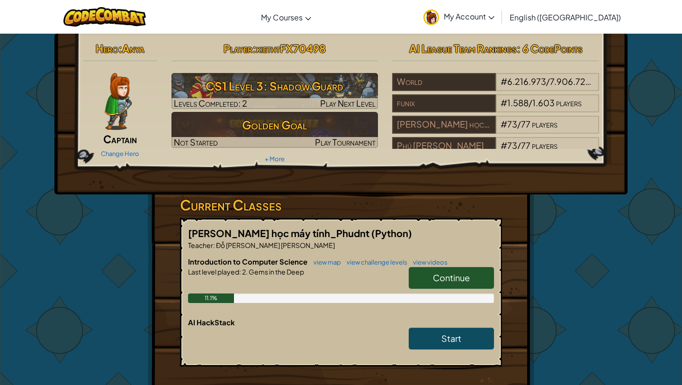
click at [421, 277] on link "Continue" at bounding box center [451, 278] width 85 height 22
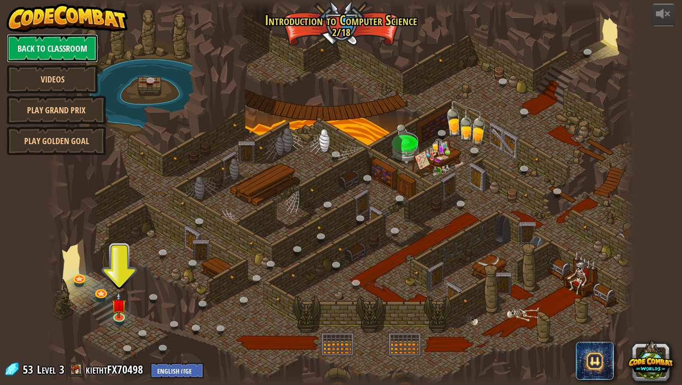
click at [67, 54] on link "Back to Classroom" at bounding box center [52, 48] width 91 height 28
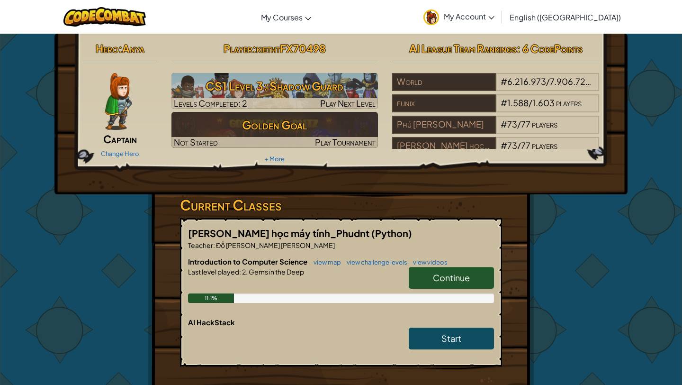
scroll to position [9, 0]
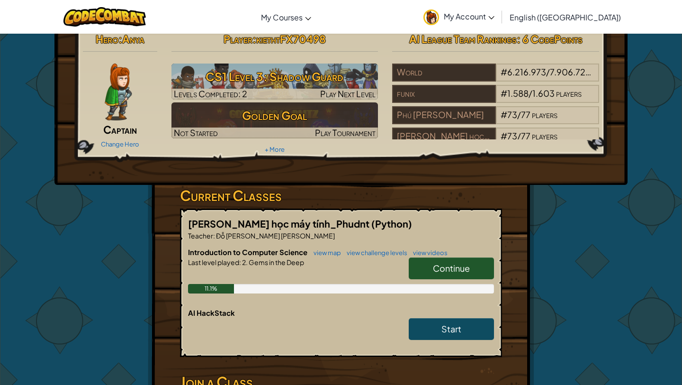
click at [429, 264] on link "Continue" at bounding box center [451, 268] width 85 height 22
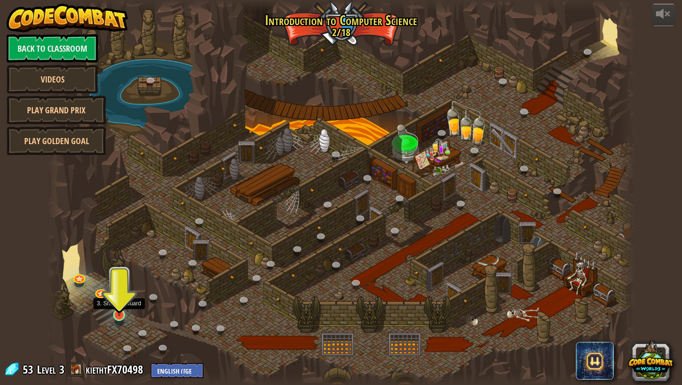
click at [122, 309] on img at bounding box center [119, 298] width 15 height 35
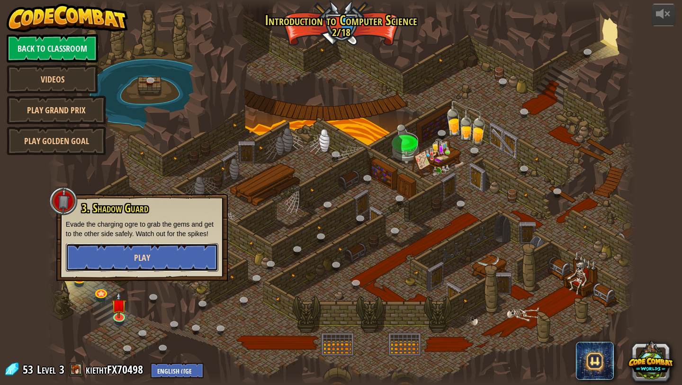
click at [126, 254] on button "Play" at bounding box center [142, 257] width 153 height 28
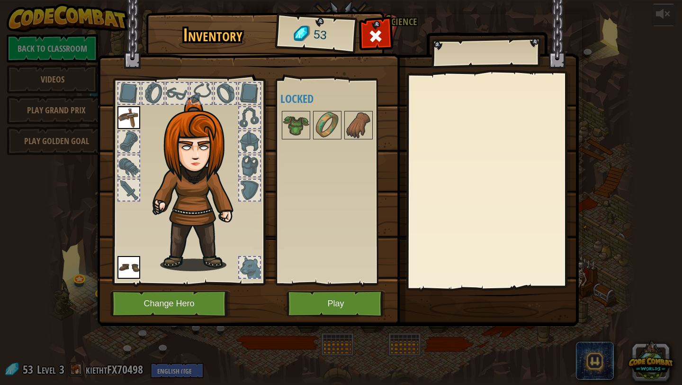
click at [148, 288] on img at bounding box center [338, 154] width 482 height 344
click at [341, 304] on button "Play" at bounding box center [336, 304] width 99 height 26
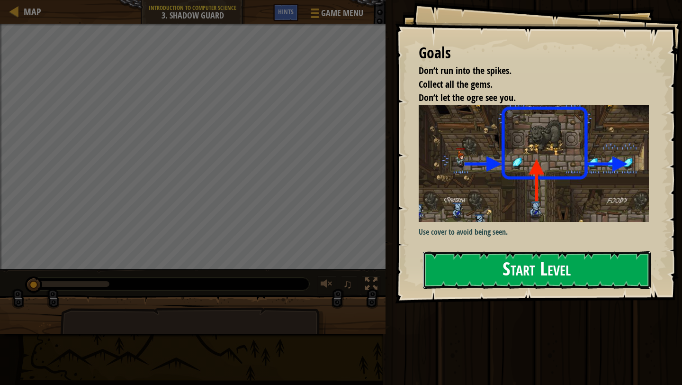
click at [443, 283] on button "Start Level" at bounding box center [537, 269] width 228 height 37
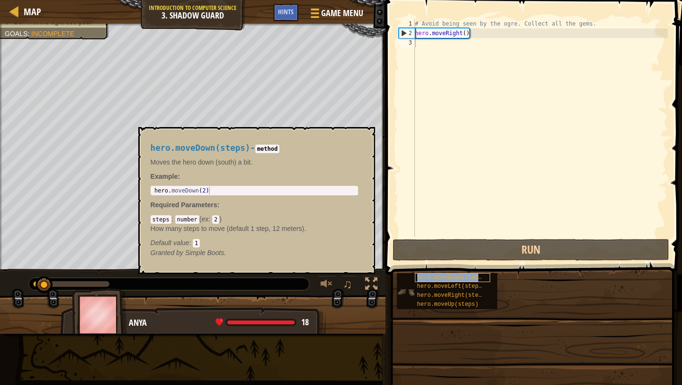
click at [465, 274] on div "hero.moveDown(steps)" at bounding box center [453, 277] width 76 height 9
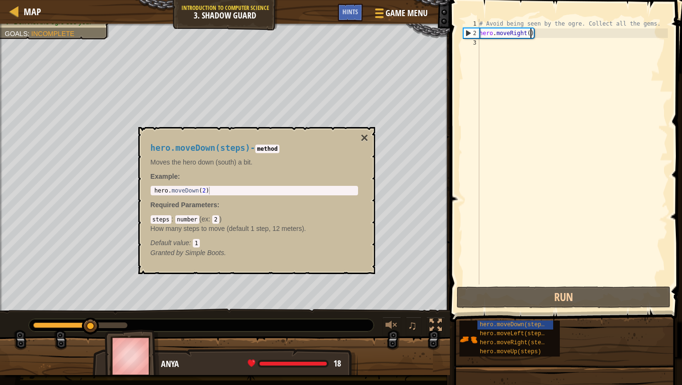
click at [532, 35] on div "# Avoid being seen by the ogre. Collect all the gems. hero . moveRight ( )" at bounding box center [573, 161] width 191 height 284
type textarea "hero.moveRight()"
click at [366, 138] on button "×" at bounding box center [365, 137] width 8 height 13
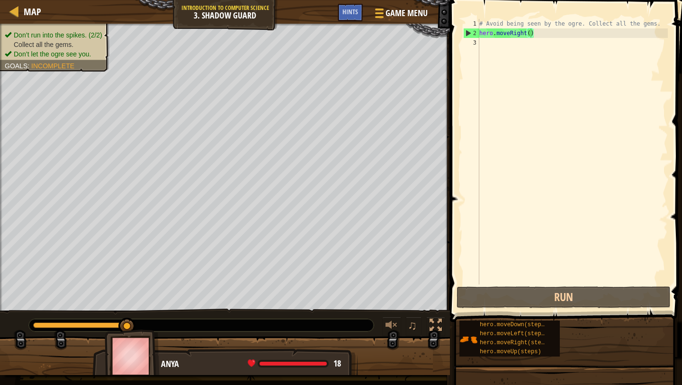
drag, startPoint x: 535, startPoint y: 47, endPoint x: 538, endPoint y: 41, distance: 6.6
click at [538, 41] on div "# Avoid being seen by the ogre. Collect all the gems. hero . moveRight ( )" at bounding box center [573, 161] width 191 height 284
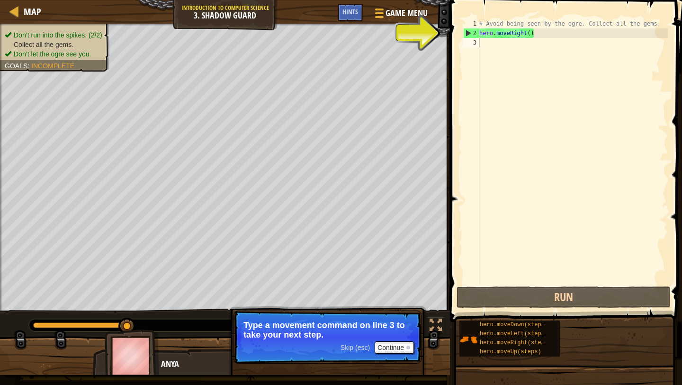
click at [489, 41] on div "# Avoid being seen by the ogre. Collect all the gems. hero . moveRight ( )" at bounding box center [573, 161] width 191 height 284
click at [486, 43] on div "# Avoid being seen by the ogre. Collect all the gems. hero . moveRight ( )" at bounding box center [573, 161] width 191 height 284
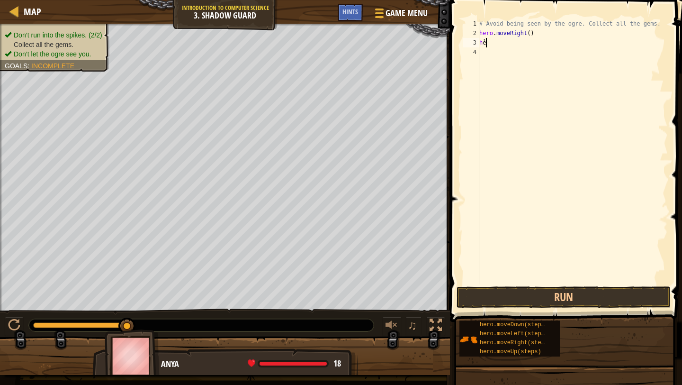
type textarea "h"
click at [496, 42] on div "# Avoid being seen by the ogre. Collect all the gems. hero . moveRight ( ) hero" at bounding box center [573, 161] width 191 height 284
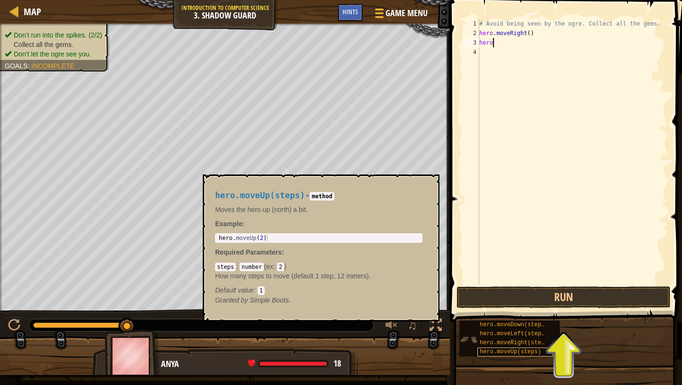
type textarea "hero"
click at [513, 350] on span "hero.moveUp(steps)" at bounding box center [511, 351] width 62 height 7
type textarea "hero.moveUp(2)"
click at [263, 237] on div "hero . moveUp ( 2 )" at bounding box center [319, 245] width 204 height 23
click at [474, 294] on button "Run" at bounding box center [564, 297] width 214 height 22
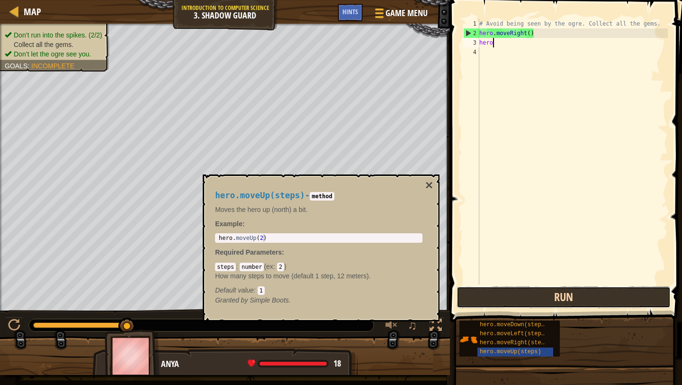
click at [531, 292] on button "Run" at bounding box center [564, 297] width 214 height 22
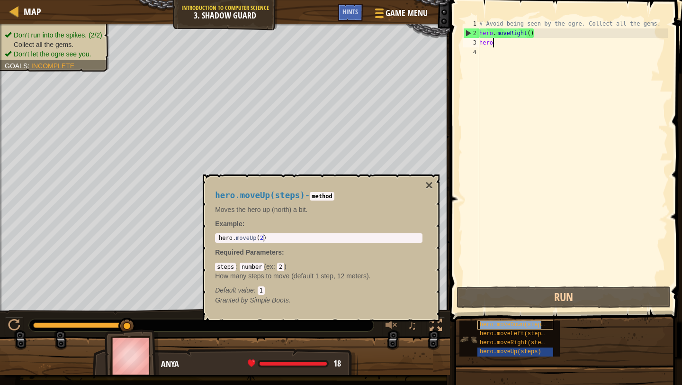
click at [519, 327] on span "hero.moveDown(steps)" at bounding box center [514, 324] width 68 height 7
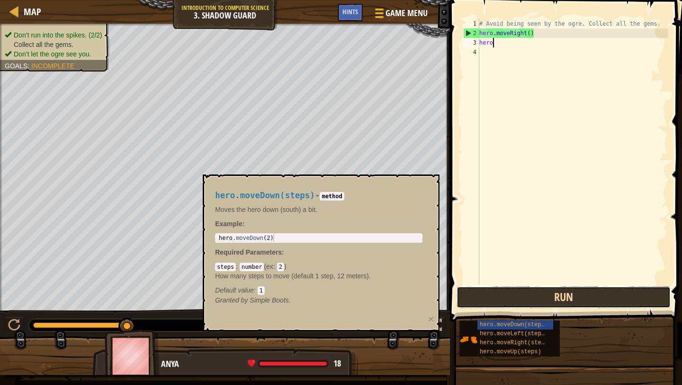
click at [515, 294] on button "Run" at bounding box center [564, 297] width 214 height 22
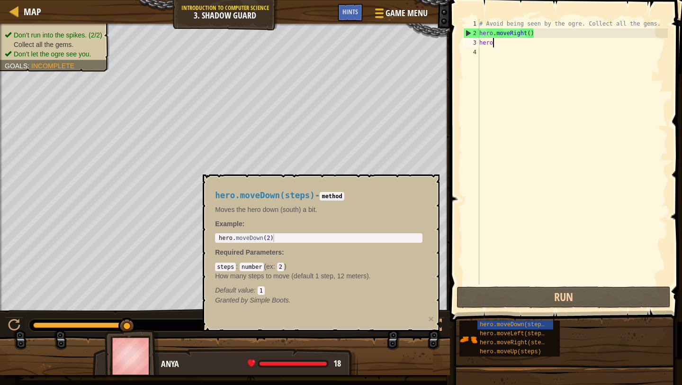
type textarea "hero.moveDown(2)"
click at [269, 238] on div "hero . moveDown ( 2 )" at bounding box center [319, 245] width 204 height 23
click at [277, 265] on span ":" at bounding box center [275, 267] width 4 height 8
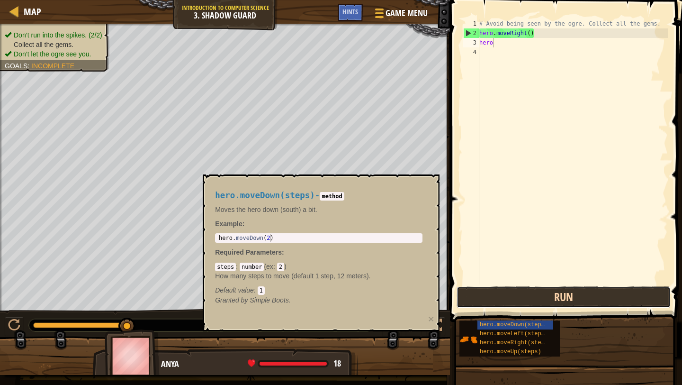
drag, startPoint x: 535, startPoint y: 296, endPoint x: 539, endPoint y: 300, distance: 6.0
click at [541, 297] on button "Run" at bounding box center [564, 297] width 214 height 22
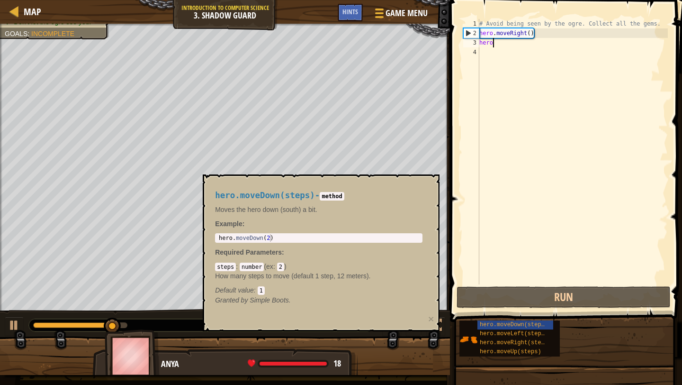
click at [466, 30] on div "2" at bounding box center [472, 32] width 16 height 9
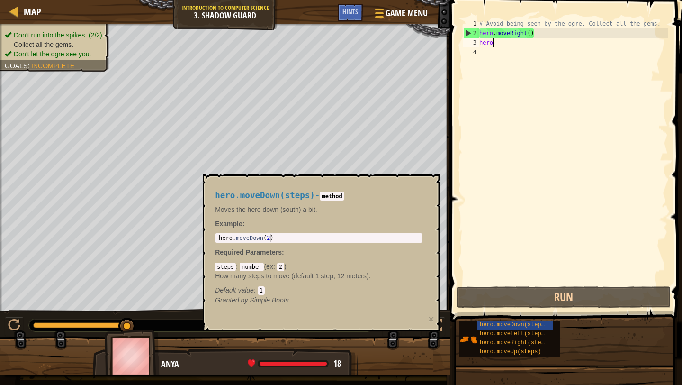
click at [508, 40] on div "# Avoid being seen by the ogre. Collect all the gems. hero . moveRight ( ) hero" at bounding box center [573, 161] width 191 height 284
type textarea "hero,."
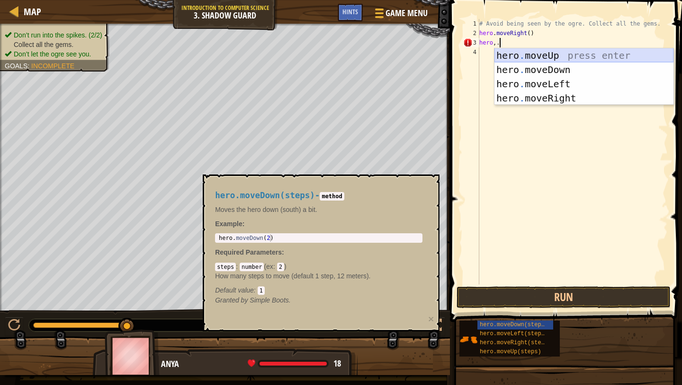
click at [556, 51] on div "hero . moveUp press enter hero . moveDown press enter hero . moveLeft press ent…" at bounding box center [584, 90] width 179 height 85
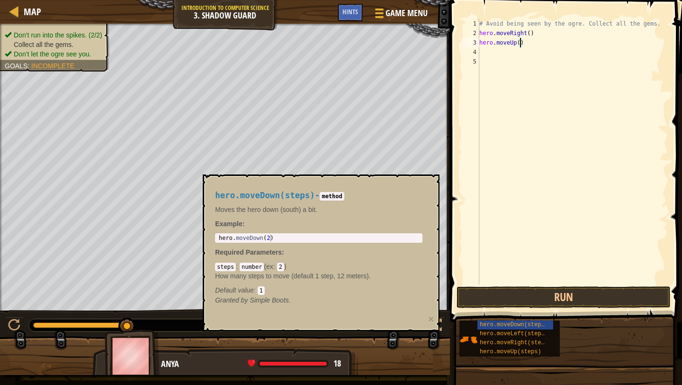
click at [519, 44] on div "# Avoid being seen by the ogre. Collect all the gems. hero . moveRight ( ) hero…" at bounding box center [573, 161] width 191 height 284
type textarea "hero.moveUp(1)"
click at [540, 46] on div "# Avoid being seen by the ogre. Collect all the gems. hero . moveRight ( ) hero…" at bounding box center [573, 161] width 191 height 284
type textarea "hero.moveUp(1)"
click at [563, 295] on button "Run" at bounding box center [564, 297] width 214 height 22
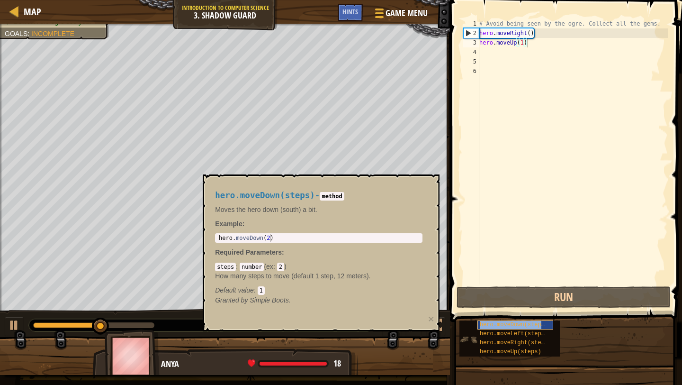
click at [515, 323] on span "hero.moveDown(steps)" at bounding box center [514, 324] width 68 height 7
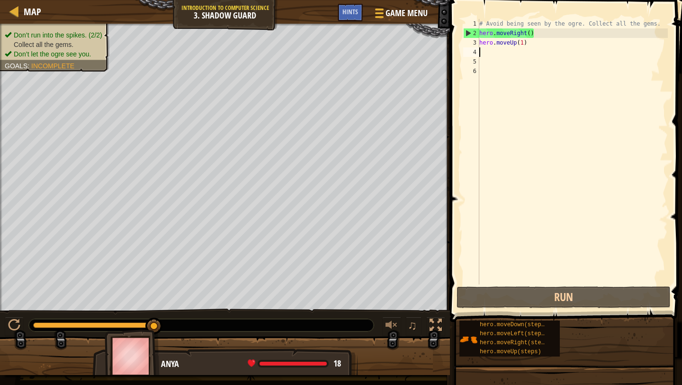
click at [484, 52] on div "# Avoid being seen by the ogre. Collect all the gems. hero . moveRight ( ) hero…" at bounding box center [573, 161] width 191 height 284
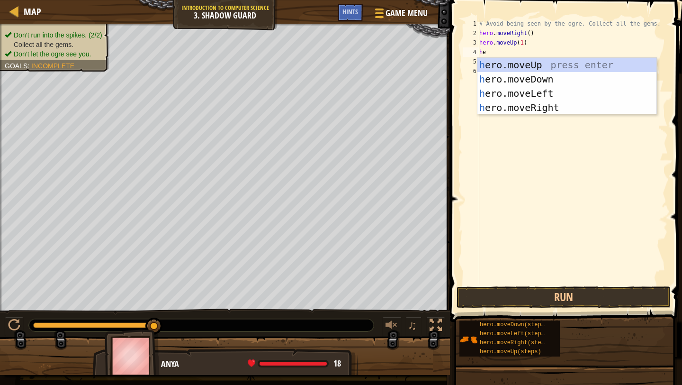
scroll to position [0, 0]
type textarea "ero"
click at [541, 110] on div "h ero.moveUp press enter h ero.moveDown press enter h ero.moveLeft press enter …" at bounding box center [567, 100] width 179 height 85
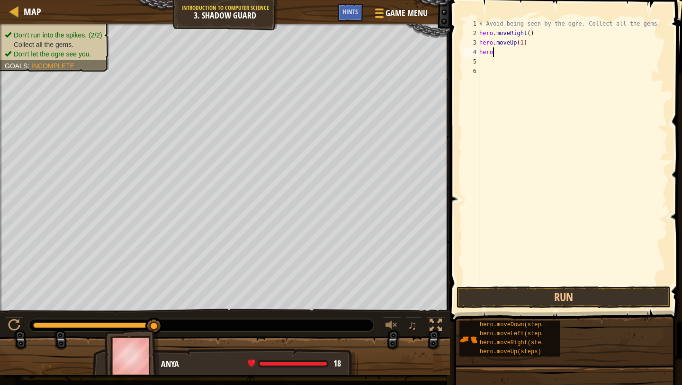
scroll to position [0, 0]
click at [530, 54] on div "# Avoid being seen by the ogre. Collect all the gems. hero . moveRight ( ) hero…" at bounding box center [573, 161] width 191 height 284
type textarea "hero.moveRight(1)"
click at [596, 297] on button "Run" at bounding box center [564, 297] width 214 height 22
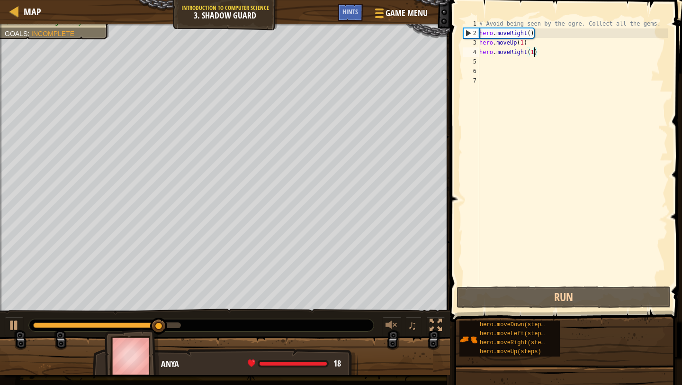
click at [485, 60] on div "# Avoid being seen by the ogre. Collect all the gems. hero . moveRight ( ) hero…" at bounding box center [573, 161] width 191 height 284
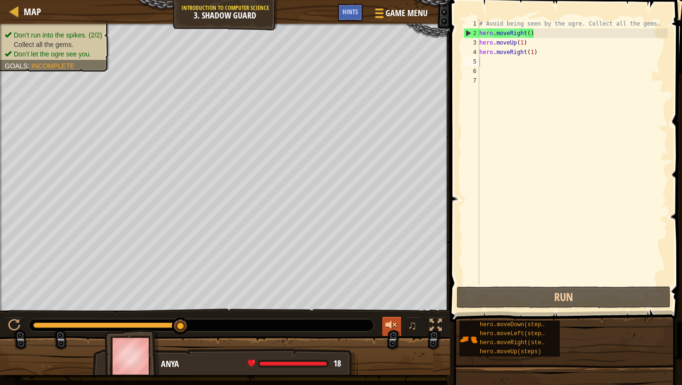
click at [386, 325] on div at bounding box center [392, 325] width 12 height 12
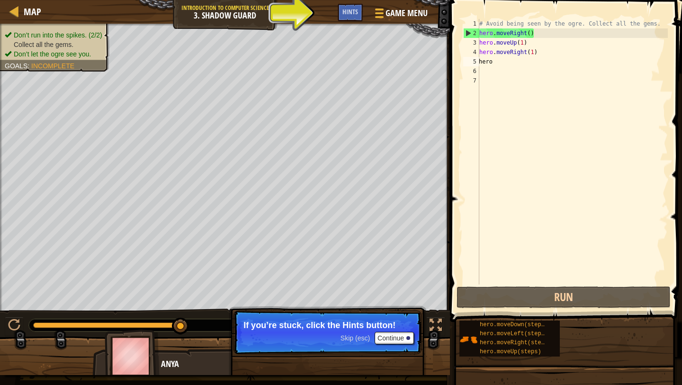
click at [497, 61] on div "# Avoid being seen by the ogre. Collect all the gems. hero . moveRight ( ) hero…" at bounding box center [573, 161] width 191 height 284
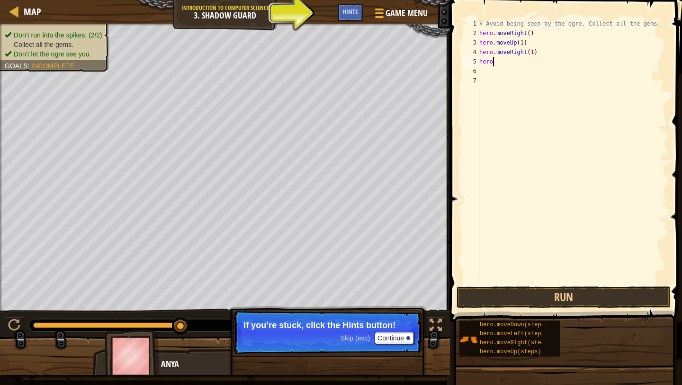
click at [506, 55] on div "# Avoid being seen by the ogre. Collect all the gems. hero . moveRight ( ) hero…" at bounding box center [573, 161] width 191 height 284
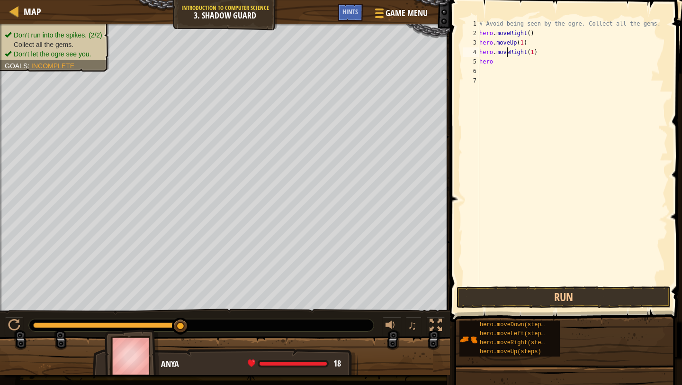
click at [494, 61] on div "# Avoid being seen by the ogre. Collect all the gems. hero . moveRight ( ) hero…" at bounding box center [573, 161] width 191 height 284
type textarea "hero."
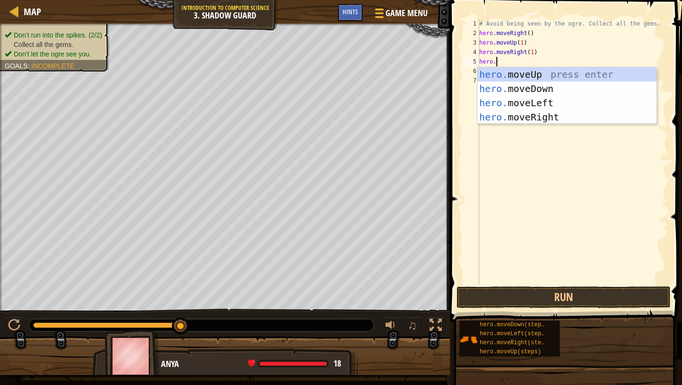
scroll to position [4, 1]
click at [530, 85] on div "hero. moveUp press enter hero. moveDown press enter hero. moveLeft press enter …" at bounding box center [567, 109] width 179 height 85
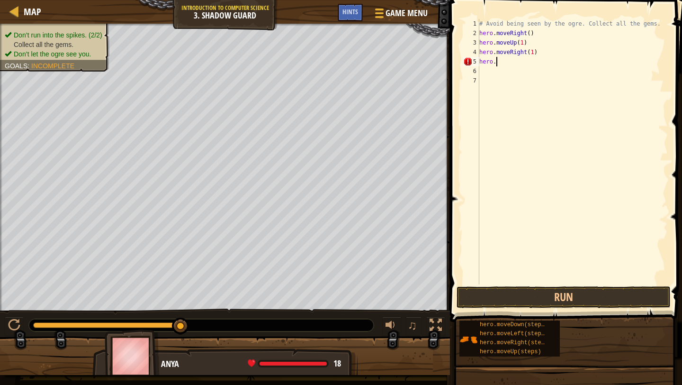
scroll to position [4, 0]
click at [526, 64] on div "# Avoid being seen by the ogre. Collect all the gems. hero . moveRight ( ) hero…" at bounding box center [573, 161] width 191 height 284
type textarea "hero.moveDown(1)"
click at [512, 285] on span at bounding box center [567, 148] width 240 height 350
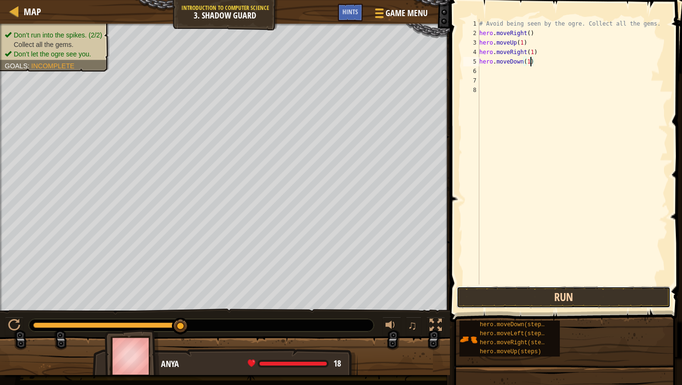
click at [513, 289] on button "Run" at bounding box center [564, 297] width 214 height 22
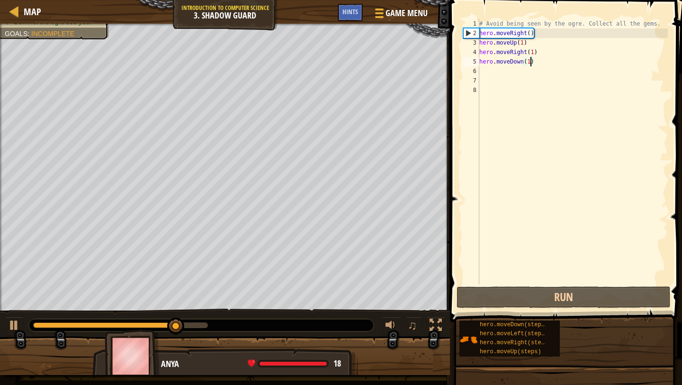
click at [497, 67] on div "# Avoid being seen by the ogre. Collect all the gems. hero . moveRight ( ) hero…" at bounding box center [573, 161] width 191 height 284
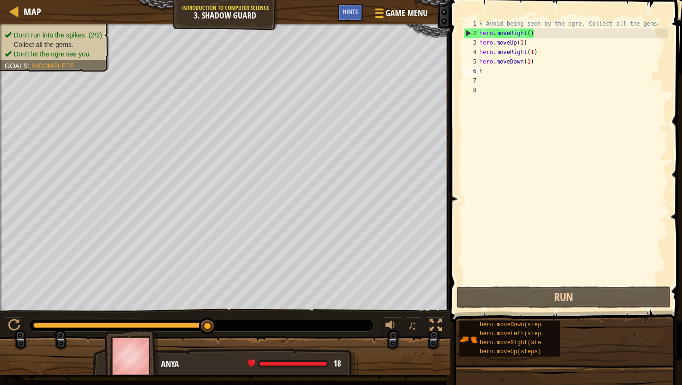
scroll to position [0, 0]
type textarea "hero."
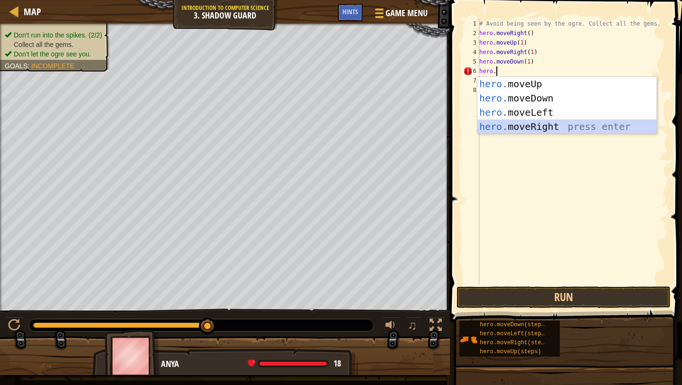
click at [516, 122] on div "hero. moveUp press enter hero. moveDown press enter hero. moveLeft press enter …" at bounding box center [567, 119] width 179 height 85
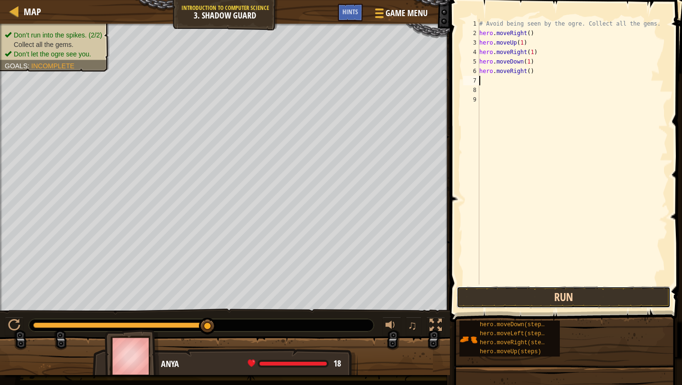
click at [512, 296] on button "Run" at bounding box center [564, 297] width 214 height 22
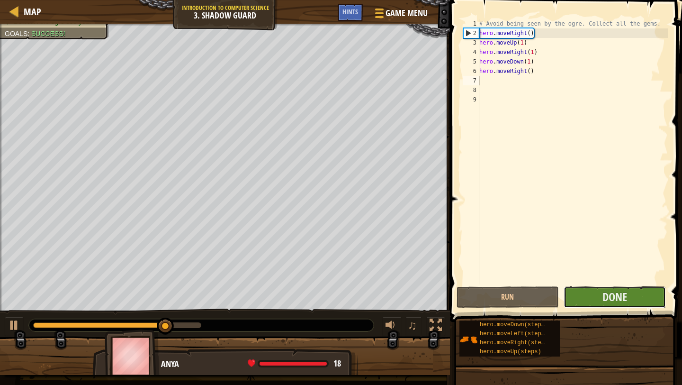
click at [600, 305] on button "Done" at bounding box center [615, 297] width 102 height 22
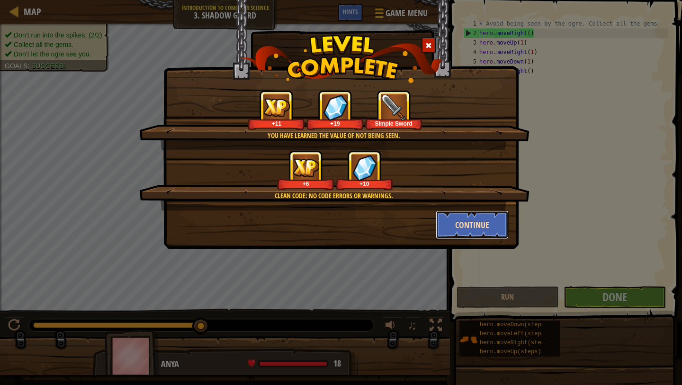
click at [470, 223] on button "Continue" at bounding box center [472, 224] width 73 height 28
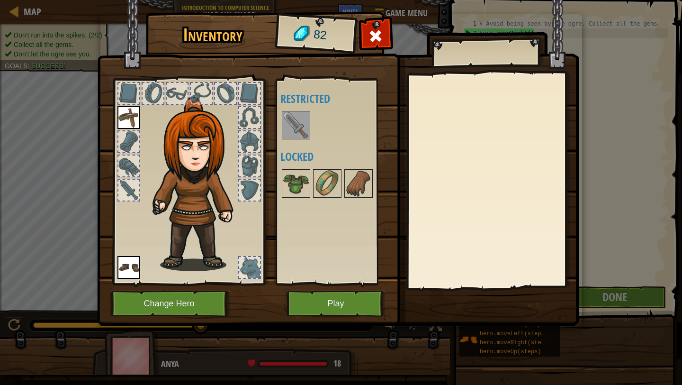
drag, startPoint x: 292, startPoint y: 190, endPoint x: 257, endPoint y: 176, distance: 38.1
click at [256, 175] on div "Inventory 82 Available Equip Equip (double-click to equip) Restricted Locked Eq…" at bounding box center [341, 170] width 482 height 313
click at [293, 181] on img at bounding box center [296, 183] width 27 height 27
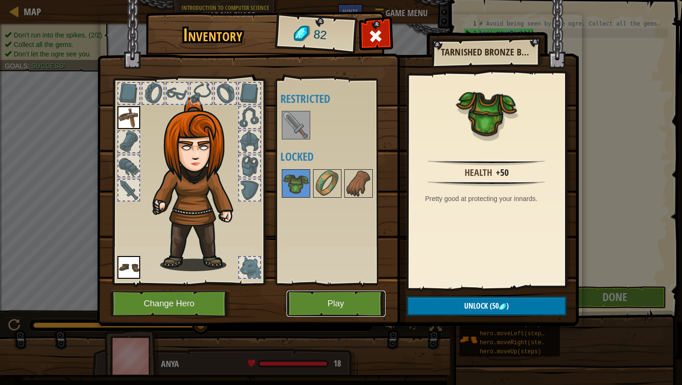
click at [359, 295] on button "Play" at bounding box center [336, 304] width 99 height 26
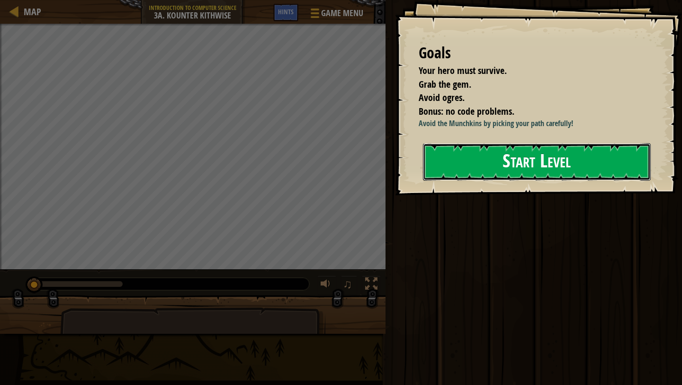
click at [477, 153] on button "Start Level" at bounding box center [537, 161] width 228 height 37
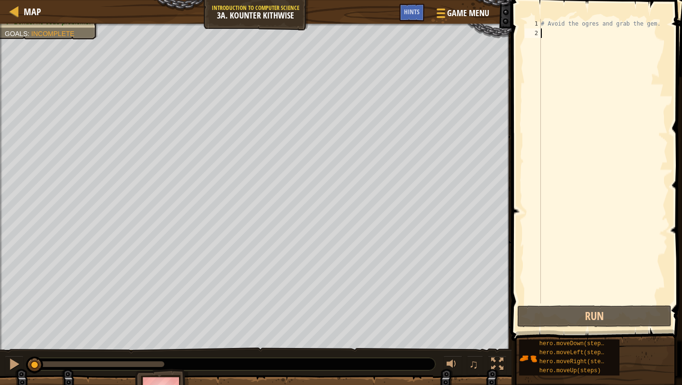
scroll to position [0, 0]
type textarea "hero."
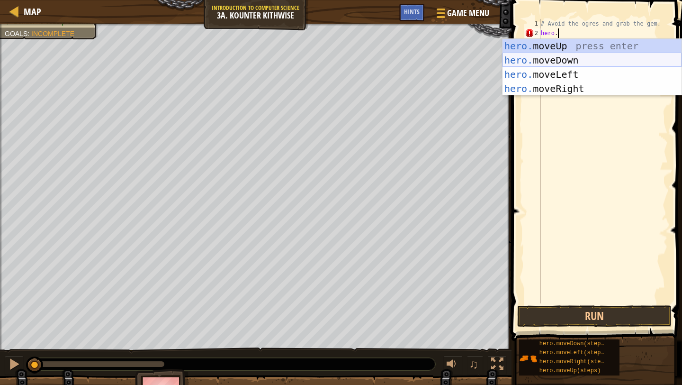
click at [564, 57] on div "hero. moveUp press enter hero. moveDown press enter hero. moveLeft press enter …" at bounding box center [592, 81] width 179 height 85
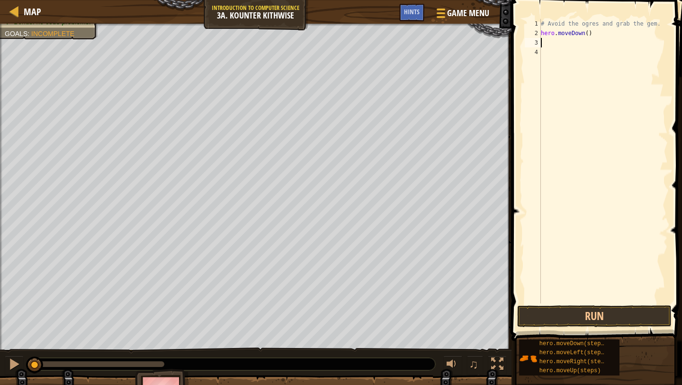
scroll to position [0, 0]
click at [589, 35] on div "# Avoid the ogres and grab the gem. hero . moveDown ( )" at bounding box center [603, 170] width 129 height 303
type textarea "hero.moveDown(1)"
click at [573, 312] on button "Run" at bounding box center [594, 316] width 154 height 22
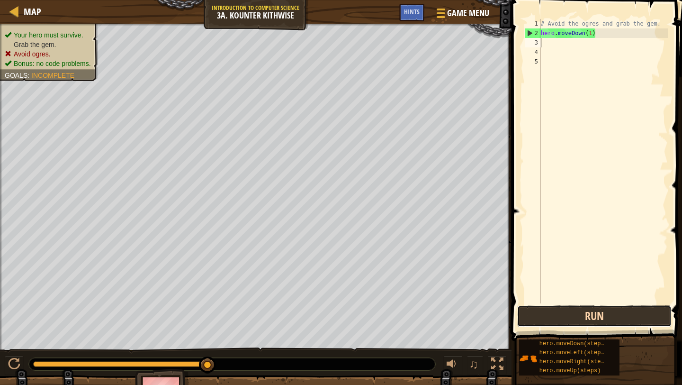
click at [535, 318] on button "Run" at bounding box center [594, 316] width 154 height 22
click at [593, 33] on div "# Avoid the ogres and grab the gem. hero . moveDown ( 1 )" at bounding box center [603, 170] width 129 height 303
type textarea "hero.moveDown(2)"
click at [583, 310] on button "Run" at bounding box center [594, 316] width 154 height 22
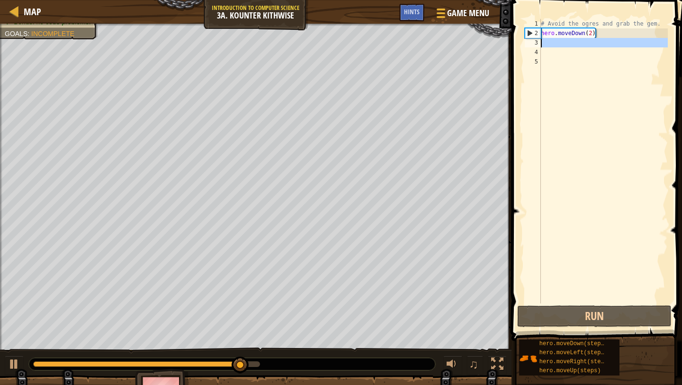
click at [539, 39] on div "3" at bounding box center [533, 42] width 16 height 9
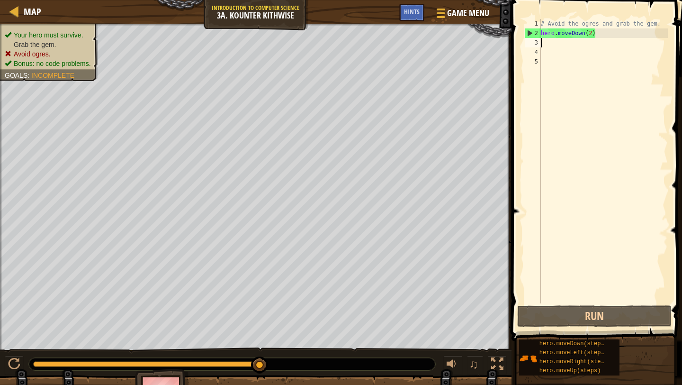
scroll to position [0, 0]
type textarea "."
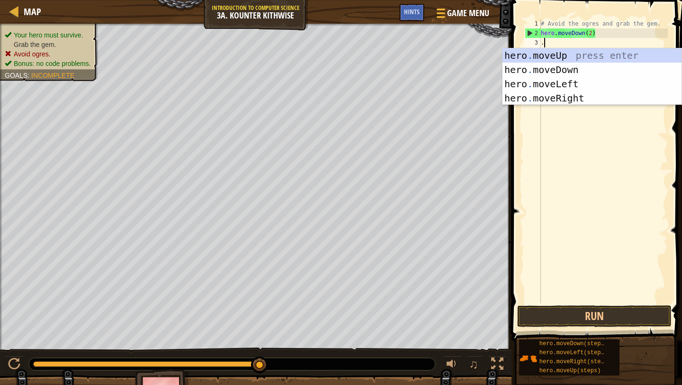
scroll to position [0, 0]
click at [563, 97] on div "hero . moveUp press enter hero . moveDown press enter hero . moveLeft press ent…" at bounding box center [592, 90] width 179 height 85
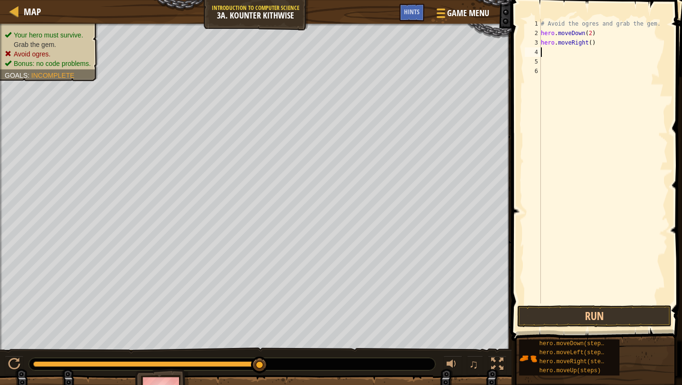
click at [593, 42] on div "# Avoid the ogres and grab the gem. hero . moveDown ( 2 ) hero . moveRight ( )" at bounding box center [603, 170] width 129 height 303
type textarea "hero.moveRight(1)"
click at [550, 54] on div "# Avoid the ogres and grab the gem. hero . moveDown ( 2 ) hero . moveRight ( 1 )" at bounding box center [603, 170] width 129 height 303
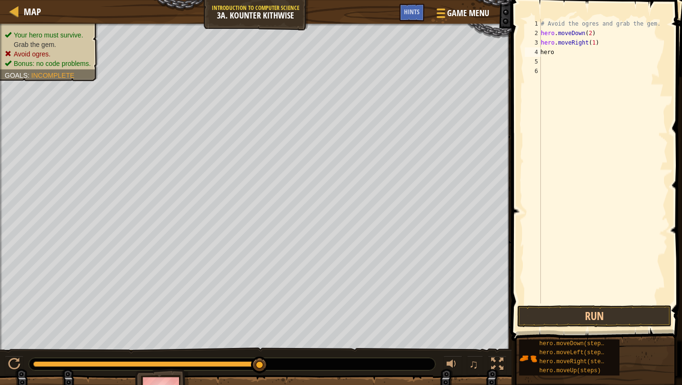
type textarea "hero."
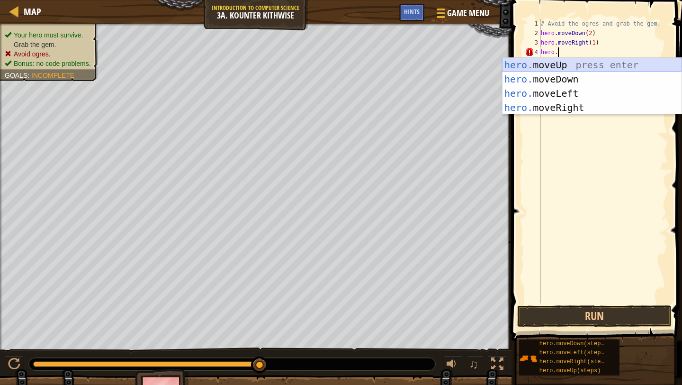
click at [560, 63] on div "hero. moveUp press enter hero. moveDown press enter hero. moveLeft press enter …" at bounding box center [592, 100] width 179 height 85
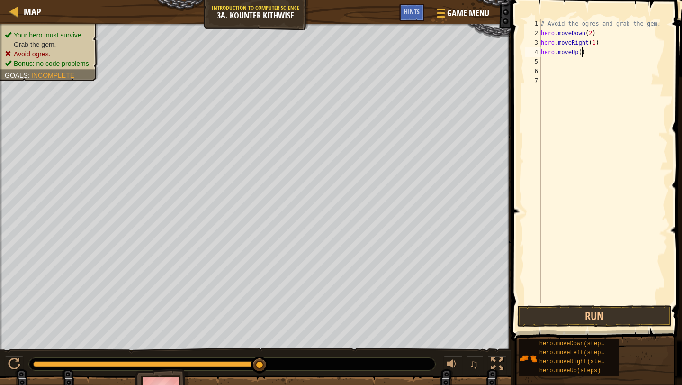
click at [581, 52] on div "# Avoid the ogres and grab the gem. hero . moveDown ( 2 ) hero . moveRight ( 1 …" at bounding box center [603, 170] width 129 height 303
type textarea "hero.moveUp(1)"
click at [549, 59] on div "# Avoid the ogres and grab the gem. hero . moveDown ( 2 ) hero . moveRight ( 1 …" at bounding box center [603, 170] width 129 height 303
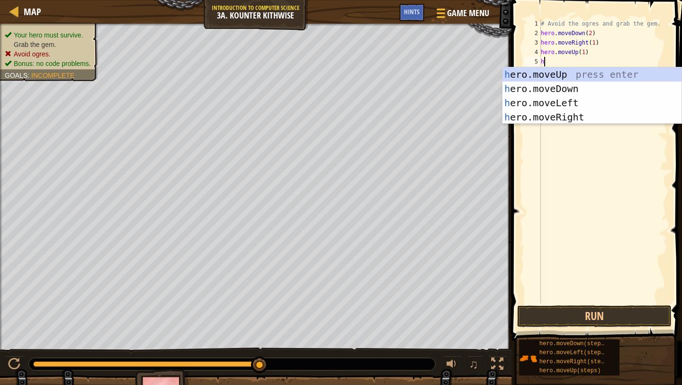
scroll to position [0, 0]
type textarea "ero"
click at [558, 120] on div "h ero.moveUp press enter h ero.moveDown press enter h ero.moveLeft press enter …" at bounding box center [592, 109] width 179 height 85
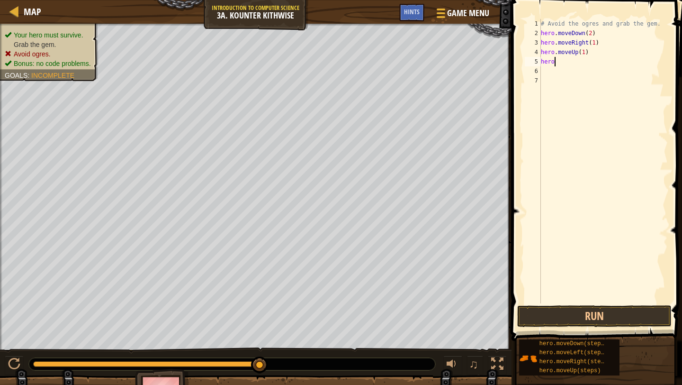
scroll to position [0, 0]
click at [594, 59] on div "# Avoid the ogres and grab the gem. hero . moveDown ( 2 ) hero . moveRight ( 1 …" at bounding box center [603, 170] width 129 height 303
type textarea "hero.moveRight(1)"
click at [616, 305] on button "Run" at bounding box center [594, 316] width 154 height 22
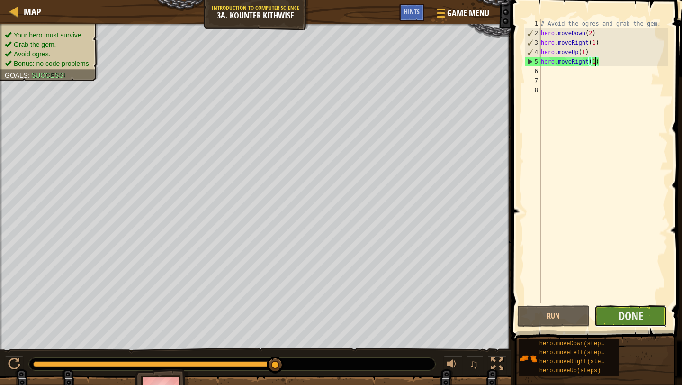
click at [644, 320] on button "Done" at bounding box center [631, 316] width 73 height 22
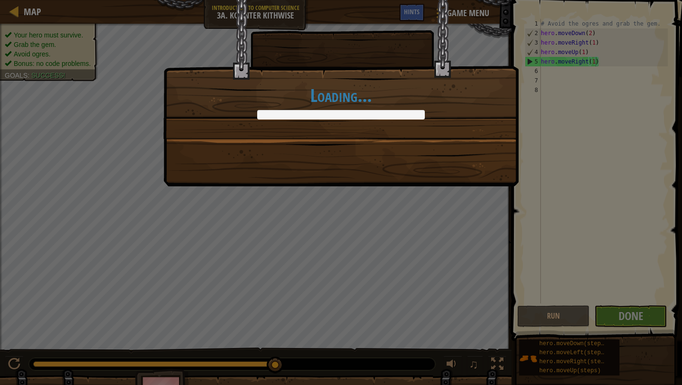
click at [363, 124] on div "Loading..." at bounding box center [341, 69] width 354 height 138
drag, startPoint x: 264, startPoint y: 108, endPoint x: 365, endPoint y: 182, distance: 125.0
click at [365, 177] on div "Loading..." at bounding box center [340, 93] width 355 height 186
click at [447, 271] on div "Loading..." at bounding box center [341, 192] width 682 height 385
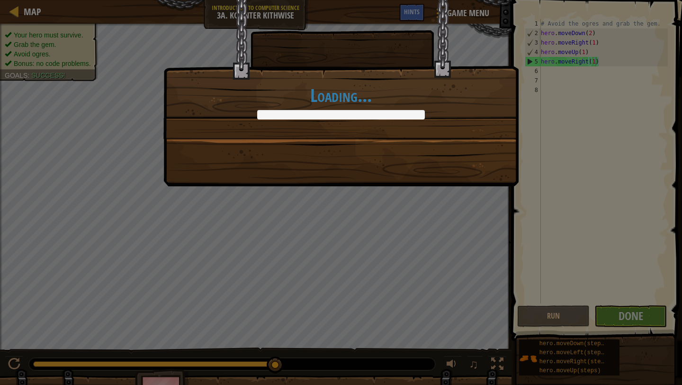
click at [447, 271] on div "Loading..." at bounding box center [341, 192] width 682 height 385
click at [308, 282] on div "Loading..." at bounding box center [341, 192] width 682 height 385
click at [269, 50] on div "Loading..." at bounding box center [341, 69] width 354 height 138
click at [366, 245] on div "Loading..." at bounding box center [341, 192] width 682 height 385
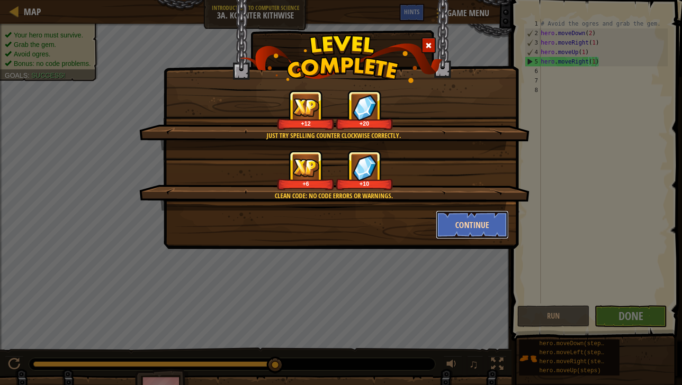
click at [476, 227] on button "Continue" at bounding box center [472, 224] width 73 height 28
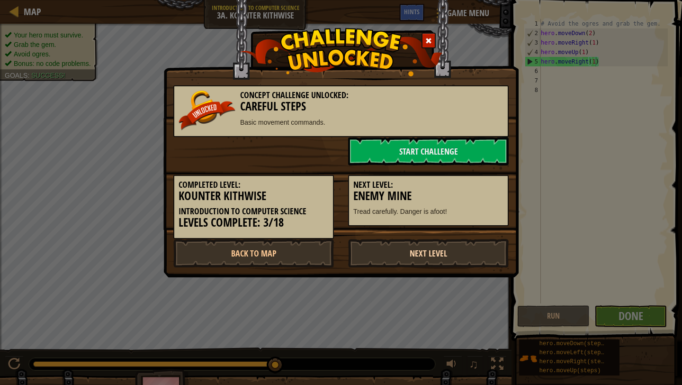
click at [431, 250] on link "Next Level" at bounding box center [428, 253] width 161 height 28
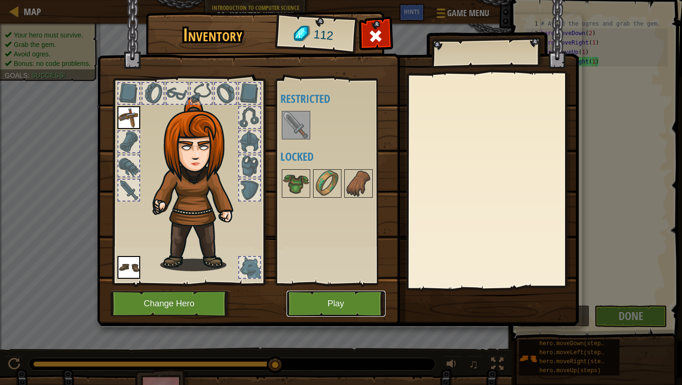
click at [357, 306] on button "Play" at bounding box center [336, 304] width 99 height 26
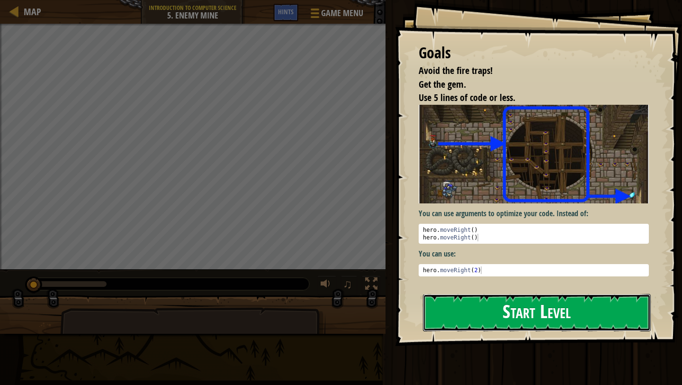
click at [456, 323] on button "Start Level" at bounding box center [537, 312] width 228 height 37
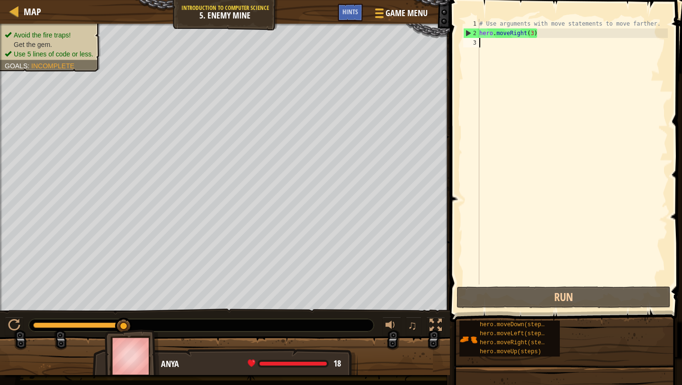
click at [485, 41] on div "# Use arguments with move statements to move farther. hero . moveRight ( 3 )" at bounding box center [573, 161] width 191 height 284
click at [389, 329] on div at bounding box center [392, 325] width 12 height 12
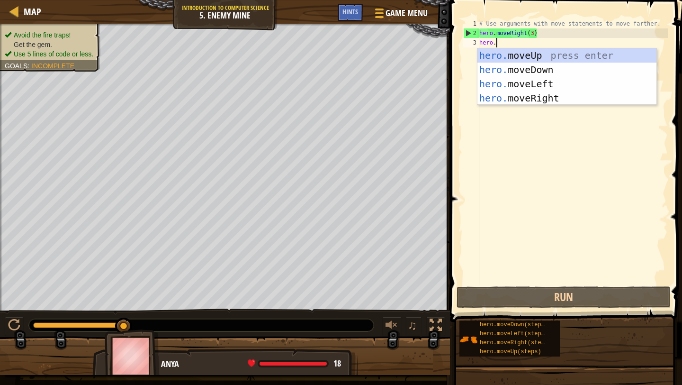
type textarea "hero."
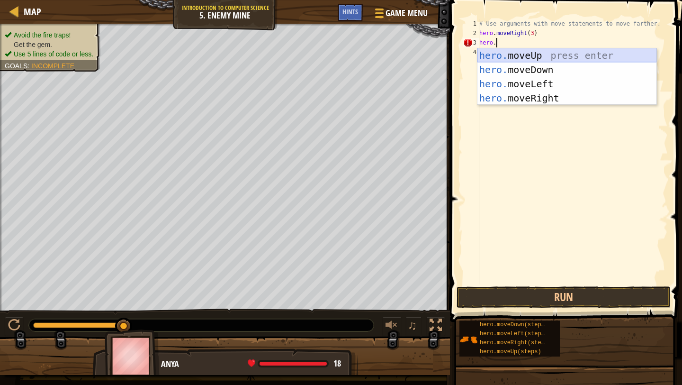
click at [521, 53] on div "hero. moveUp press enter hero. moveDown press enter hero. moveLeft press enter …" at bounding box center [567, 90] width 179 height 85
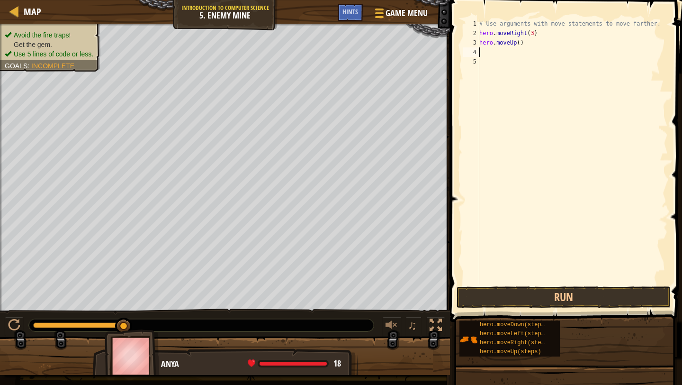
click at [520, 44] on div "# Use arguments with move statements to move farther. hero . moveRight ( 3 ) he…" at bounding box center [573, 161] width 191 height 284
type textarea "hero.moveUp(1)"
click at [487, 49] on div "# Use arguments with move statements to move farther. hero . moveRight ( 3 ) he…" at bounding box center [573, 161] width 191 height 284
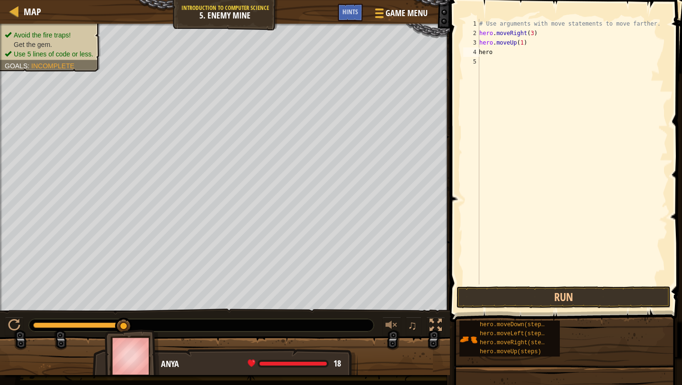
type textarea "hero."
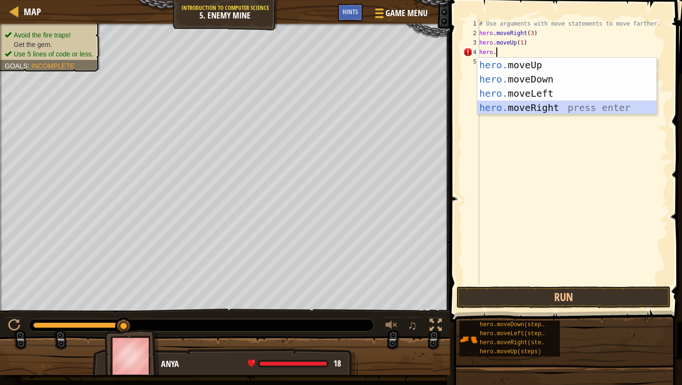
click at [516, 104] on div "hero. moveUp press enter hero. moveDown press enter hero. moveLeft press enter …" at bounding box center [567, 100] width 179 height 85
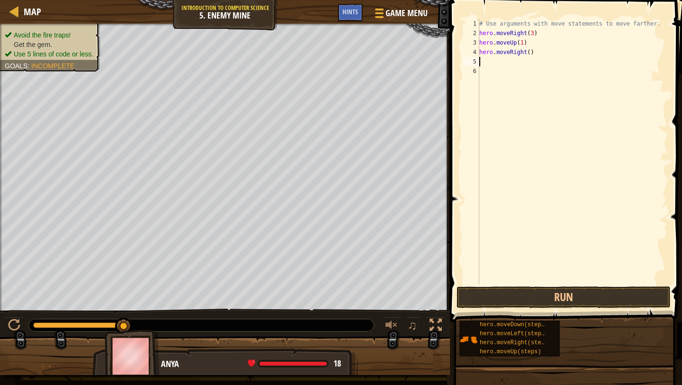
click at [487, 64] on div "# Use arguments with move statements to move farther. hero . moveRight ( 3 ) he…" at bounding box center [573, 161] width 191 height 284
type textarea "ero."
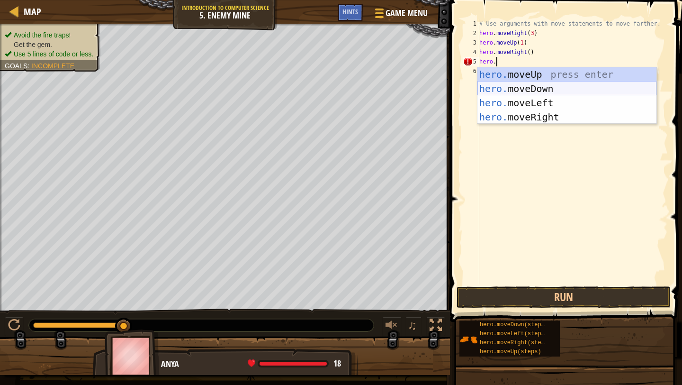
click at [532, 92] on div "hero. moveUp press enter hero. moveDown press enter hero. moveLeft press enter …" at bounding box center [567, 109] width 179 height 85
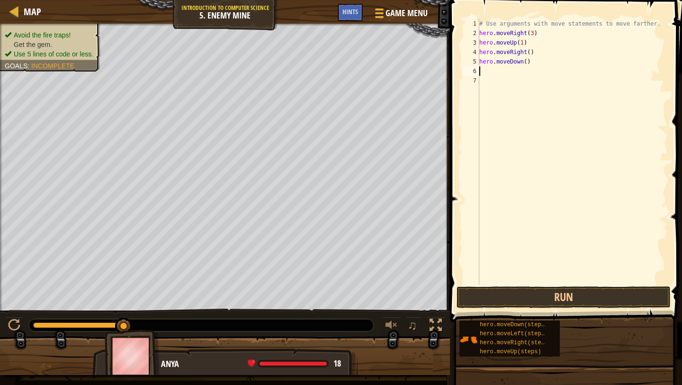
scroll to position [0, 0]
click at [530, 52] on div "# Use arguments with move statements to move farther. hero . moveRight ( 3 ) he…" at bounding box center [573, 161] width 191 height 284
click at [529, 62] on div "# Use arguments with move statements to move farther. hero . moveRight ( 3 ) he…" at bounding box center [573, 161] width 191 height 284
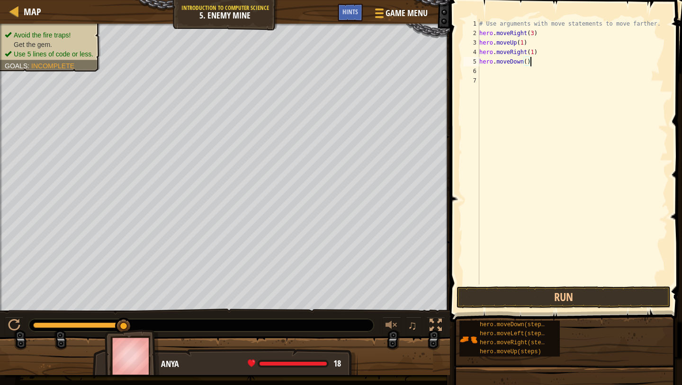
click at [526, 61] on div "# Use arguments with move statements to move farther. hero . moveRight ( 3 ) he…" at bounding box center [573, 161] width 191 height 284
click at [527, 61] on div "# Use arguments with move statements to move farther. hero . moveRight ( 3 ) he…" at bounding box center [573, 161] width 191 height 284
type textarea "hero.moveDown(3)"
click at [497, 73] on div "# Use arguments with move statements to move farther. hero . moveRight ( 3 ) he…" at bounding box center [573, 161] width 191 height 284
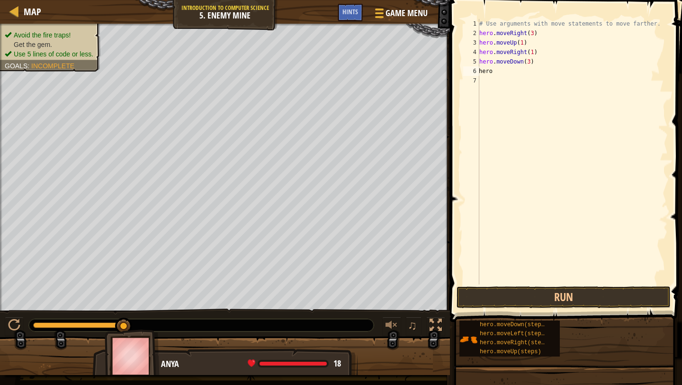
type textarea "hero."
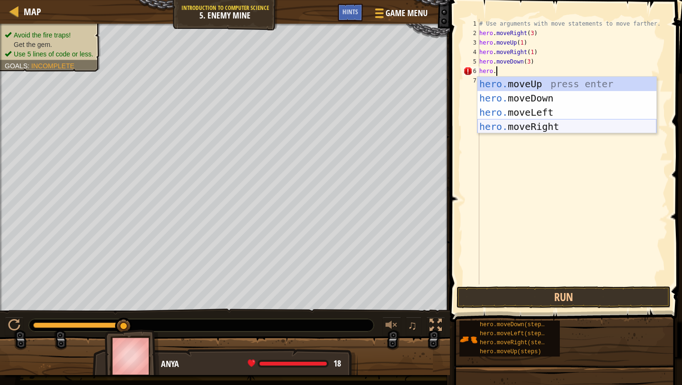
click at [548, 126] on div "hero. moveUp press enter hero. moveDown press enter hero. moveLeft press enter …" at bounding box center [567, 119] width 179 height 85
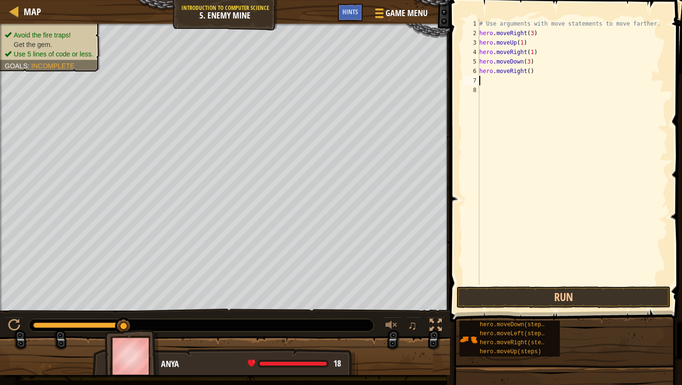
click at [529, 66] on div "# Use arguments with move statements to move farther. hero . moveRight ( 3 ) he…" at bounding box center [573, 161] width 191 height 284
click at [533, 72] on div "# Use arguments with move statements to move farther. hero . moveRight ( 3 ) he…" at bounding box center [573, 161] width 191 height 284
click at [533, 69] on div "# Use arguments with move statements to move farther. hero . moveRight ( 3 ) he…" at bounding box center [573, 161] width 191 height 284
click at [530, 71] on div "# Use arguments with move statements to move farther. hero . moveRight ( 3 ) he…" at bounding box center [573, 161] width 191 height 284
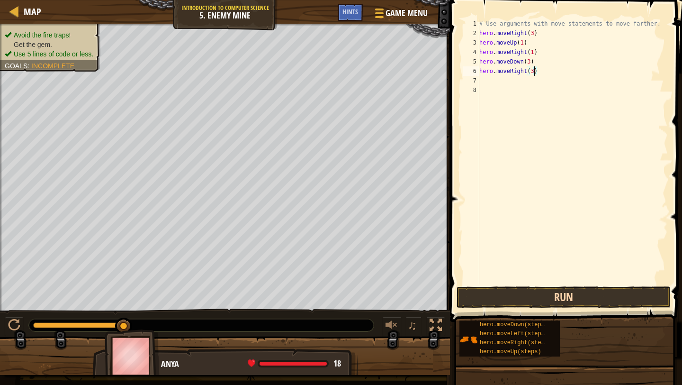
type textarea "hero.moveRight(3)"
click at [542, 294] on button "Run" at bounding box center [564, 297] width 214 height 22
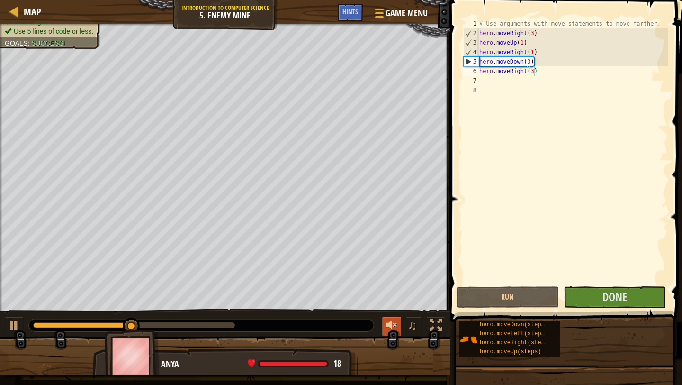
click at [392, 322] on div at bounding box center [392, 325] width 12 height 12
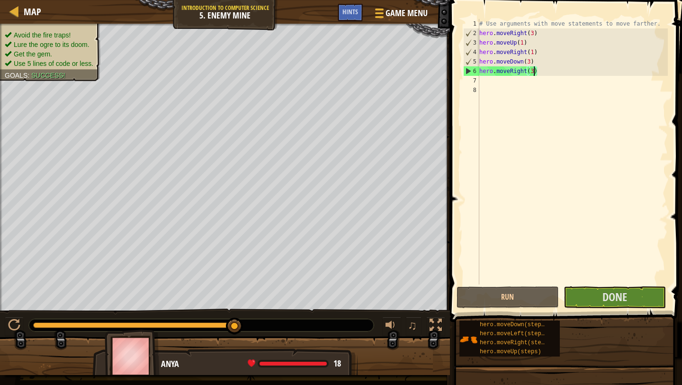
click at [600, 308] on span at bounding box center [567, 148] width 240 height 350
click at [606, 299] on span "Done" at bounding box center [615, 296] width 25 height 15
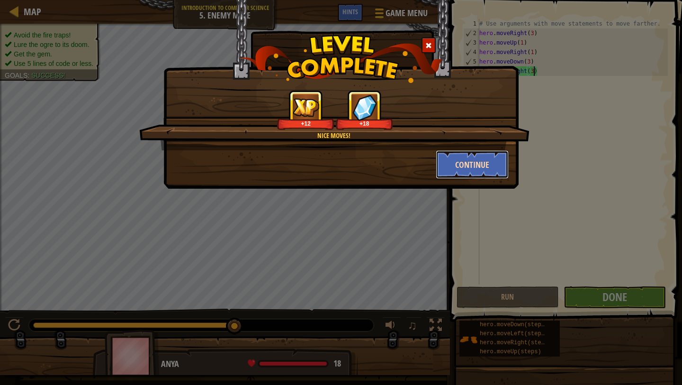
click at [467, 171] on button "Continue" at bounding box center [472, 164] width 73 height 28
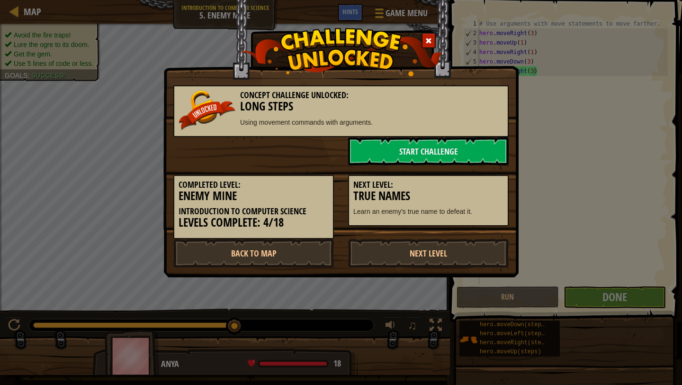
click at [482, 161] on link "Start Challenge" at bounding box center [428, 151] width 161 height 28
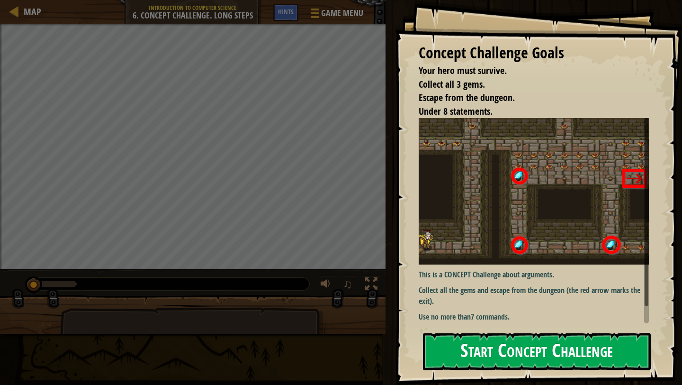
click at [517, 355] on button "Start Concept Challenge" at bounding box center [537, 351] width 228 height 37
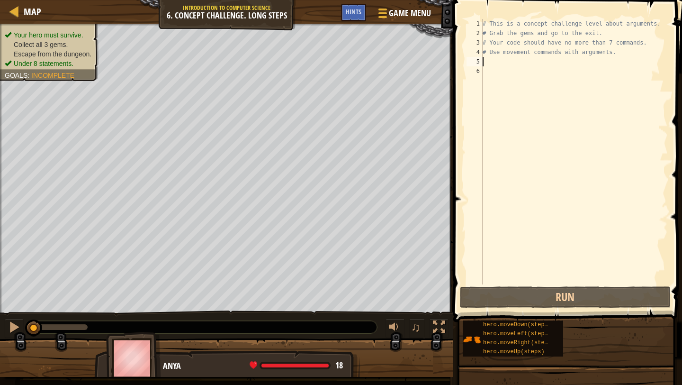
click at [493, 63] on div "# This is a concept challenge level about arguments. # Grab the gems and go to …" at bounding box center [574, 161] width 187 height 284
click at [488, 61] on div "# This is a concept challenge level about arguments. # Grab the gems and go to …" at bounding box center [574, 161] width 187 height 284
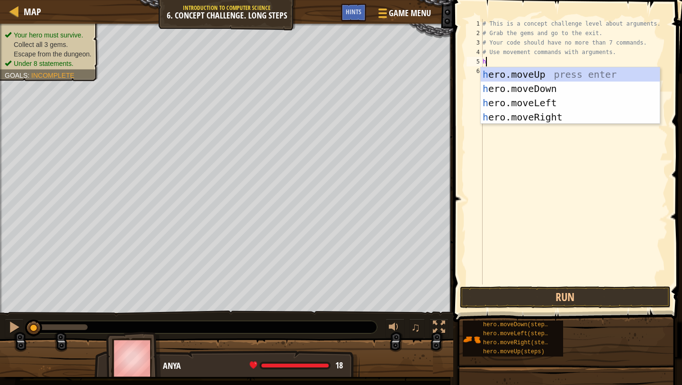
scroll to position [0, 0]
type textarea "ero."
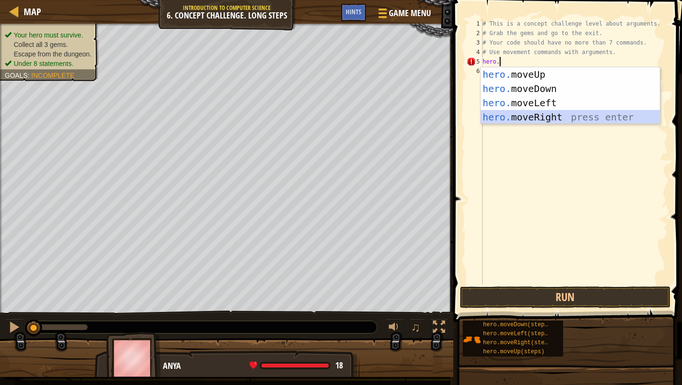
click at [499, 119] on div "hero. moveUp press enter hero. moveDown press enter hero. moveLeft press enter …" at bounding box center [570, 109] width 179 height 85
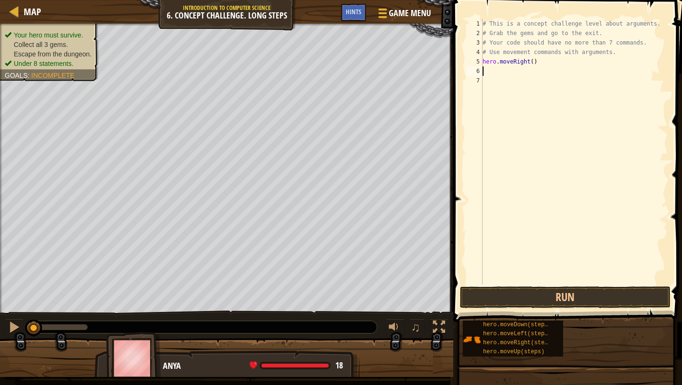
click at [535, 63] on div "# This is a concept challenge level about arguments. # Grab the gems and go to …" at bounding box center [574, 161] width 187 height 284
type textarea "hero.moveRight(1)"
click at [490, 69] on div "# This is a concept challenge level about arguments. # Grab the gems and go to …" at bounding box center [574, 161] width 187 height 284
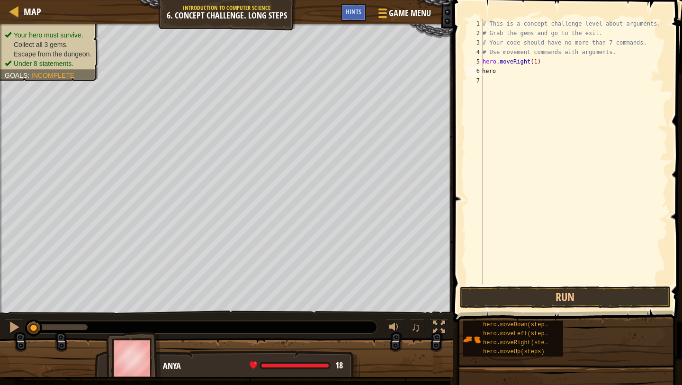
type textarea "hero."
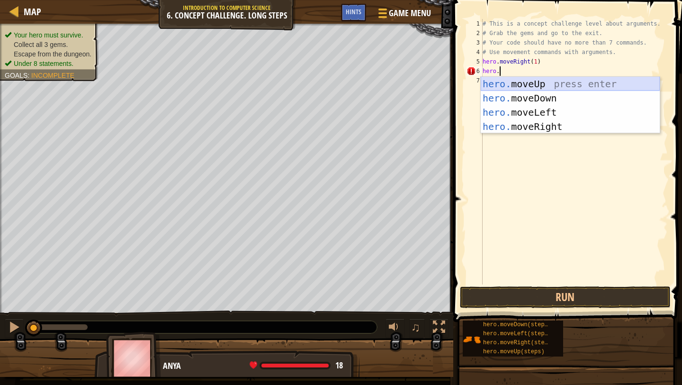
click at [521, 81] on div "hero. moveUp press enter hero. moveDown press enter hero. moveLeft press enter …" at bounding box center [570, 119] width 179 height 85
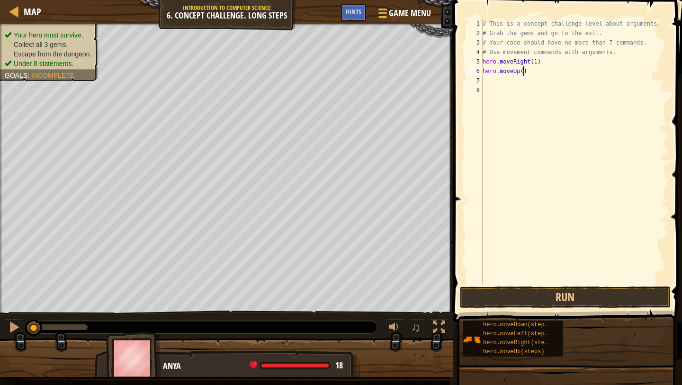
click at [525, 70] on div "# This is a concept challenge level about arguments. # Grab the gems and go to …" at bounding box center [574, 161] width 187 height 284
type textarea "hero.moveUp(3)"
click at [483, 81] on div "# This is a concept challenge level about arguments. # Grab the gems and go to …" at bounding box center [574, 161] width 187 height 284
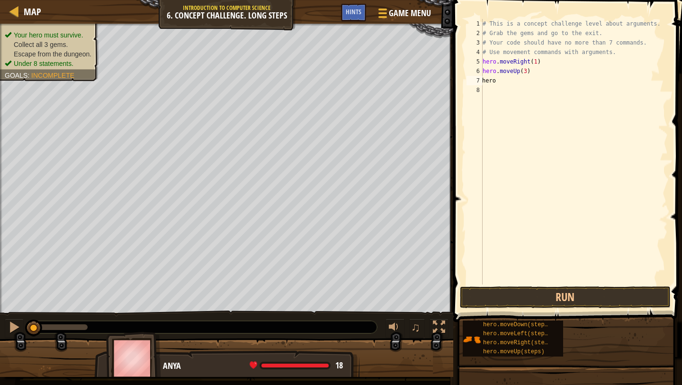
type textarea "hero."
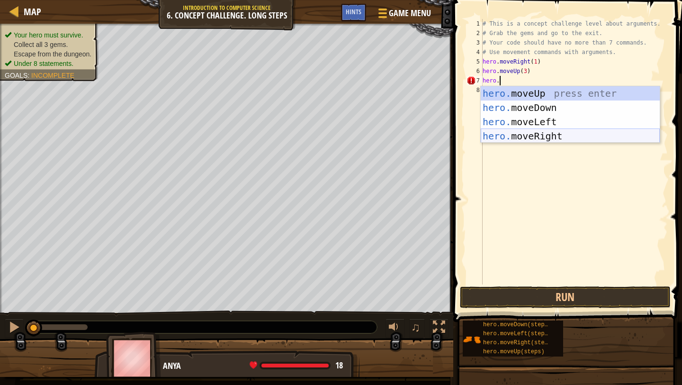
click at [520, 134] on div "hero. moveUp press enter hero. moveDown press enter hero. moveLeft press enter …" at bounding box center [570, 128] width 179 height 85
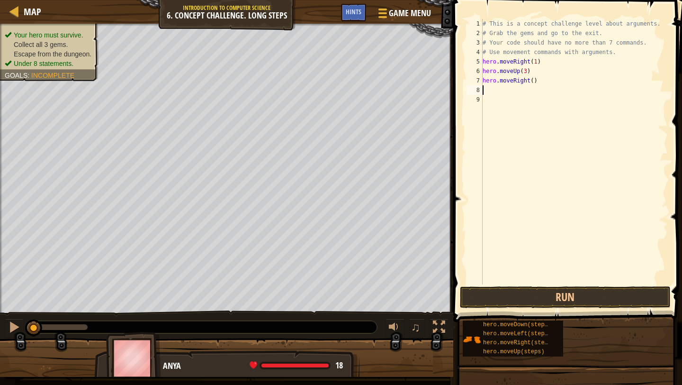
click at [534, 82] on div "# This is a concept challenge level about arguments. # Grab the gems and go to …" at bounding box center [574, 161] width 187 height 284
type textarea "hero.moveRight(2)"
click at [495, 89] on div "# This is a concept challenge level about arguments. # Grab the gems and go to …" at bounding box center [574, 161] width 187 height 284
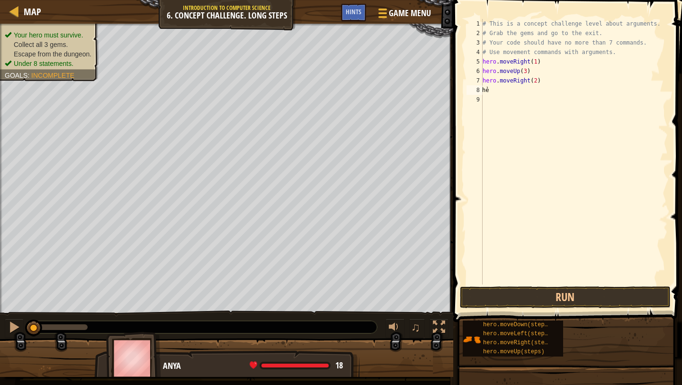
type textarea "hẻo"
type textarea "ero."
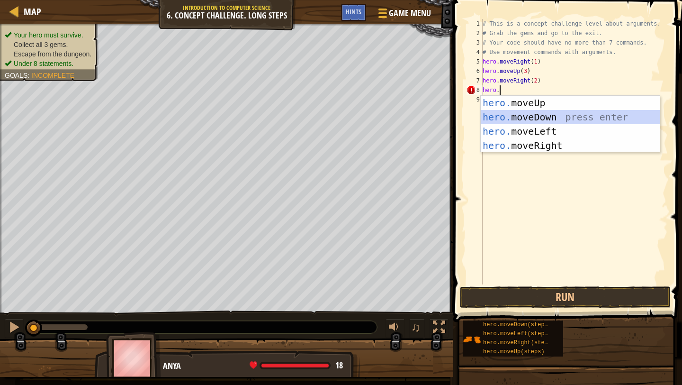
click at [535, 114] on div "hero. moveUp press enter hero. moveDown press enter hero. moveLeft press enter …" at bounding box center [570, 138] width 179 height 85
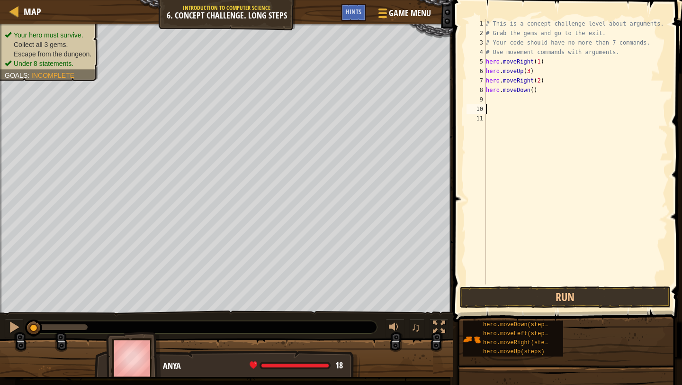
click at [534, 87] on div "# This is a concept challenge level about arguments. # Grab the gems and go to …" at bounding box center [576, 161] width 184 height 284
type textarea "hero.moveDown(1)"
click at [501, 100] on div "# This is a concept challenge level about arguments. # Grab the gems and go to …" at bounding box center [576, 161] width 184 height 284
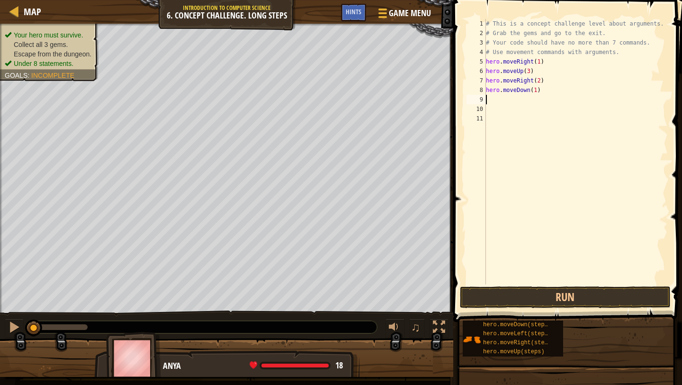
click at [493, 98] on div "# This is a concept challenge level about arguments. # Grab the gems and go to …" at bounding box center [576, 161] width 184 height 284
click at [576, 294] on button "Run" at bounding box center [565, 297] width 211 height 22
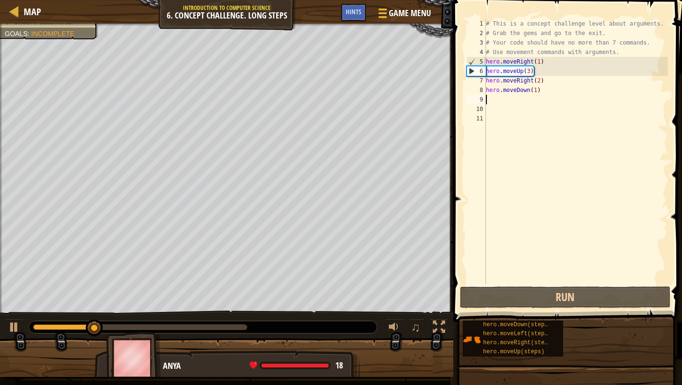
click at [501, 97] on div "# This is a concept challenge level about arguments. # Grab the gems and go to …" at bounding box center [576, 161] width 184 height 284
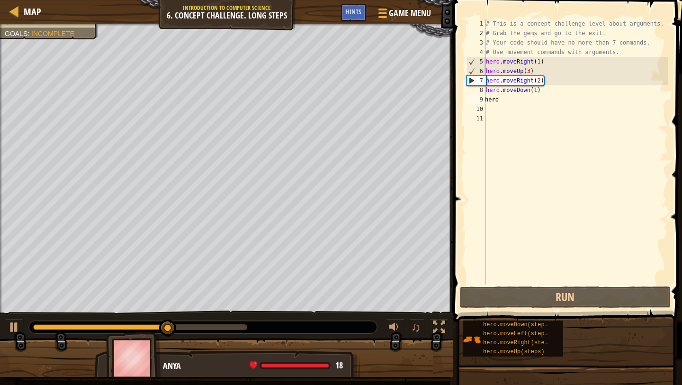
type textarea "hero."
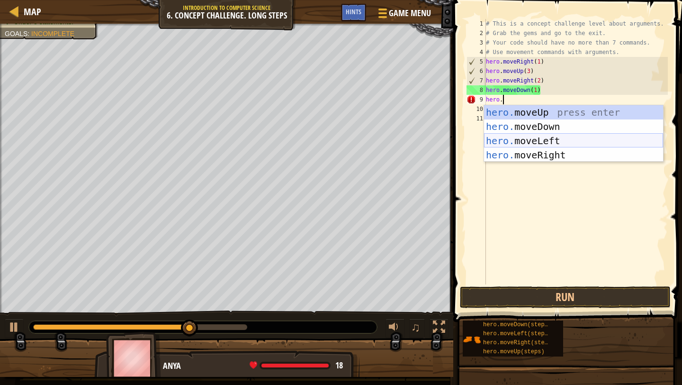
click at [530, 139] on div "hero. moveUp press enter hero. moveDown press enter hero. moveLeft press enter …" at bounding box center [573, 147] width 179 height 85
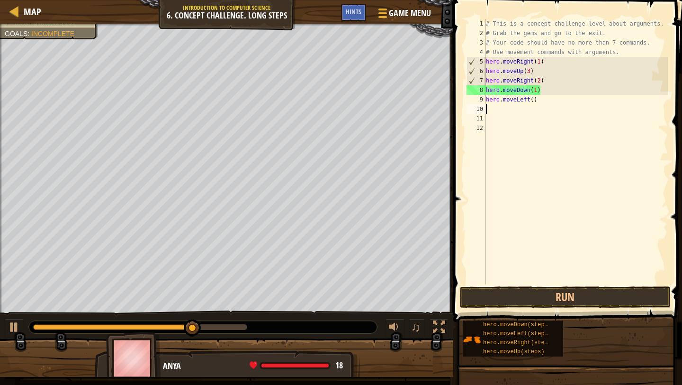
scroll to position [0, 0]
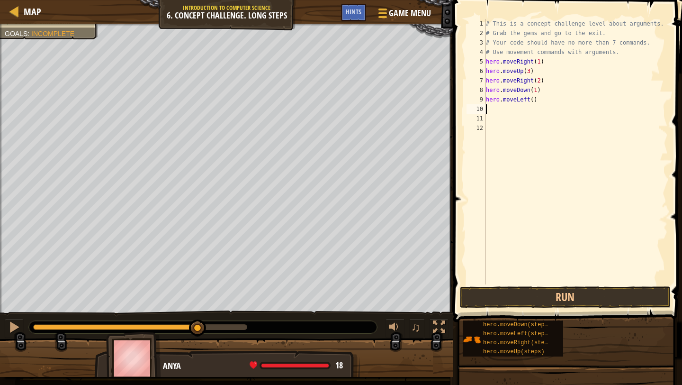
click at [535, 101] on div "# This is a concept challenge level about arguments. # Grab the gems and go to …" at bounding box center [576, 161] width 184 height 284
type textarea "hero.moveLeft(1)"
click at [492, 109] on div "# This is a concept challenge level about arguments. # Grab the gems and go to …" at bounding box center [576, 161] width 184 height 284
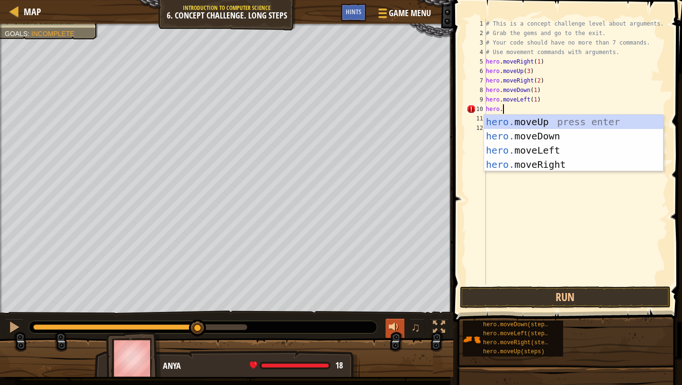
click at [392, 321] on div at bounding box center [395, 327] width 12 height 12
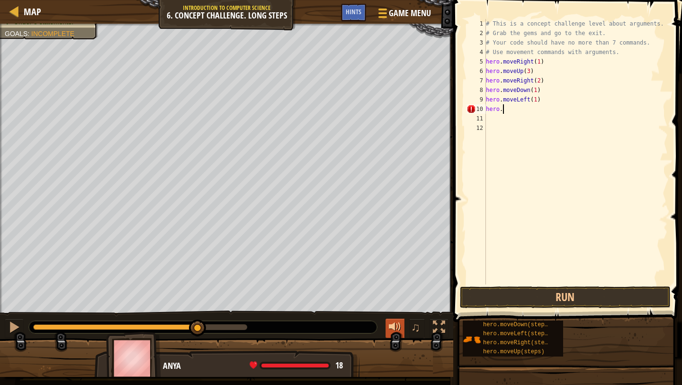
click at [392, 333] on div at bounding box center [395, 327] width 12 height 12
click at [508, 108] on div "# This is a concept challenge level about arguments. # Grab the gems and go to …" at bounding box center [576, 161] width 184 height 284
type textarea "hero."
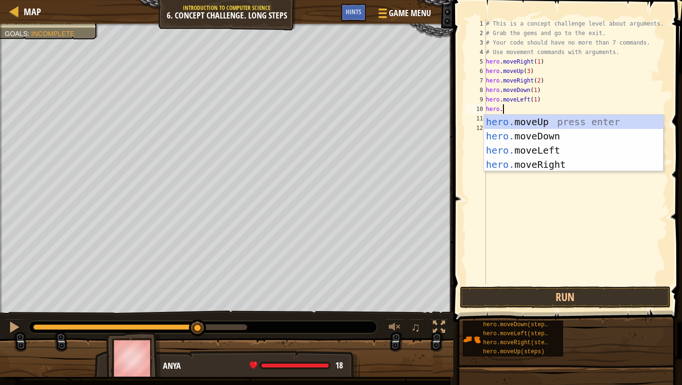
scroll to position [4, 1]
click at [517, 118] on div "hero. moveUp press enter hero. moveDown press enter hero. moveLeft press enter …" at bounding box center [573, 157] width 179 height 85
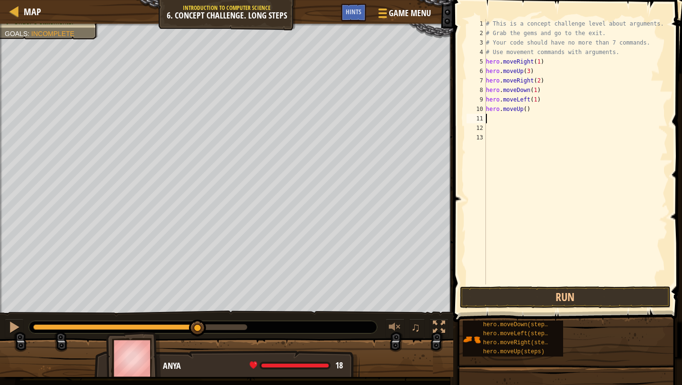
click at [527, 111] on div "# This is a concept challenge level about arguments. # Grab the gems and go to …" at bounding box center [576, 161] width 184 height 284
type textarea "hero.moveUp(2)"
click at [508, 116] on div "# This is a concept challenge level about arguments. # Grab the gems and go to …" at bounding box center [576, 161] width 184 height 284
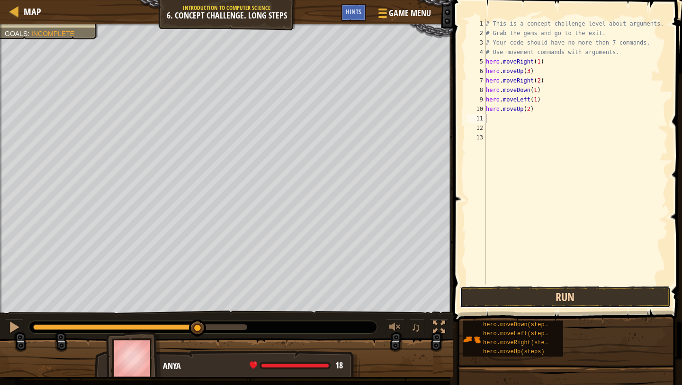
click at [530, 294] on button "Run" at bounding box center [565, 297] width 211 height 22
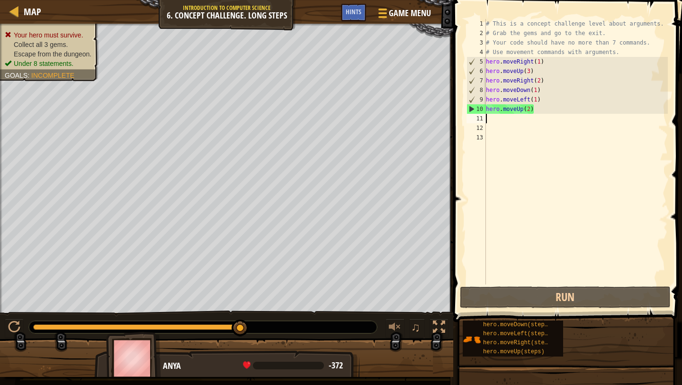
click at [536, 92] on div "# This is a concept challenge level about arguments. # Grab the gems and go to …" at bounding box center [576, 161] width 184 height 284
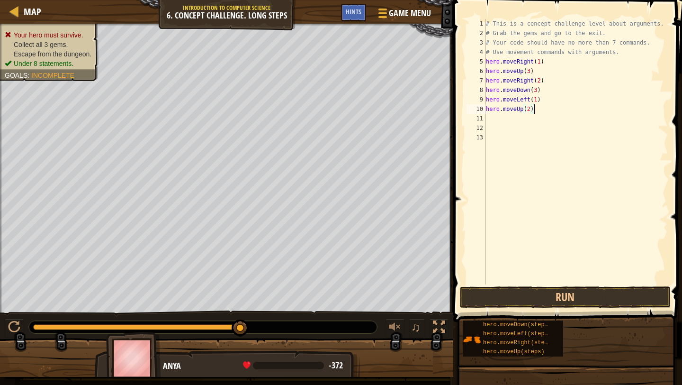
click at [536, 105] on div "# This is a concept challenge level about arguments. # Grab the gems and go to …" at bounding box center [576, 161] width 184 height 284
type textarea "hero.moveUp(2)"
click at [634, 294] on button "Run" at bounding box center [565, 297] width 211 height 22
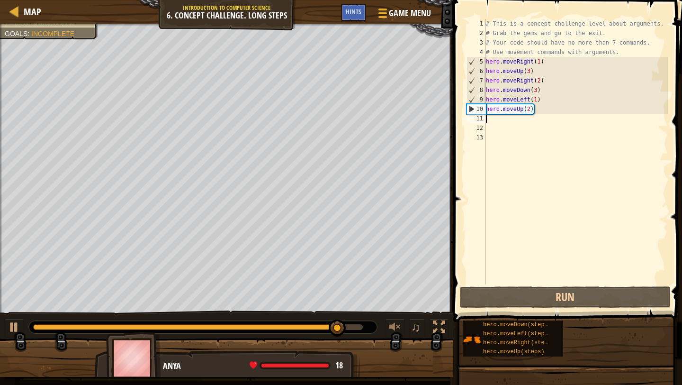
click at [517, 119] on div "# This is a concept challenge level about arguments. # Grab the gems and go to …" at bounding box center [576, 161] width 184 height 284
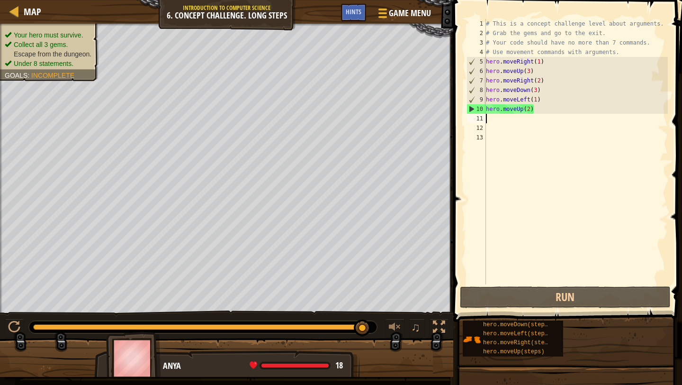
scroll to position [0, 0]
type textarea "hero."
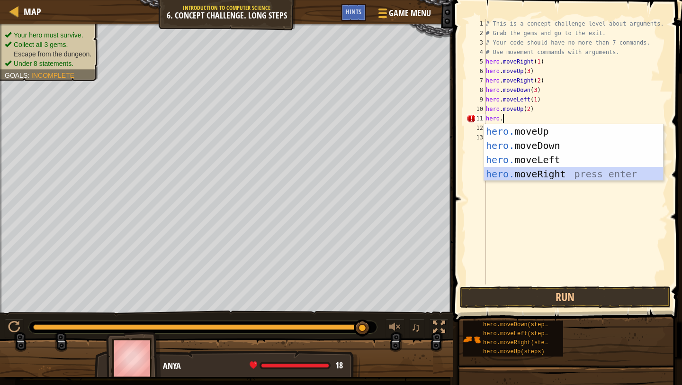
click at [521, 172] on div "hero. moveUp press enter hero. moveDown press enter hero. moveLeft press enter …" at bounding box center [573, 166] width 179 height 85
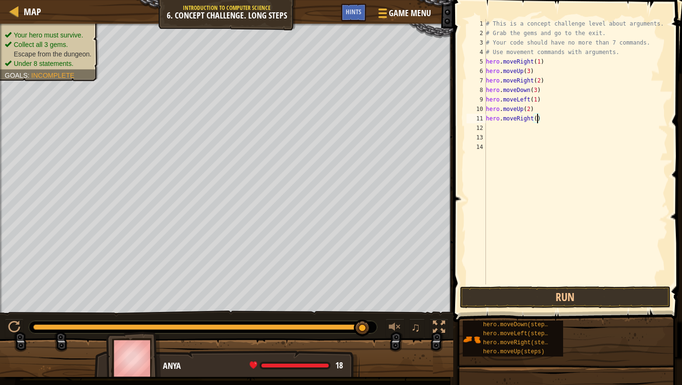
click at [536, 121] on div "# This is a concept challenge level about arguments. # Grab the gems and go to …" at bounding box center [576, 161] width 184 height 284
type textarea "hero.moveRight(3)"
click at [581, 293] on button "Run" at bounding box center [565, 297] width 211 height 22
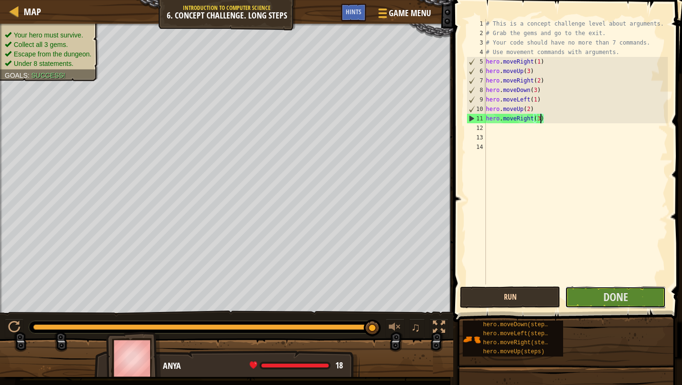
click at [581, 293] on button "Done" at bounding box center [615, 297] width 100 height 22
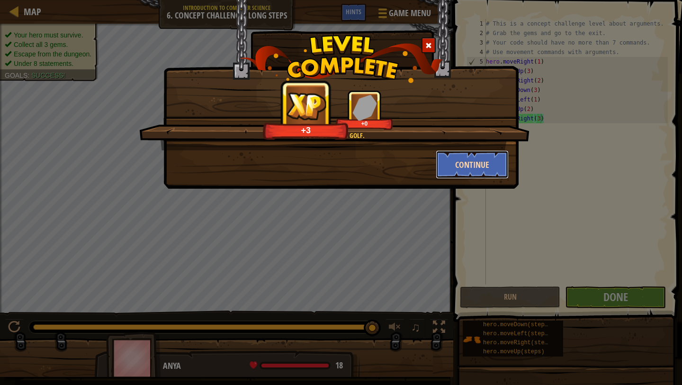
click at [459, 164] on button "Continue" at bounding box center [472, 164] width 73 height 28
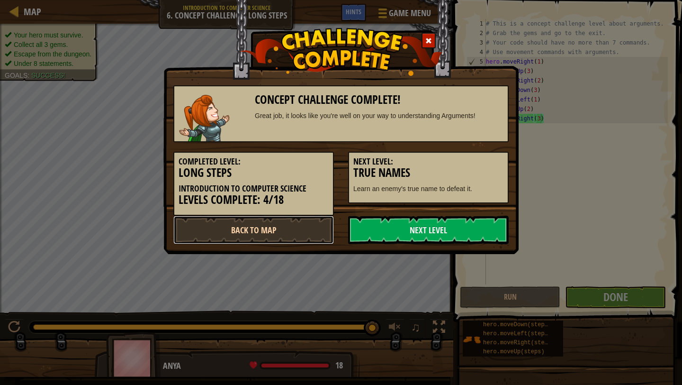
click at [214, 216] on link "Back to Map" at bounding box center [253, 230] width 161 height 28
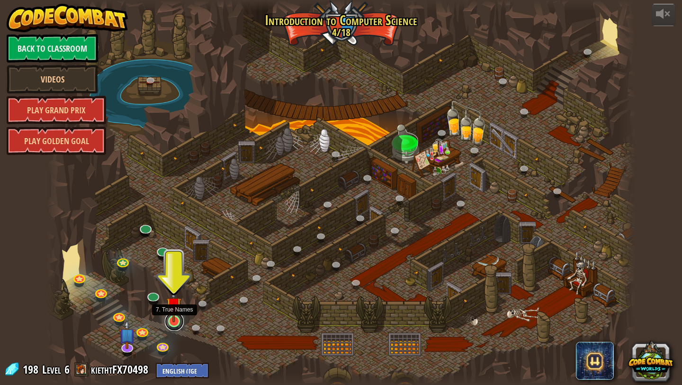
click at [175, 325] on link at bounding box center [174, 321] width 19 height 19
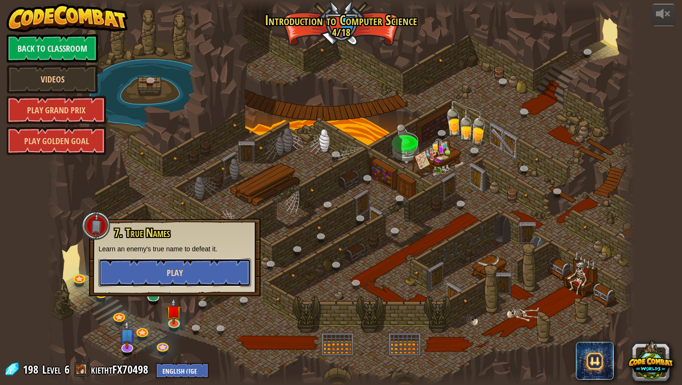
click at [174, 263] on button "Play" at bounding box center [175, 272] width 153 height 28
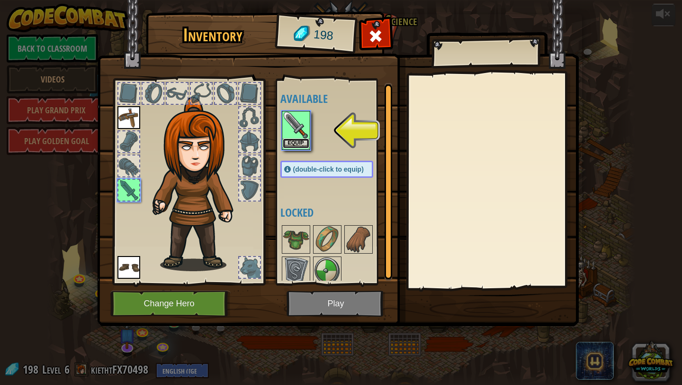
click at [300, 139] on button "Equip" at bounding box center [296, 143] width 27 height 10
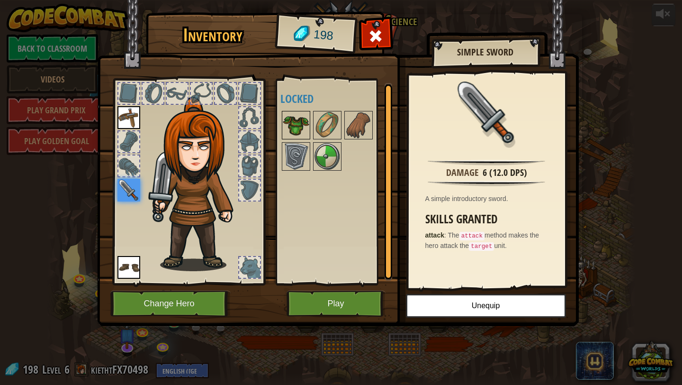
click at [298, 126] on img at bounding box center [296, 125] width 27 height 27
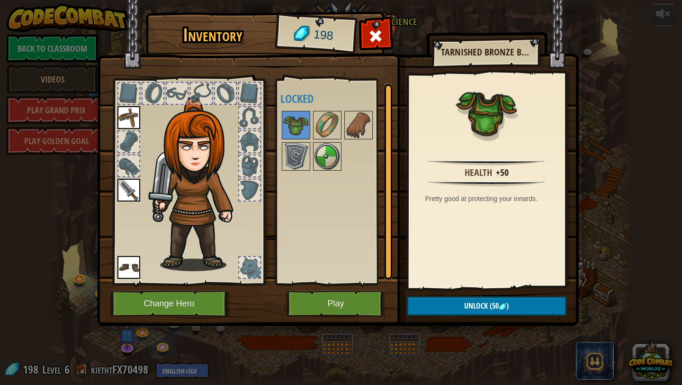
click at [249, 384] on div "Inventory 198 Available Equip Equip Equip (double-click to equip) Locked Tarnis…" at bounding box center [341, 192] width 682 height 385
click at [372, 31] on span at bounding box center [375, 35] width 15 height 15
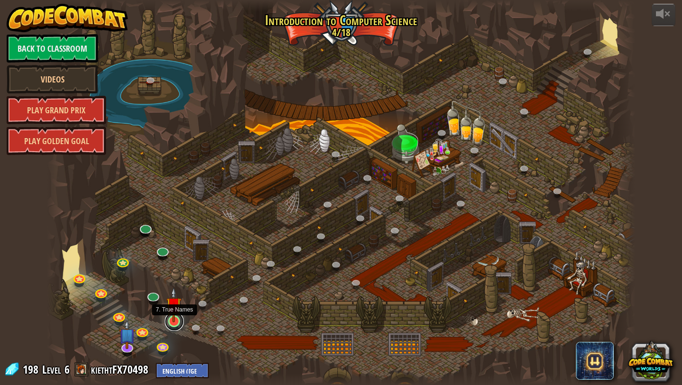
click at [179, 323] on link at bounding box center [174, 321] width 19 height 19
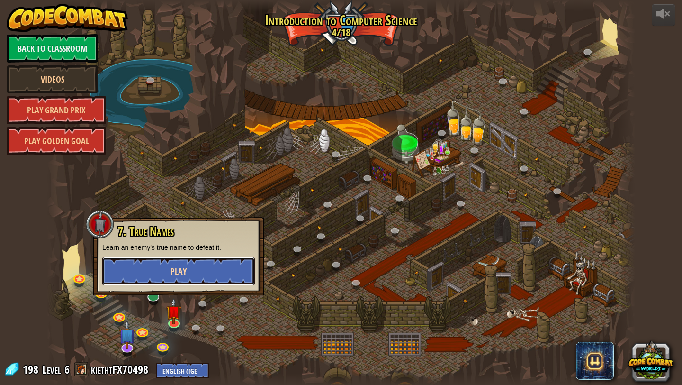
click at [167, 281] on button "Play" at bounding box center [178, 271] width 153 height 28
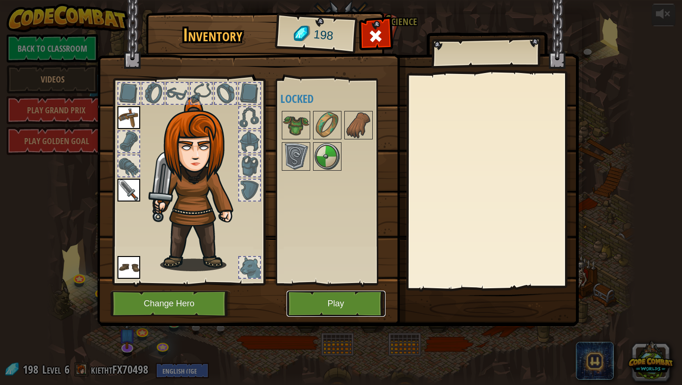
click at [312, 303] on button "Play" at bounding box center [336, 304] width 99 height 26
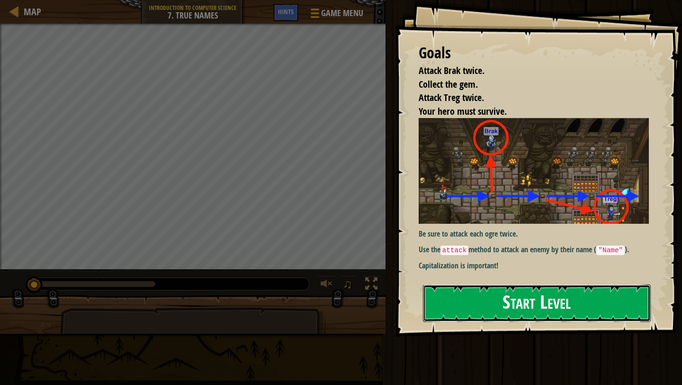
click at [602, 300] on button "Start Level" at bounding box center [537, 302] width 228 height 37
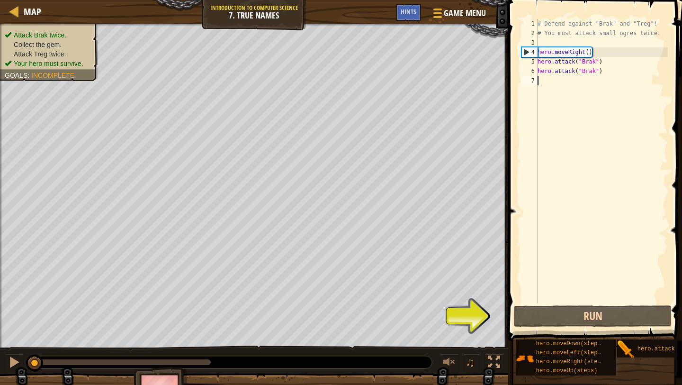
click at [574, 81] on div "# Defend against "Brak" and "Treg"! # You must attack small ogres twice. hero .…" at bounding box center [602, 170] width 132 height 303
click at [589, 54] on div "# Defend against "Brak" and "Treg"! # You must attack small ogres twice. hero .…" at bounding box center [602, 170] width 132 height 303
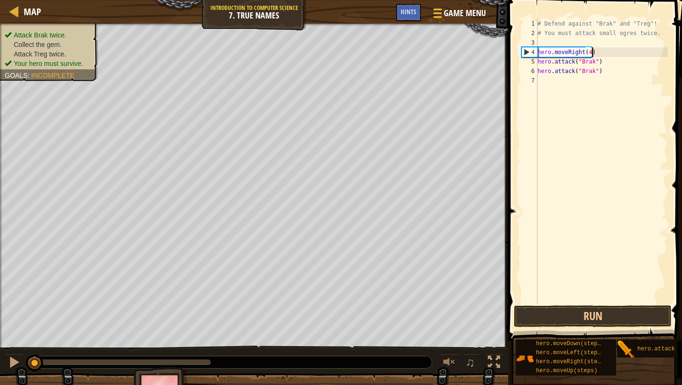
scroll to position [4, 4]
click at [636, 312] on button "Run" at bounding box center [593, 316] width 158 height 22
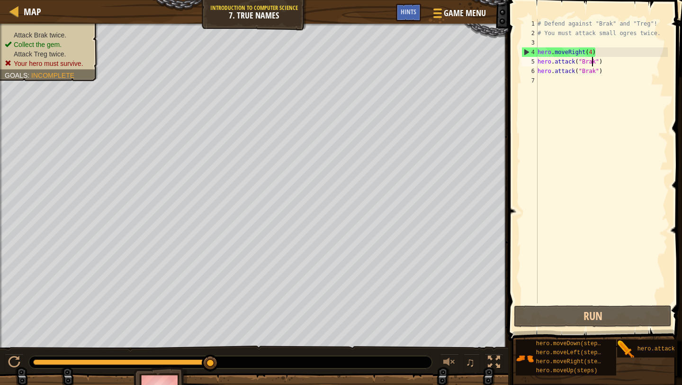
click at [593, 62] on div "# Defend against "Brak" and "Treg"! # You must attack small ogres twice. hero .…" at bounding box center [602, 170] width 132 height 303
click at [451, 358] on div at bounding box center [450, 362] width 12 height 12
click at [529, 322] on button "Run" at bounding box center [593, 316] width 158 height 22
click at [595, 61] on div "# Defend against "Brak" and "Treg"! # You must attack small ogres twice. hero .…" at bounding box center [602, 170] width 132 height 303
click at [450, 362] on div at bounding box center [450, 362] width 12 height 12
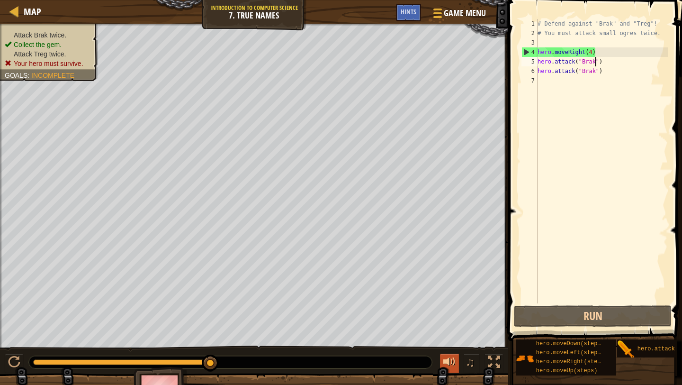
click at [450, 362] on div at bounding box center [450, 362] width 12 height 12
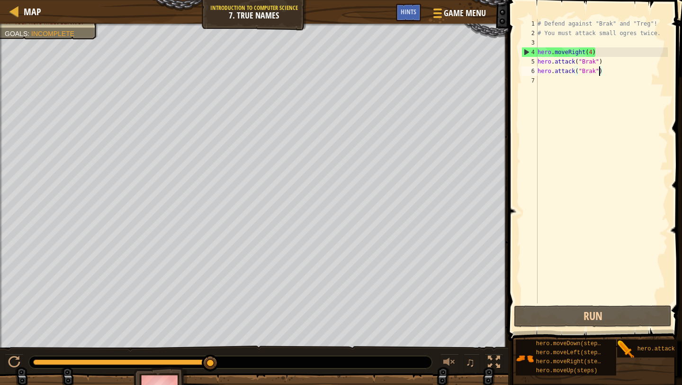
drag, startPoint x: 585, startPoint y: 39, endPoint x: 602, endPoint y: 68, distance: 33.7
click at [602, 68] on div "# Defend against "Brak" and "Treg"! # You must attack small ogres twice. hero .…" at bounding box center [602, 170] width 132 height 303
click at [591, 54] on div "# Defend against "Brak" and "Treg"! # You must attack small ogres twice. hero .…" at bounding box center [602, 170] width 132 height 303
click at [593, 54] on div "# Defend against "Brak" and "Treg"! # You must attack small ogres twice. hero .…" at bounding box center [602, 170] width 132 height 303
click at [590, 63] on div "# Defend against "Brak" and "Treg"! # You must attack small ogres twice. hero .…" at bounding box center [602, 170] width 132 height 303
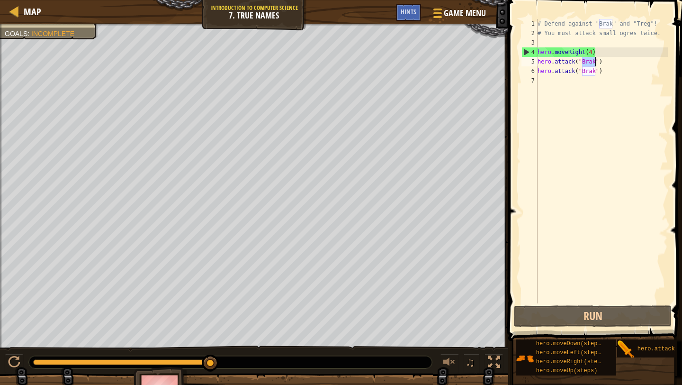
click at [590, 63] on div "# Defend against "Brak" and "Treg"! # You must attack small ogres twice. hero .…" at bounding box center [602, 170] width 132 height 303
click at [571, 64] on div "# Defend against "Brak" and "Treg"! # You must attack small ogres twice. hero .…" at bounding box center [602, 170] width 132 height 303
click at [593, 54] on div "# Defend against "Brak" and "Treg"! # You must attack small ogres twice. hero .…" at bounding box center [602, 170] width 132 height 303
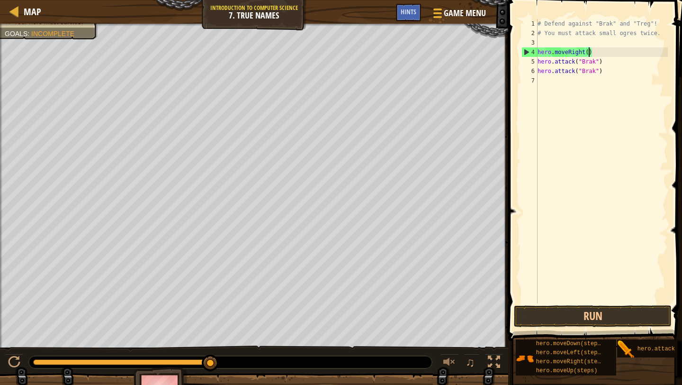
scroll to position [4, 4]
click at [615, 69] on div "# Defend against "Brak" and "Treg"! # You must attack small ogres twice. hero .…" at bounding box center [602, 170] width 132 height 303
type textarea "hero.attack("Brak")"
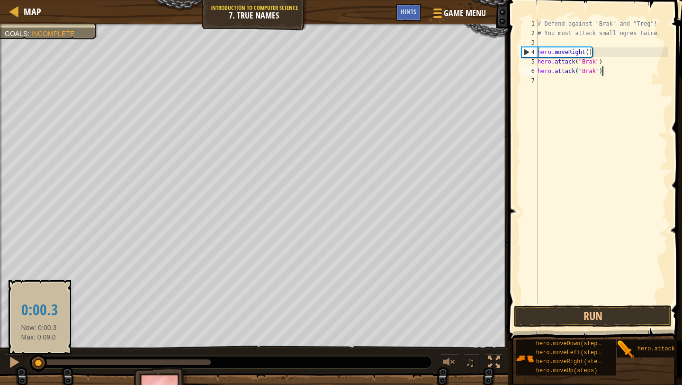
drag, startPoint x: 213, startPoint y: 362, endPoint x: 39, endPoint y: 358, distance: 174.4
click at [39, 358] on div at bounding box center [38, 362] width 17 height 17
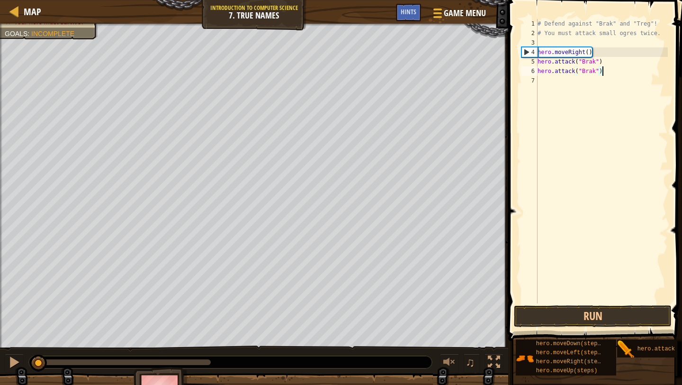
click at [620, 74] on div "# Defend against "Brak" and "Treg"! # You must attack small ogres twice. hero .…" at bounding box center [602, 170] width 132 height 303
click at [607, 71] on div "# Defend against "Brak" and "Treg"! # You must attack small ogres twice. hero .…" at bounding box center [602, 170] width 132 height 303
click at [606, 71] on div "# Defend against "Brak" and "Treg"! # You must attack small ogres twice. hero .…" at bounding box center [602, 170] width 132 height 303
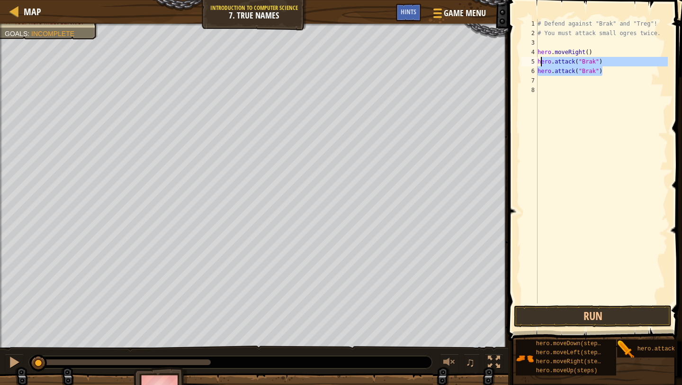
drag, startPoint x: 609, startPoint y: 72, endPoint x: 540, endPoint y: 63, distance: 69.8
click at [540, 63] on div "# Defend against "Brak" and "Treg"! # You must attack small ogres twice. hero .…" at bounding box center [602, 170] width 132 height 303
click at [585, 63] on div "# Defend against "Brak" and "Treg"! # You must attack small ogres twice. hero .…" at bounding box center [602, 170] width 132 height 303
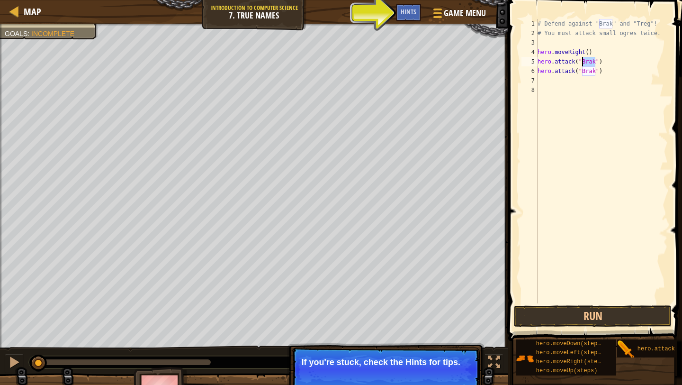
click at [595, 61] on div "# Defend against "Brak" and "Treg"! # You must attack small ogres twice. hero .…" at bounding box center [602, 170] width 132 height 303
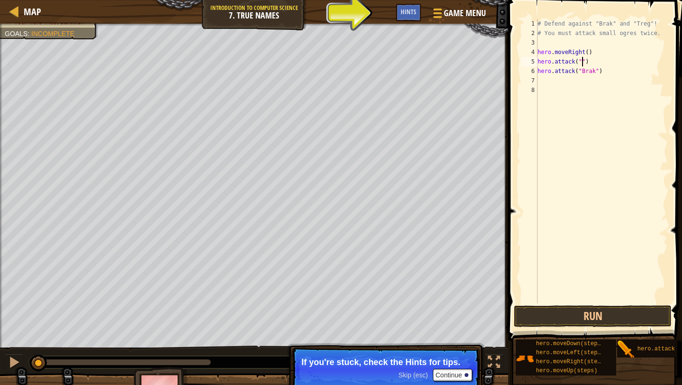
scroll to position [0, 0]
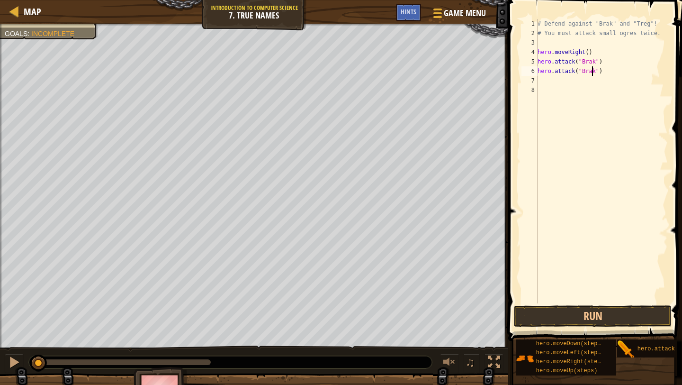
click at [594, 71] on div "# Defend against "Brak" and "Treg"! # You must attack small ogres twice. hero .…" at bounding box center [602, 170] width 132 height 303
click at [598, 74] on div "# Defend against "Brak" and "Treg"! # You must attack small ogres twice. hero .…" at bounding box center [602, 170] width 132 height 303
click at [595, 73] on div "# Defend against "Brak" and "Treg"! # You must attack small ogres twice. hero .…" at bounding box center [602, 170] width 132 height 303
drag, startPoint x: 39, startPoint y: 364, endPoint x: 80, endPoint y: 351, distance: 42.9
click at [80, 351] on div "♫" at bounding box center [254, 359] width 508 height 28
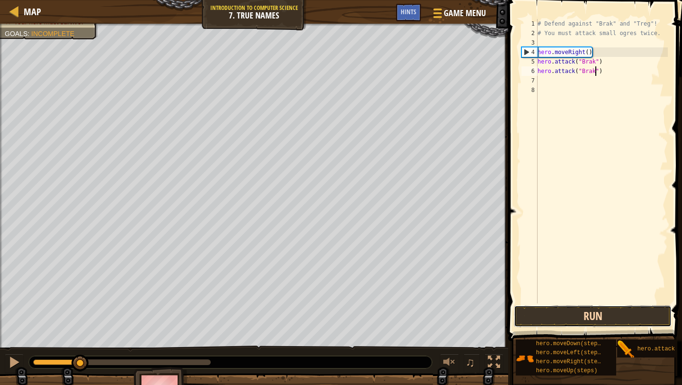
click at [557, 309] on button "Run" at bounding box center [593, 316] width 158 height 22
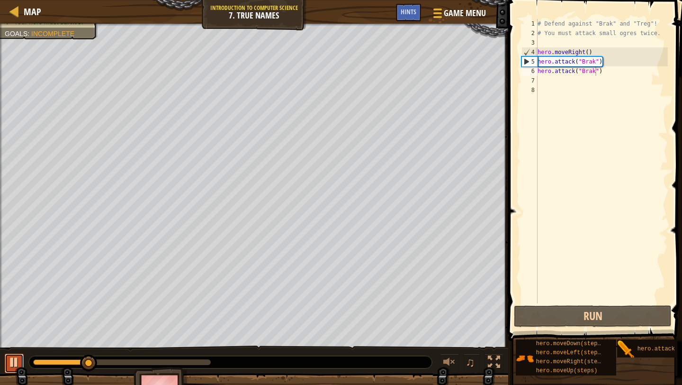
click at [14, 361] on div at bounding box center [14, 362] width 12 height 12
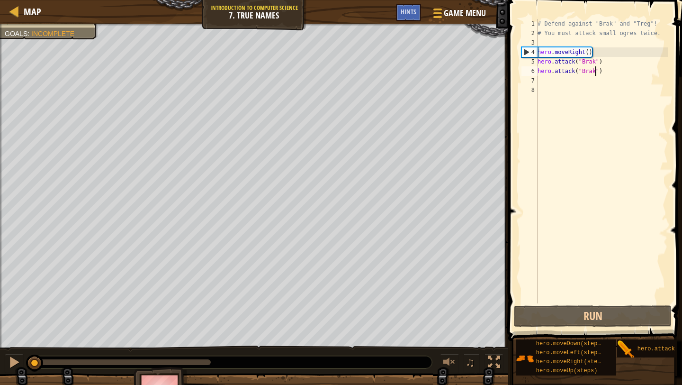
drag, startPoint x: 92, startPoint y: 358, endPoint x: 0, endPoint y: 348, distance: 92.9
click at [0, 348] on div "♫" at bounding box center [254, 359] width 508 height 28
click at [17, 359] on div at bounding box center [14, 362] width 12 height 12
click at [586, 52] on div "# Defend against "Brak" and "Treg"! # You must attack small ogres twice. hero .…" at bounding box center [602, 170] width 132 height 303
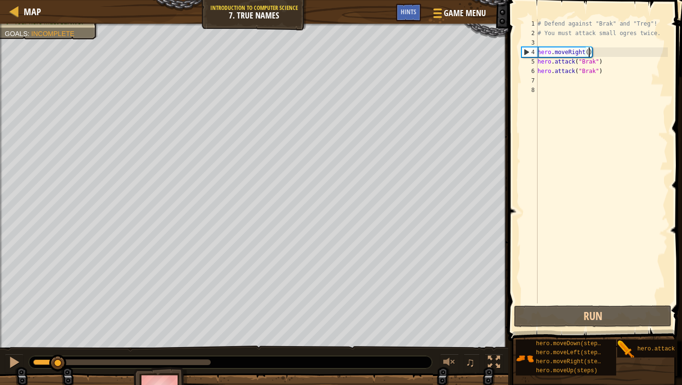
click at [590, 53] on div "# Defend against "Brak" and "Treg"! # You must attack small ogres twice. hero .…" at bounding box center [602, 170] width 132 height 303
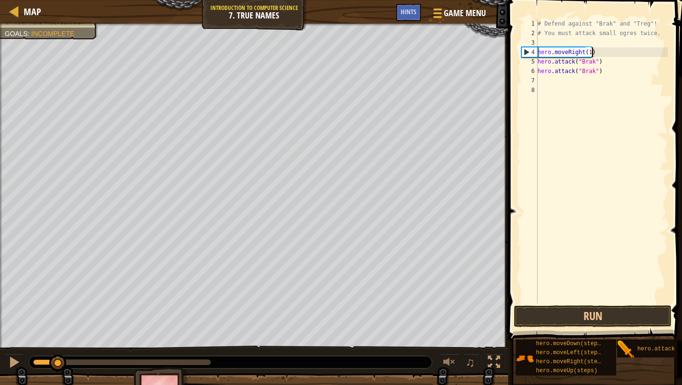
scroll to position [4, 4]
type textarea "hero.moveRight(1)"
click at [608, 313] on button "Run" at bounding box center [593, 316] width 158 height 22
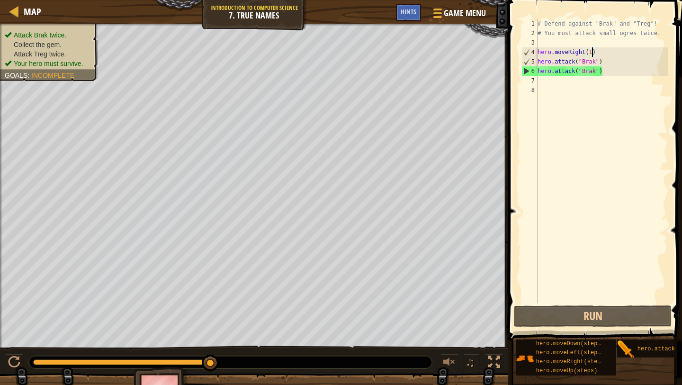
click at [556, 78] on div "# Defend against "Brak" and "Treg"! # You must attack small ogres twice. hero .…" at bounding box center [602, 170] width 132 height 303
click at [599, 72] on div "# Defend against "Brak" and "Treg"! # You must attack small ogres twice. hero .…" at bounding box center [602, 170] width 132 height 303
click at [594, 72] on div "# Defend against "Brak" and "Treg"! # You must attack small ogres twice. hero .…" at bounding box center [602, 170] width 132 height 303
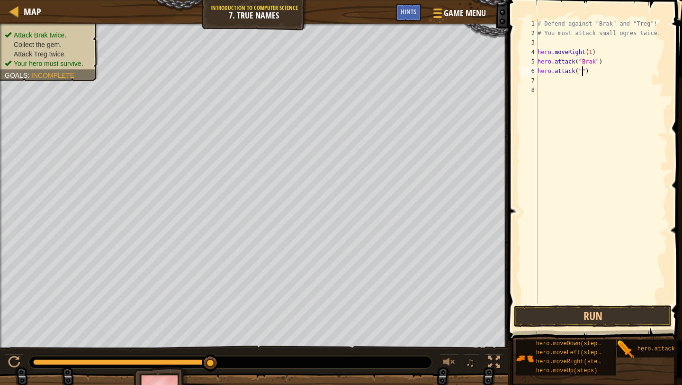
scroll to position [0, 0]
type textarea "g"
click at [548, 82] on div "# Defend against "Brak" and "Treg"! # You must attack small ogres twice. hero .…" at bounding box center [602, 170] width 132 height 303
type textarea "hero."
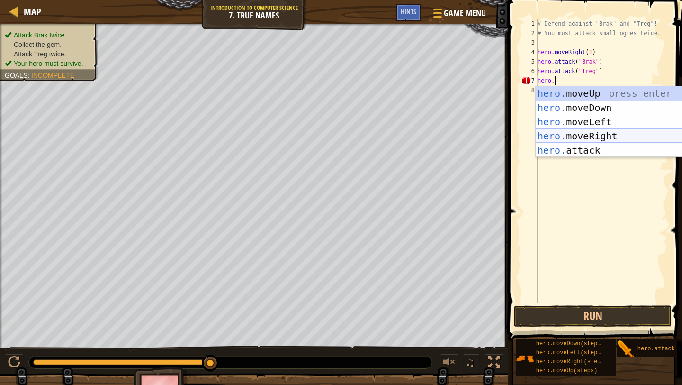
click at [598, 137] on div "hero. moveUp press enter hero. moveDown press enter hero. moveLeft press enter …" at bounding box center [625, 136] width 179 height 100
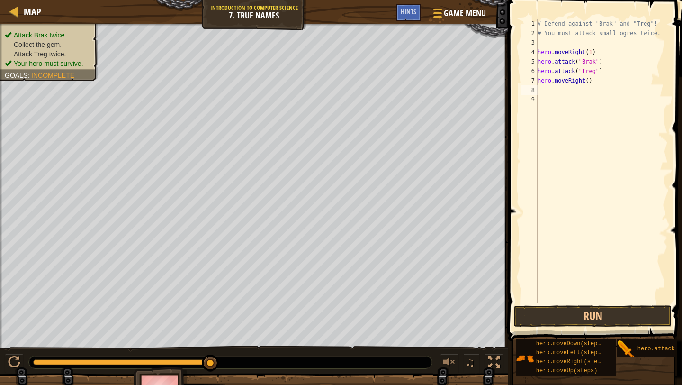
click at [589, 80] on div "# Defend against "Brak" and "Treg"! # You must attack small ogres twice. hero .…" at bounding box center [602, 170] width 132 height 303
type textarea "hero.moveRight(2)"
click at [565, 321] on button "Run" at bounding box center [593, 316] width 158 height 22
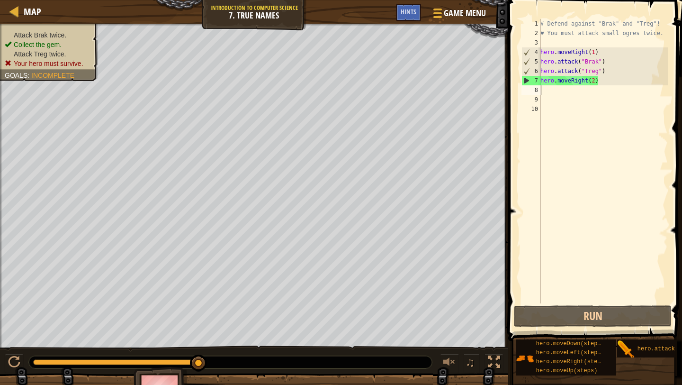
click at [599, 73] on div "# Defend against "Brak" and "Treg"! # You must attack small ogres twice. hero .…" at bounding box center [603, 170] width 129 height 303
click at [600, 69] on div "# Defend against "Brak" and "Treg"! # You must attack small ogres twice. hero .…" at bounding box center [603, 170] width 129 height 303
click at [602, 70] on div "# Defend against "Brak" and "Treg"! # You must attack small ogres twice. hero .…" at bounding box center [603, 170] width 129 height 303
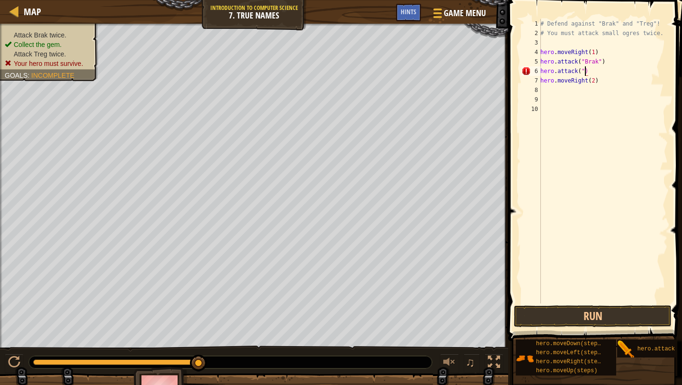
scroll to position [0, 0]
type textarea "Brak"
click at [553, 90] on div "# Defend against "Brak" and "Treg"! # You must attack small ogres twice. hero .…" at bounding box center [603, 170] width 129 height 303
click at [599, 73] on div "# Defend against "Brak" and "Treg"! # You must attack small ogres twice. hero .…" at bounding box center [603, 170] width 129 height 303
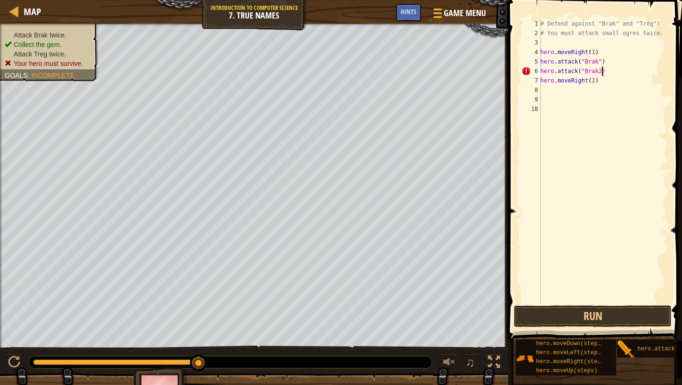
scroll to position [4, 5]
type textarea "hero.attack("Brak")"
click at [543, 91] on div "# Defend against "Brak" and "Treg"! # You must attack small ogres twice. hero .…" at bounding box center [603, 170] width 129 height 303
click at [543, 94] on div "# Defend against "Brak" and "Treg"! # You must attack small ogres twice. hero .…" at bounding box center [603, 170] width 129 height 303
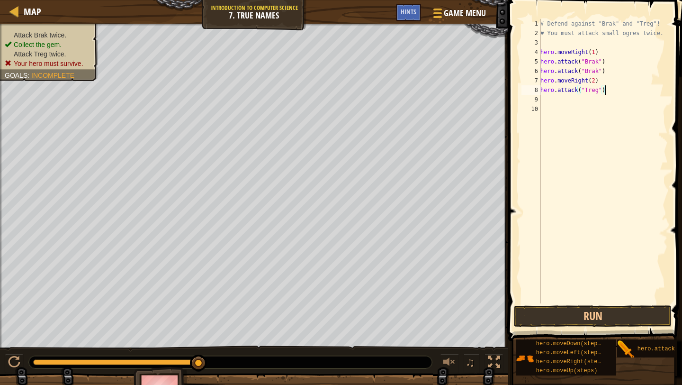
type textarea "hero.attack("Treg")"
click at [545, 101] on div "# Defend against "Brak" and "Treg"! # You must attack small ogres twice. hero .…" at bounding box center [603, 170] width 129 height 303
click at [610, 324] on button "Run" at bounding box center [593, 316] width 158 height 22
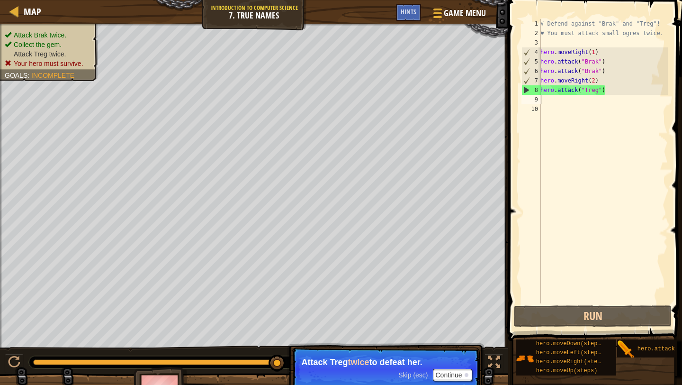
click at [552, 99] on div "# Defend against "Brak" and "Treg"! # You must attack small ogres twice. hero .…" at bounding box center [603, 170] width 129 height 303
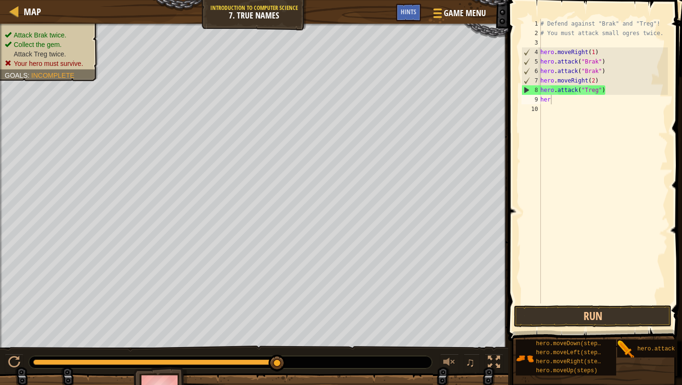
click at [447, 371] on div "Attack Brak twice. Collect the gem. Attack Treg twice. Your hero must survive. …" at bounding box center [341, 218] width 682 height 388
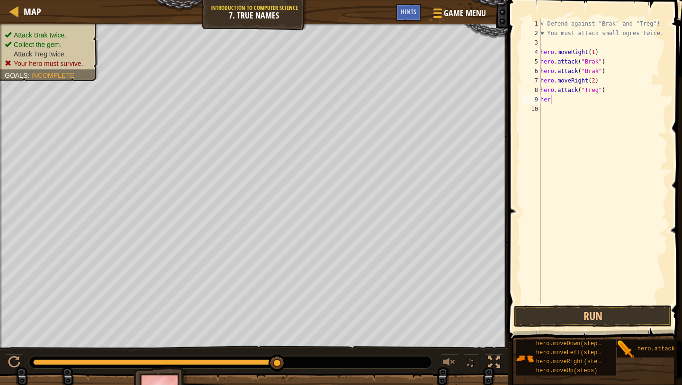
click at [447, 371] on button at bounding box center [449, 363] width 19 height 19
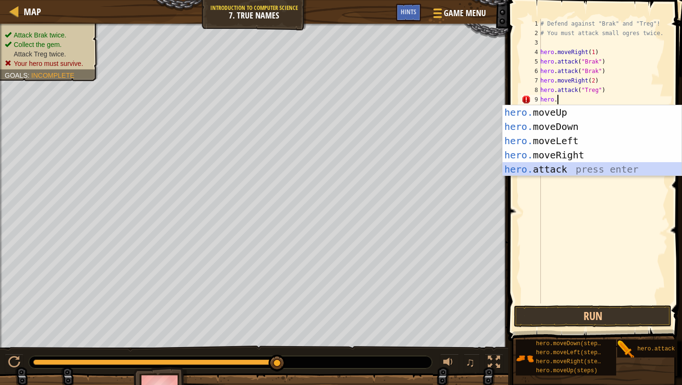
click at [553, 167] on div "hero. moveUp press enter hero. moveDown press enter hero. moveLeft press enter …" at bounding box center [592, 155] width 179 height 100
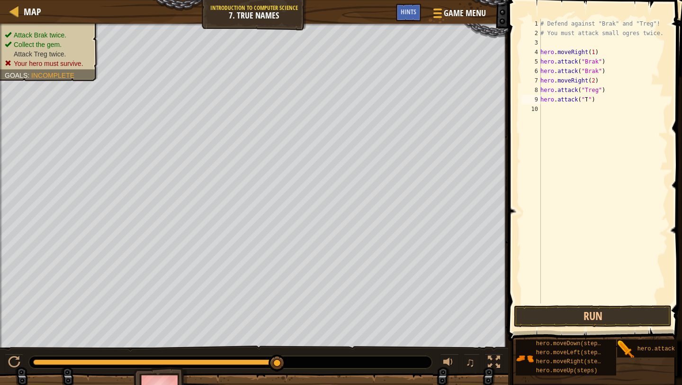
scroll to position [0, 0]
click at [625, 323] on button "Run" at bounding box center [593, 316] width 158 height 22
type textarea "hero.attack("Treg")"
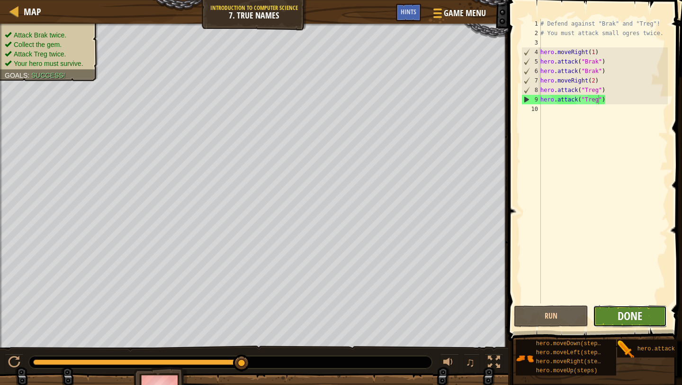
click at [638, 319] on span "Done" at bounding box center [630, 315] width 25 height 15
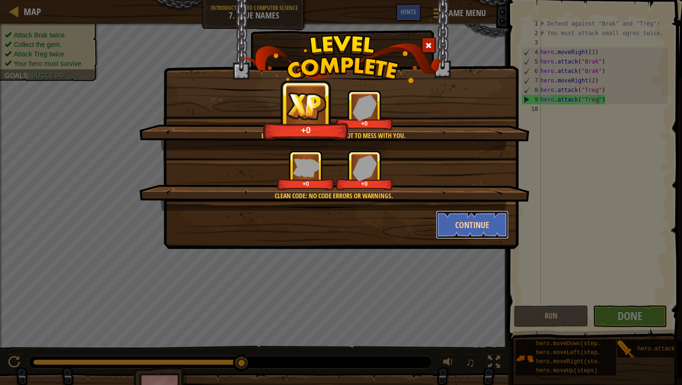
click at [466, 222] on button "Continue" at bounding box center [472, 224] width 73 height 28
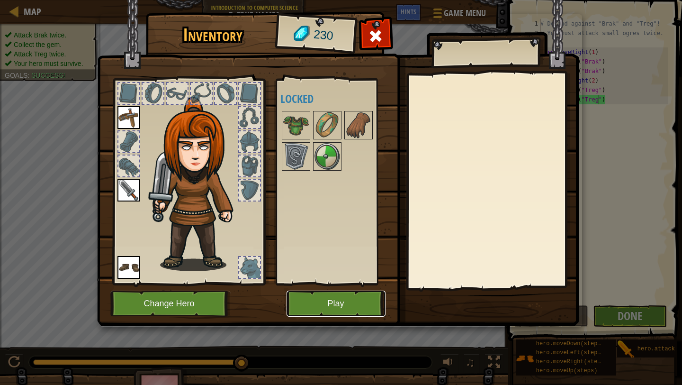
click at [346, 303] on button "Play" at bounding box center [336, 304] width 99 height 26
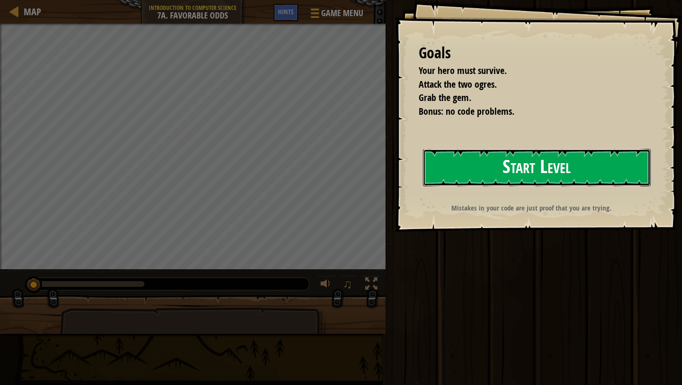
click at [501, 185] on button "Start Level" at bounding box center [537, 167] width 228 height 37
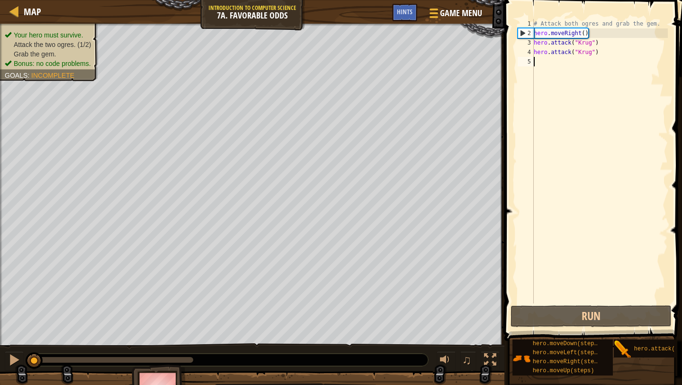
click at [585, 37] on div "# Attack both ogres and grab the gem. hero . moveRight ( ) hero . attack ( "[PE…" at bounding box center [600, 170] width 136 height 303
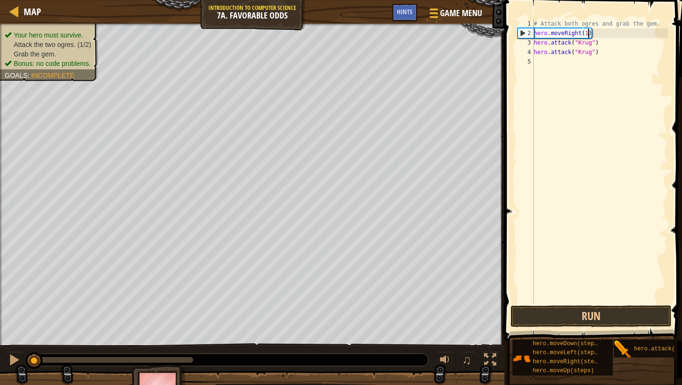
scroll to position [4, 4]
type textarea "hero.moveRight(1)"
click at [599, 309] on button "Run" at bounding box center [591, 316] width 161 height 22
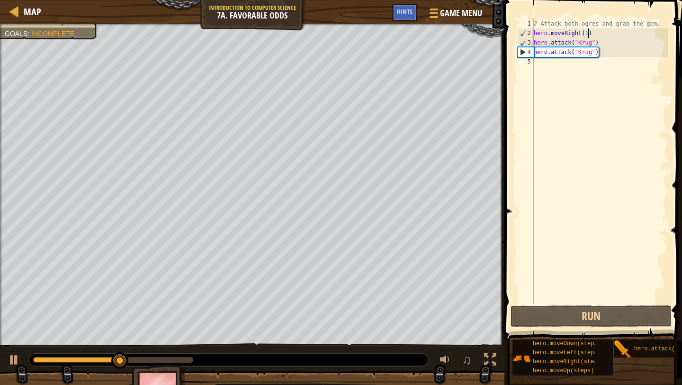
click at [542, 62] on div "# Attack both ogres and grab the gem. hero . moveRight ( 1 ) hero . attack ( "[…" at bounding box center [600, 170] width 136 height 303
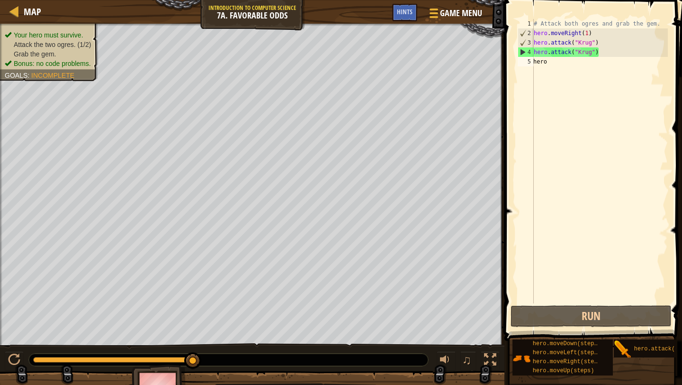
type textarea "hero."
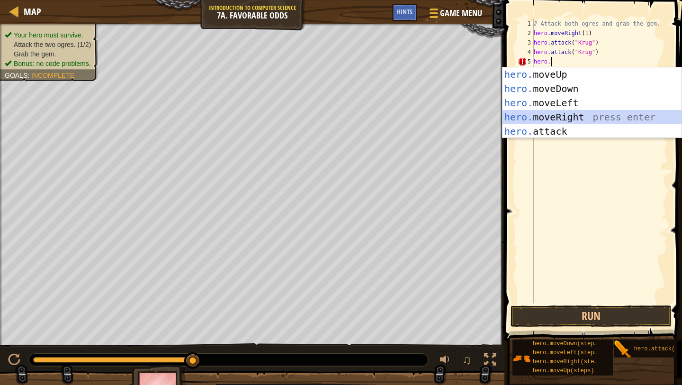
click at [558, 113] on div "hero. moveUp press enter hero. moveDown press enter hero. moveLeft press enter …" at bounding box center [592, 117] width 179 height 100
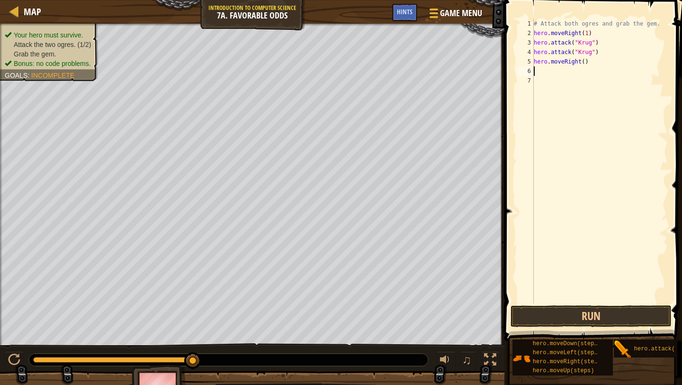
click at [588, 63] on div "# Attack both ogres and grab the gem. hero . moveRight ( 1 ) hero . attack ( "[…" at bounding box center [600, 170] width 136 height 303
click at [583, 62] on div "# Attack both ogres and grab the gem. hero . moveRight ( 1 ) hero . attack ( "[…" at bounding box center [600, 170] width 136 height 303
click at [585, 61] on div "# Attack both ogres and grab the gem. hero . moveRight ( 1 ) hero . attack ( "[…" at bounding box center [600, 170] width 136 height 303
type textarea "hero.moveRight(1)"
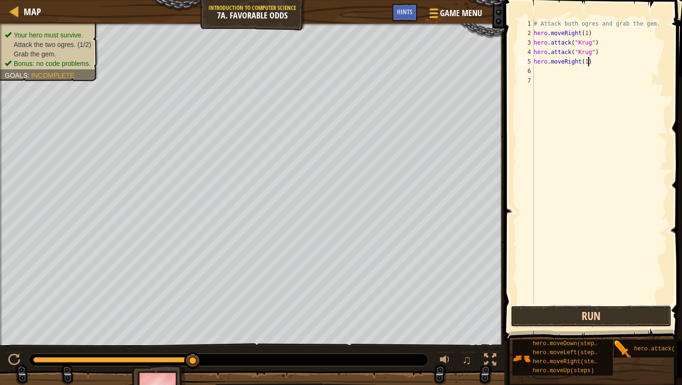
click at [623, 323] on button "Run" at bounding box center [591, 316] width 161 height 22
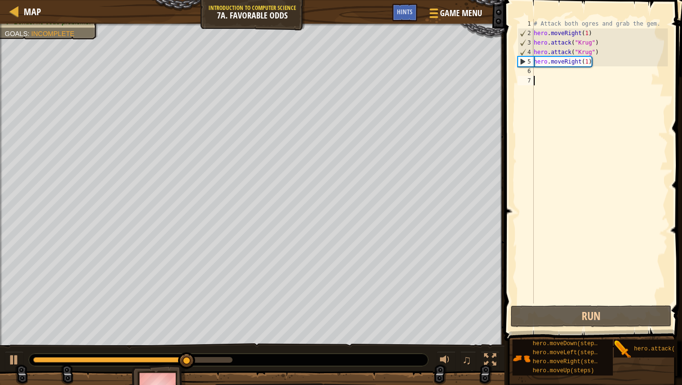
click at [546, 79] on div "# Attack both ogres and grab the gem. hero . moveRight ( 1 ) hero . attack ( "[…" at bounding box center [600, 170] width 136 height 303
click at [541, 67] on div "# Attack both ogres and grab the gem. hero . moveRight ( 1 ) hero . attack ( "[…" at bounding box center [600, 170] width 136 height 303
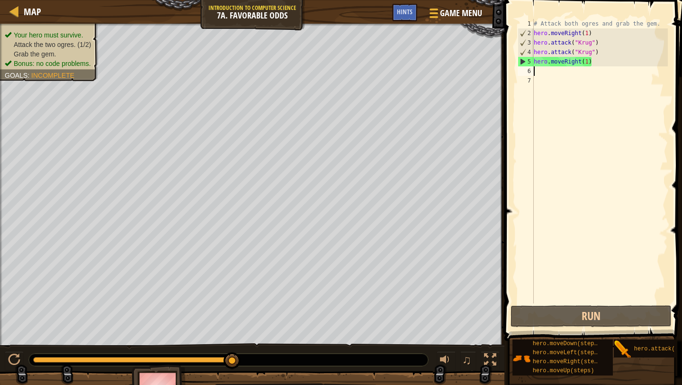
scroll to position [0, 0]
type textarea "hero."
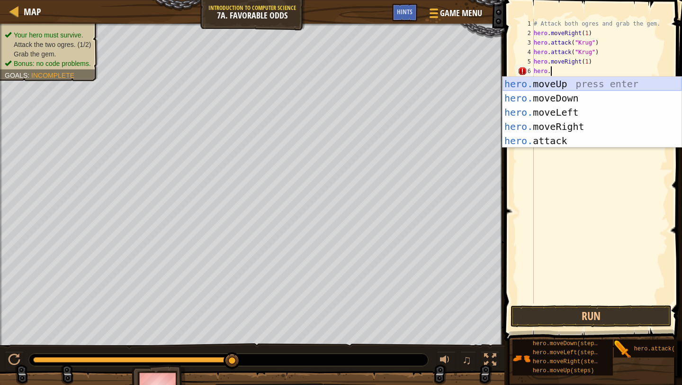
click at [555, 77] on div "hero. moveUp press enter hero. moveDown press enter hero. moveLeft press enter …" at bounding box center [592, 127] width 179 height 100
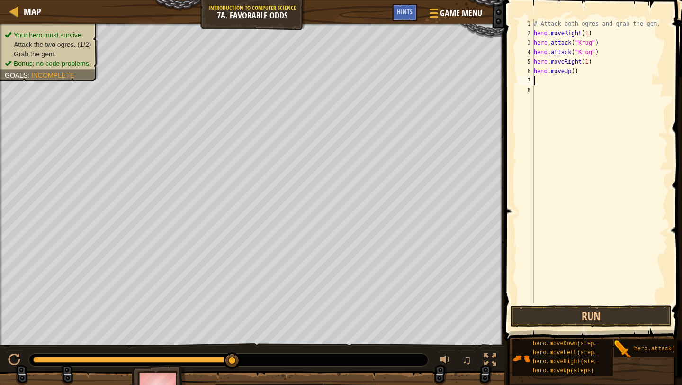
click at [576, 72] on div "# Attack both ogres and grab the gem. hero . moveRight ( 1 ) hero . attack ( "[…" at bounding box center [600, 170] width 136 height 303
type textarea "hero.moveUp(1)"
click at [542, 76] on div "# Attack both ogres and grab the gem. hero . moveRight ( 1 ) hero . attack ( "[…" at bounding box center [600, 170] width 136 height 303
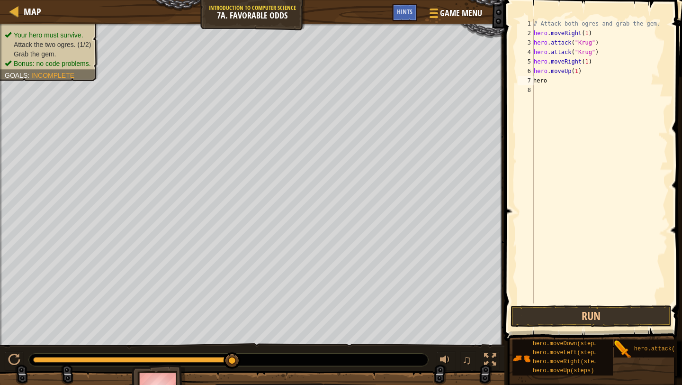
type textarea "hero."
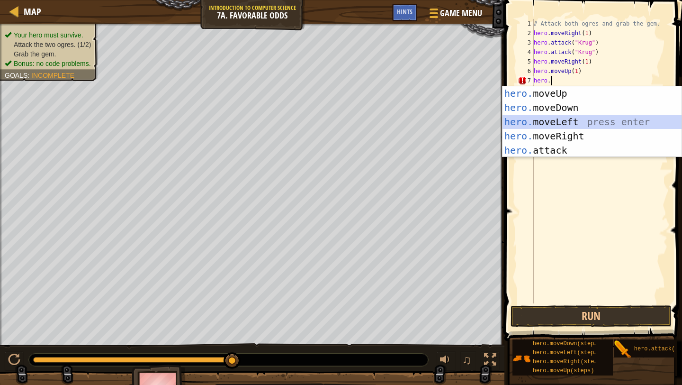
click at [571, 123] on div "hero. moveUp press enter hero. moveDown press enter hero. moveLeft press enter …" at bounding box center [592, 136] width 179 height 100
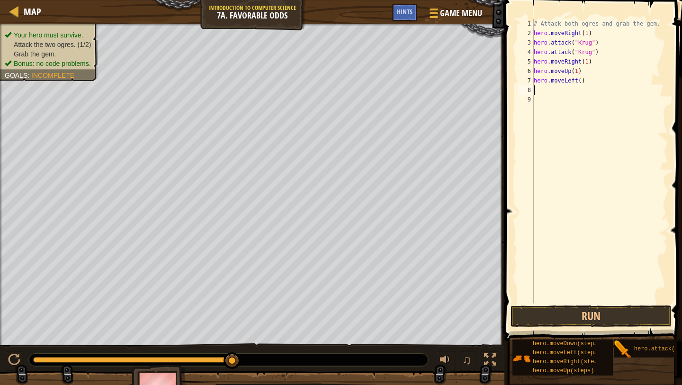
click at [583, 82] on div "# Attack both ogres and grab the gem. hero . moveRight ( 1 ) hero . attack ( "[…" at bounding box center [600, 170] width 136 height 303
type textarea "hero.moveLeft(1)"
click at [537, 90] on div "# Attack both ogres and grab the gem. hero . moveRight ( 1 ) hero . attack ( "[…" at bounding box center [600, 170] width 136 height 303
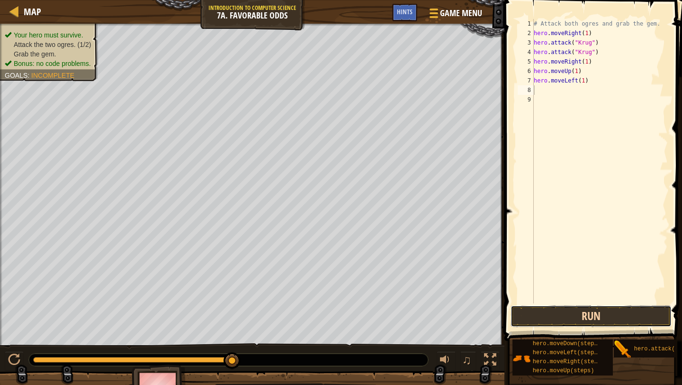
click at [559, 311] on button "Run" at bounding box center [591, 316] width 161 height 22
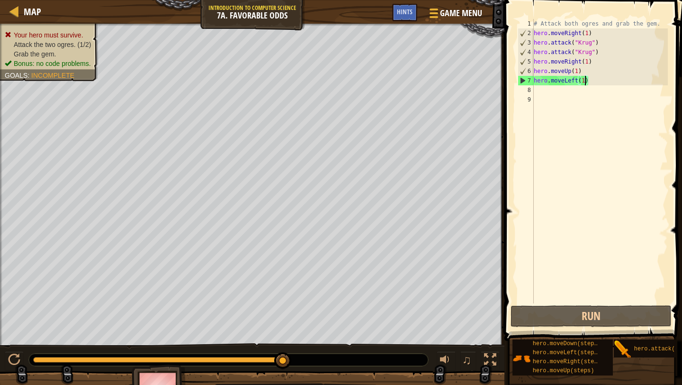
click at [586, 83] on div "# Attack both ogres and grab the gem. hero . moveRight ( 1 ) hero . attack ( "[…" at bounding box center [600, 170] width 136 height 303
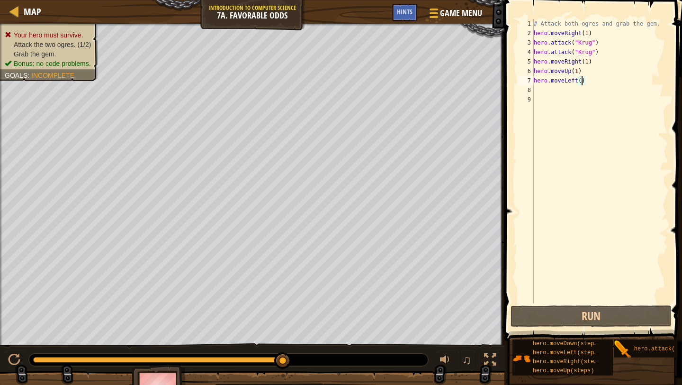
scroll to position [4, 4]
type textarea "hero.moveLeft(2)"
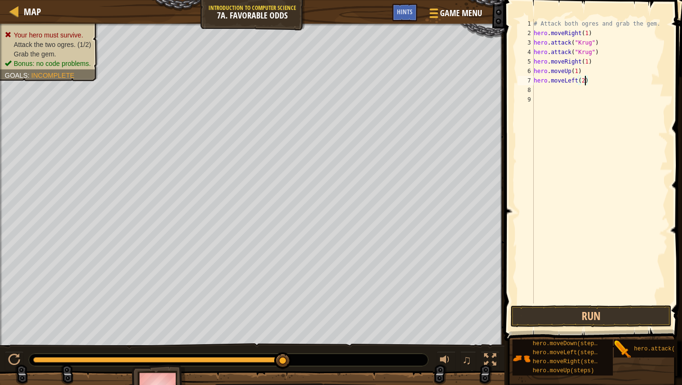
click at [538, 88] on div "# Attack both ogres and grab the gem. hero . moveRight ( 1 ) hero . attack ( "[…" at bounding box center [600, 170] width 136 height 303
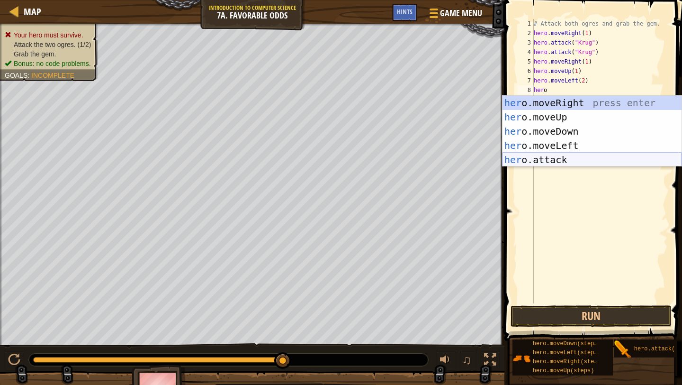
click at [542, 162] on div "her o.moveRight press enter her o.moveUp press enter her o.moveDown press enter…" at bounding box center [592, 146] width 179 height 100
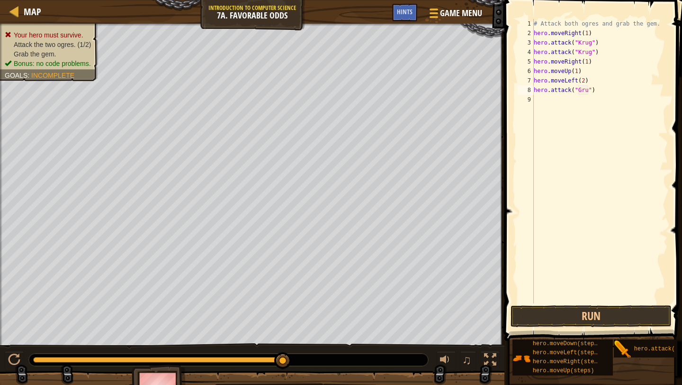
scroll to position [1, 58]
type textarea "hero.attack("Grump")"
click at [589, 101] on div "# Attack both ogres and grab the gem. hero . moveRight ( 1 ) hero . attack ( "[…" at bounding box center [600, 170] width 136 height 303
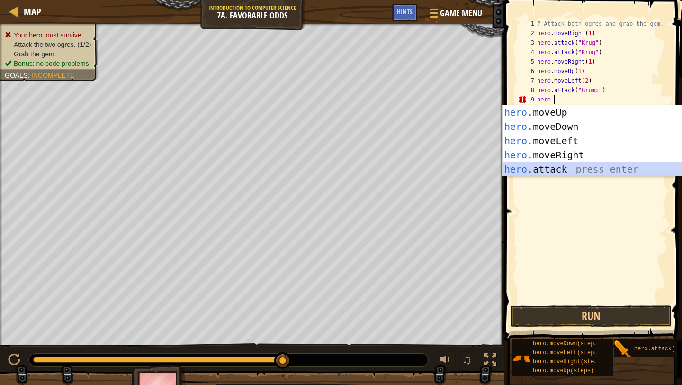
click at [509, 168] on div "hero. moveUp press enter hero. moveDown press enter hero. moveLeft press enter …" at bounding box center [592, 155] width 179 height 100
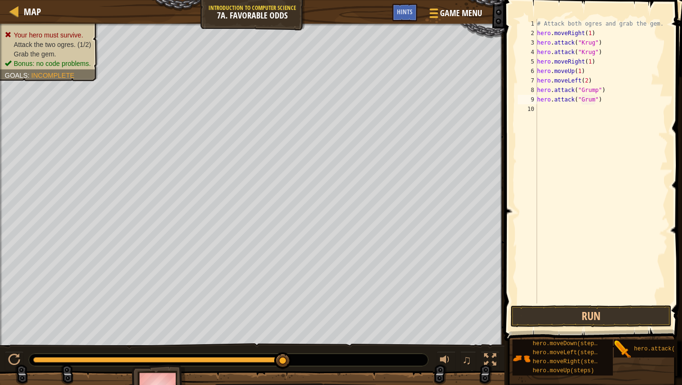
scroll to position [1, 61]
type textarea "hero.attack("Grump")"
click at [574, 322] on button "Run" at bounding box center [591, 316] width 161 height 22
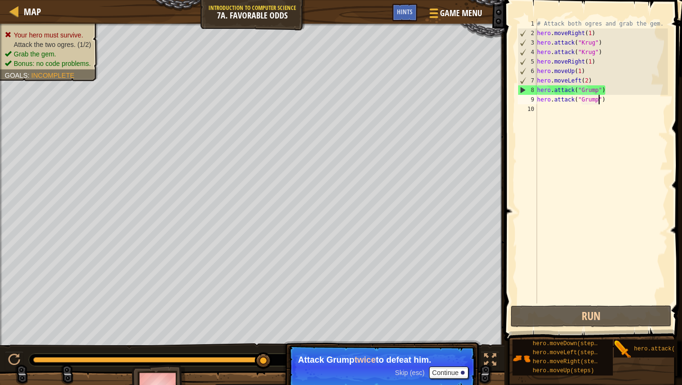
click at [547, 111] on div "# Attack both ogres and grab the gem. hero . moveRight ( 1 ) hero . attack ( "[…" at bounding box center [602, 170] width 133 height 303
click at [523, 87] on div "8" at bounding box center [527, 89] width 19 height 9
click at [521, 91] on div "8" at bounding box center [527, 89] width 19 height 9
type textarea "hero.attack("Grump")"
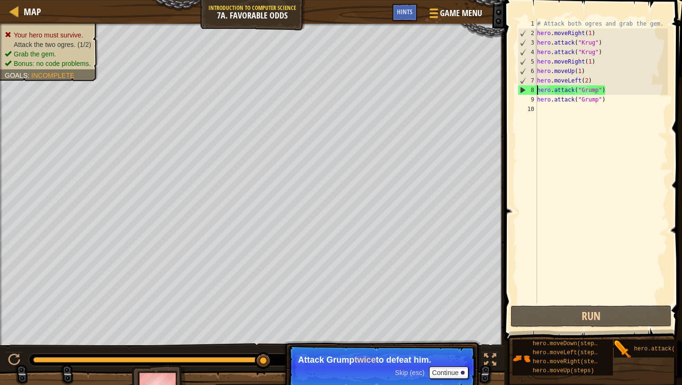
click at [544, 110] on div "# Attack both ogres and grab the gem. hero . moveRight ( 1 ) hero . attack ( "[…" at bounding box center [602, 170] width 133 height 303
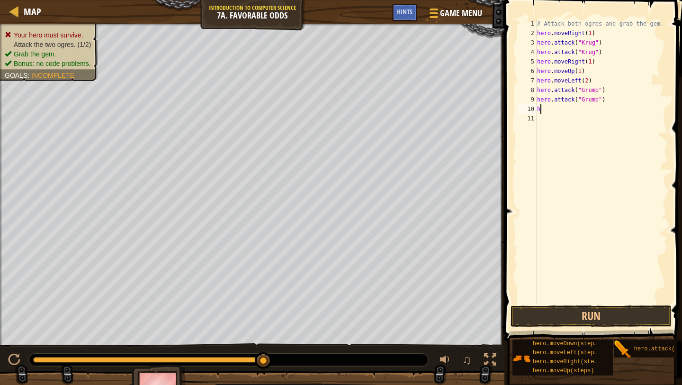
scroll to position [0, 0]
type textarea "ero."
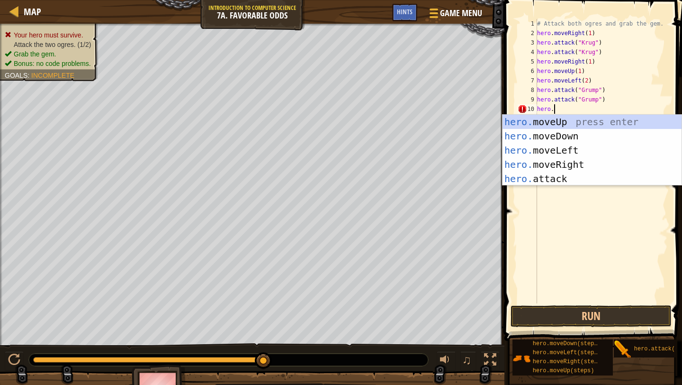
click at [572, 187] on div "# Attack both ogres and grab the gem. hero . moveRight ( 1 ) hero . attack ( "[…" at bounding box center [602, 170] width 133 height 303
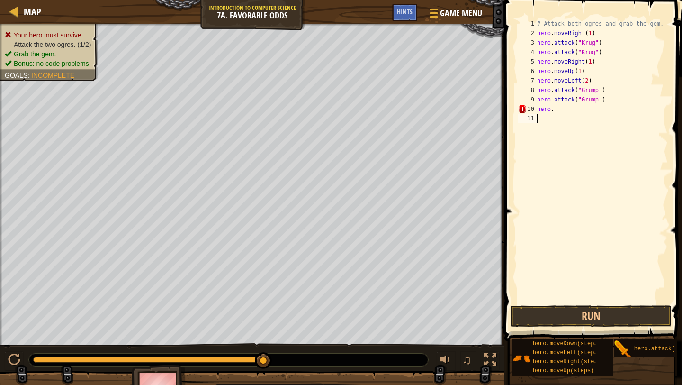
scroll to position [0, 0]
click at [560, 111] on div "# Attack both ogres and grab the gem. hero . moveRight ( 1 ) hero . attack ( "[…" at bounding box center [602, 170] width 133 height 303
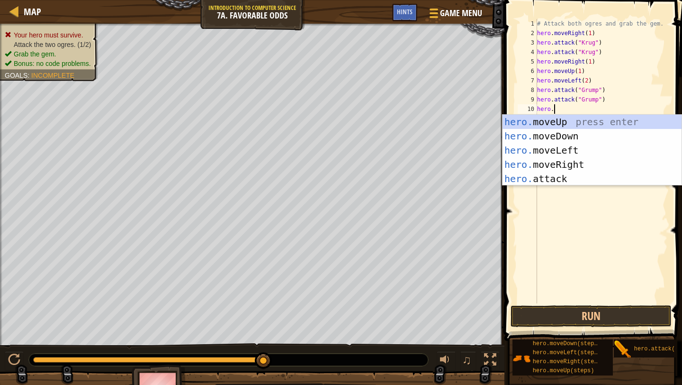
scroll to position [4, 1]
click at [532, 179] on div "hero. moveUp press enter hero. moveDown press enter hero. moveLeft press enter …" at bounding box center [592, 165] width 179 height 100
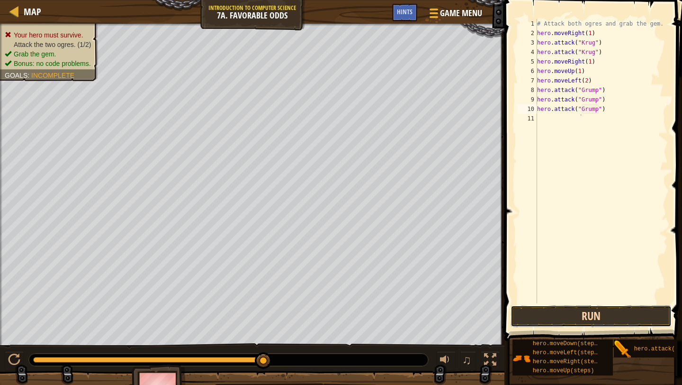
scroll to position [4, 5]
click at [601, 321] on button "Run" at bounding box center [591, 316] width 161 height 22
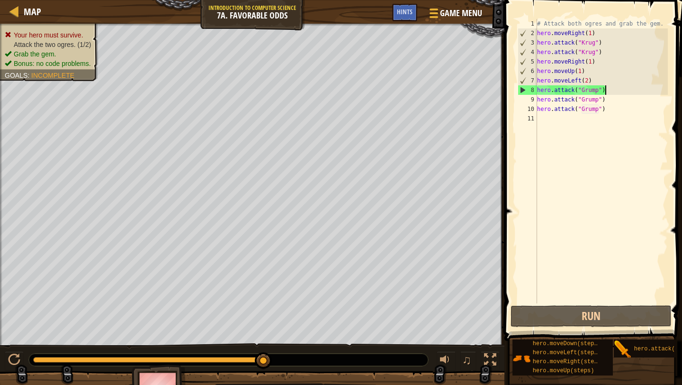
drag, startPoint x: 604, startPoint y: 91, endPoint x: 565, endPoint y: 140, distance: 62.1
click at [608, 90] on div "# Attack both ogres and grab the gem. hero . moveRight ( 1 ) hero . attack ( "[…" at bounding box center [602, 170] width 133 height 303
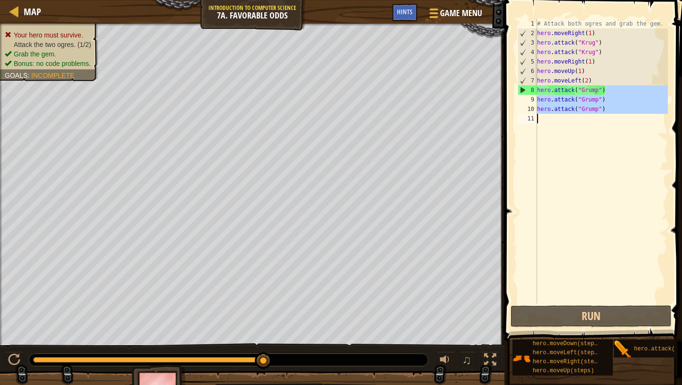
click at [614, 108] on div "# Attack both ogres and grab the gem. hero . moveRight ( 1 ) hero . attack ( "[…" at bounding box center [602, 170] width 133 height 303
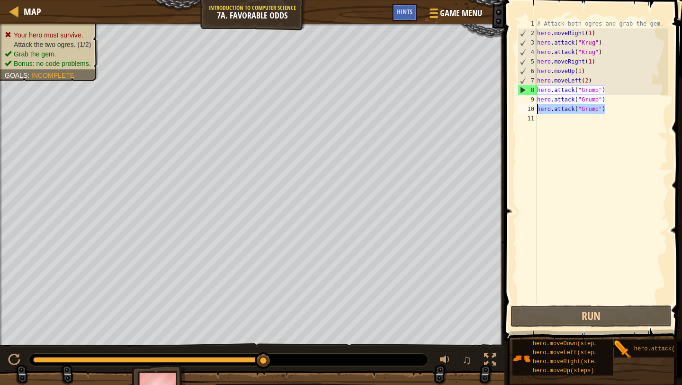
drag, startPoint x: 526, startPoint y: 274, endPoint x: 536, endPoint y: 108, distance: 166.2
click at [536, 108] on div "hero.attack("Grump") 1 2 3 4 5 6 7 8 9 10 11 # Attack both [PERSON_NAME] and gr…" at bounding box center [592, 161] width 152 height 284
type textarea "hero.attack("Grump")"
click at [607, 109] on div "# Attack both ogres and grab the gem. hero . moveRight ( 1 ) hero . attack ( "[…" at bounding box center [602, 170] width 133 height 303
drag, startPoint x: 610, startPoint y: 107, endPoint x: 539, endPoint y: 106, distance: 71.1
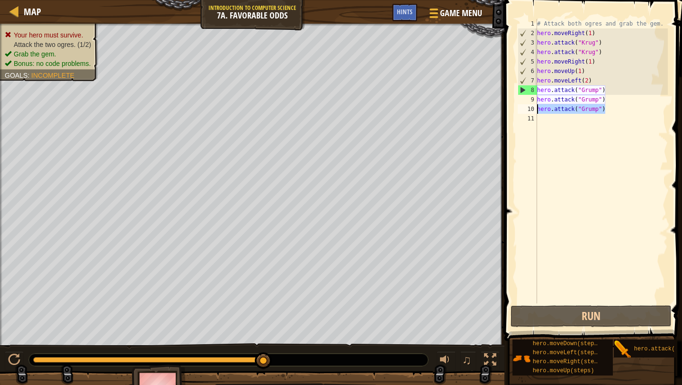
click at [538, 106] on div "# Attack both ogres and grab the gem. hero . moveRight ( 1 ) hero . attack ( "[…" at bounding box center [602, 170] width 133 height 303
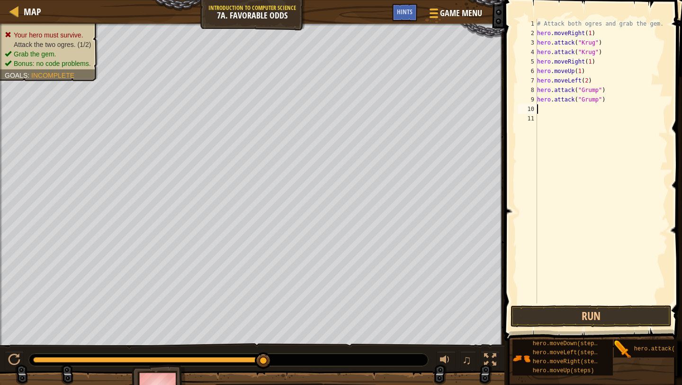
click at [602, 34] on div "# Attack both ogres and grab the gem. hero . moveRight ( 1 ) hero . attack ( "[…" at bounding box center [602, 170] width 133 height 303
click at [607, 54] on div "# Attack both ogres and grab the gem. hero . moveRight ( 1 ) hero . attack ( "[…" at bounding box center [602, 170] width 133 height 303
click at [601, 62] on div "# Attack both ogres and grab the gem. hero . moveRight ( 1 ) hero . attack ( "[…" at bounding box center [602, 170] width 133 height 303
click at [590, 72] on div "# Attack both ogres and grab the gem. hero . moveRight ( 1 ) hero . attack ( "[…" at bounding box center [602, 170] width 133 height 303
click at [583, 72] on div "# Attack both ogres and grab the gem. hero . moveRight ( 1 ) hero . attack ( "[…" at bounding box center [602, 170] width 133 height 303
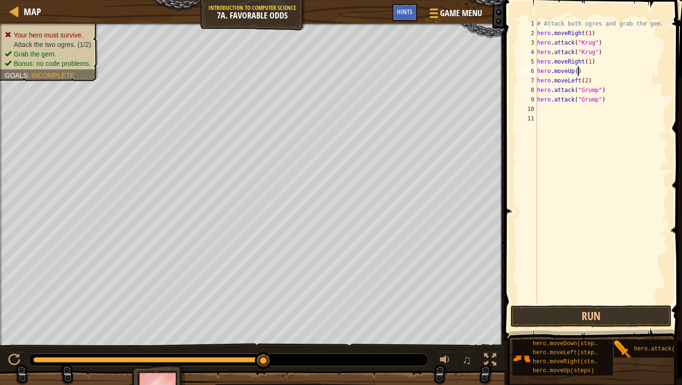
click at [593, 64] on div "# Attack both ogres and grab the gem. hero . moveRight ( 1 ) hero . attack ( "[…" at bounding box center [602, 170] width 133 height 303
click at [591, 34] on div "# Attack both ogres and grab the gem. hero . moveRight ( 1 ) hero . attack ( "[…" at bounding box center [602, 170] width 133 height 303
click at [602, 79] on div "# Attack both ogres and grab the gem. hero . moveRight ( ) hero . attack ( "[PE…" at bounding box center [602, 170] width 133 height 303
click at [589, 79] on div "# Attack both ogres and grab the gem. hero . moveRight ( ) hero . attack ( "[PE…" at bounding box center [602, 170] width 133 height 303
click at [581, 72] on div "# Attack both ogres and grab the gem. hero . moveRight ( ) hero . attack ( "[PE…" at bounding box center [602, 170] width 133 height 303
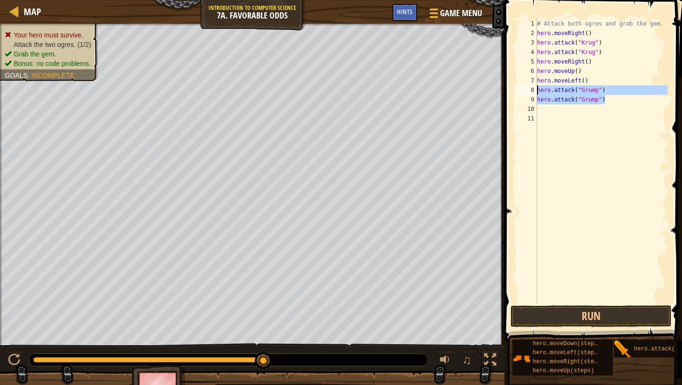
drag, startPoint x: 620, startPoint y: 102, endPoint x: 537, endPoint y: 90, distance: 83.4
click at [537, 90] on div "hero.moveUp() 1 2 3 4 5 6 7 8 9 10 11 # Attack both [PERSON_NAME] and grab the …" at bounding box center [592, 161] width 152 height 284
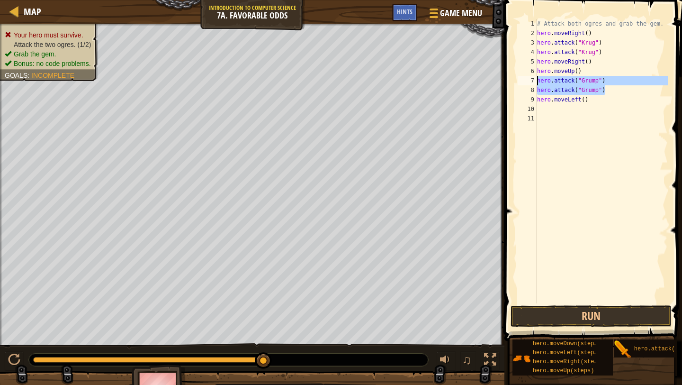
click at [613, 89] on div "# Attack both ogres and grab the gem. hero . moveRight ( ) hero . attack ( "[PE…" at bounding box center [602, 170] width 133 height 303
click at [591, 102] on div "# Attack both ogres and grab the gem. hero . moveRight ( ) hero . attack ( "[PE…" at bounding box center [602, 170] width 133 height 303
click at [585, 101] on div "# Attack both ogres and grab the gem. hero . moveRight ( ) hero . attack ( "[PE…" at bounding box center [602, 170] width 133 height 303
type textarea "hero.moveLeft(2)"
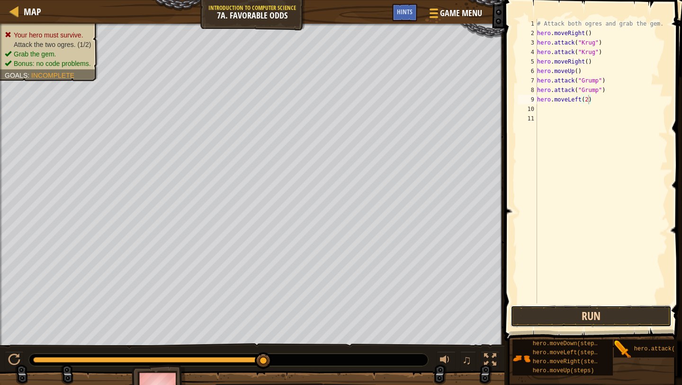
click at [578, 315] on button "Run" at bounding box center [591, 316] width 161 height 22
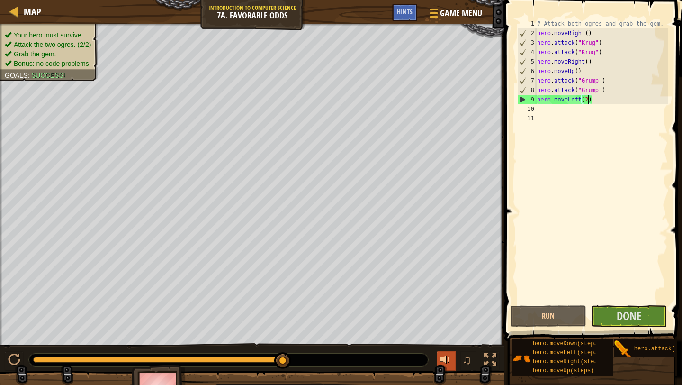
click at [441, 359] on div at bounding box center [446, 360] width 12 height 12
click at [614, 320] on button "Done" at bounding box center [629, 316] width 76 height 22
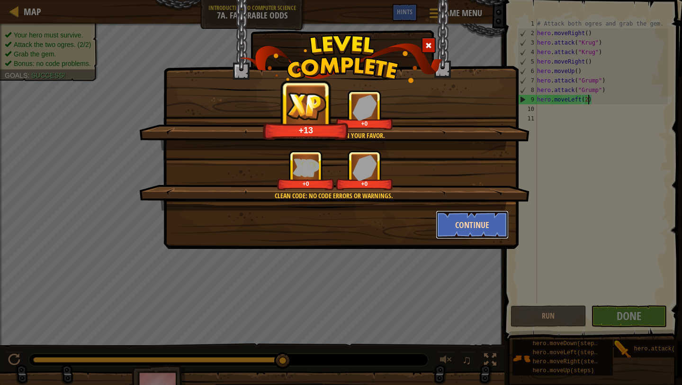
click at [478, 227] on button "Continue" at bounding box center [472, 224] width 73 height 28
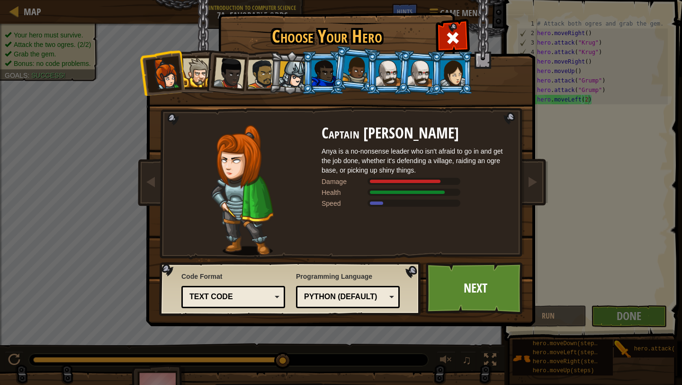
click at [322, 74] on div at bounding box center [324, 73] width 25 height 26
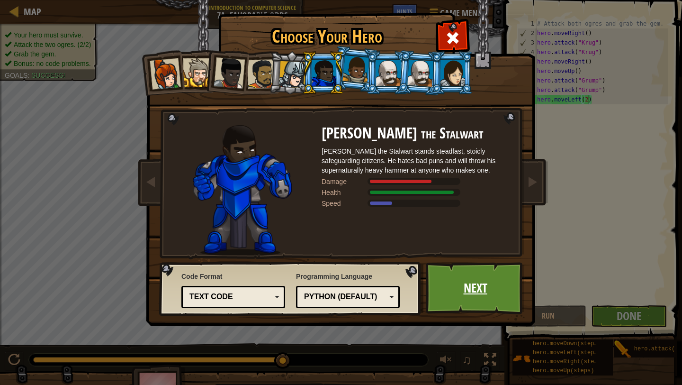
click at [479, 311] on link "Next" at bounding box center [475, 288] width 99 height 52
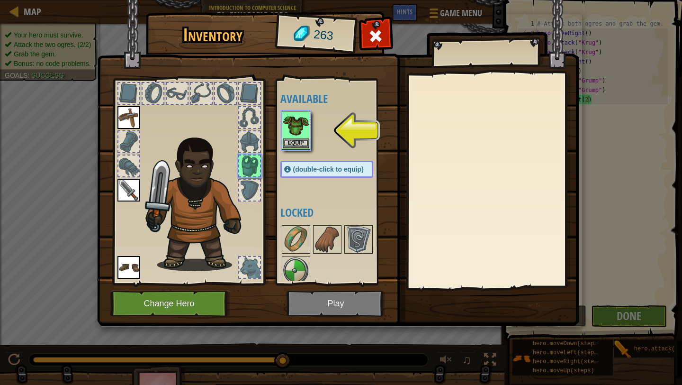
click at [305, 138] on img at bounding box center [296, 125] width 27 height 27
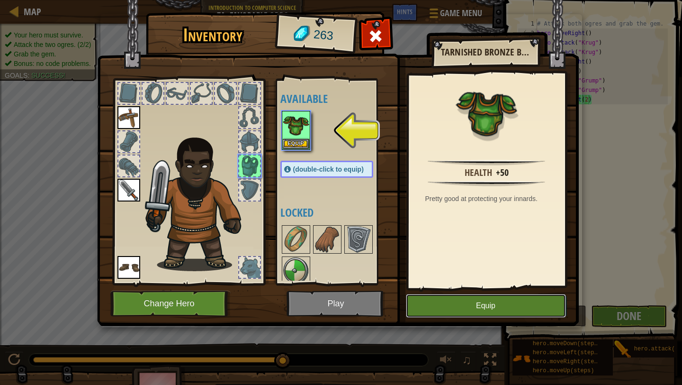
click at [485, 307] on button "Equip" at bounding box center [486, 306] width 160 height 24
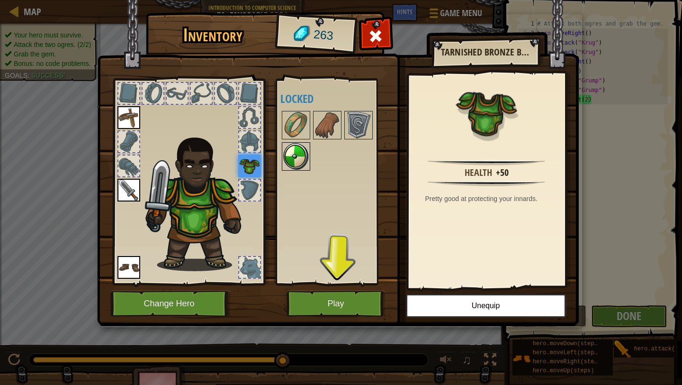
click at [292, 157] on img at bounding box center [296, 156] width 27 height 27
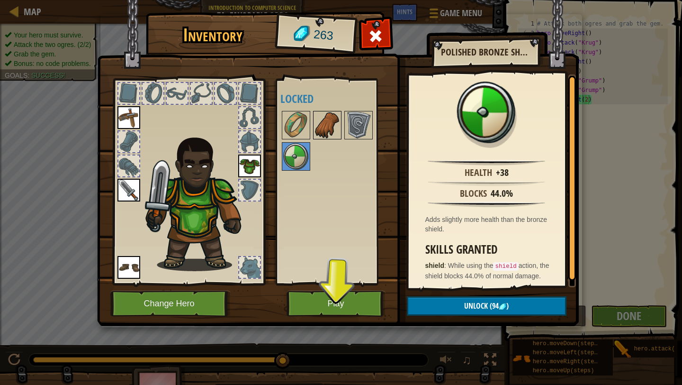
click at [330, 121] on img at bounding box center [327, 125] width 27 height 27
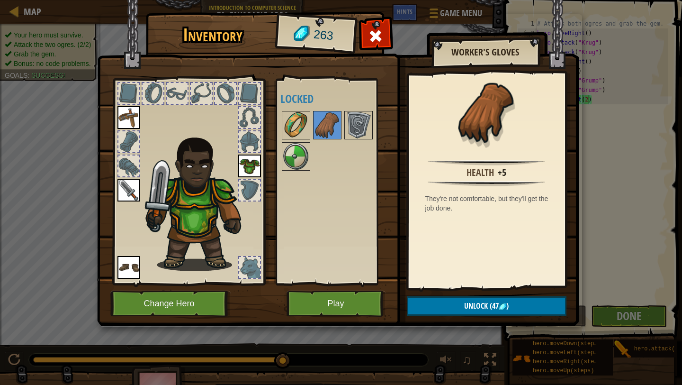
click at [298, 113] on img at bounding box center [296, 125] width 27 height 27
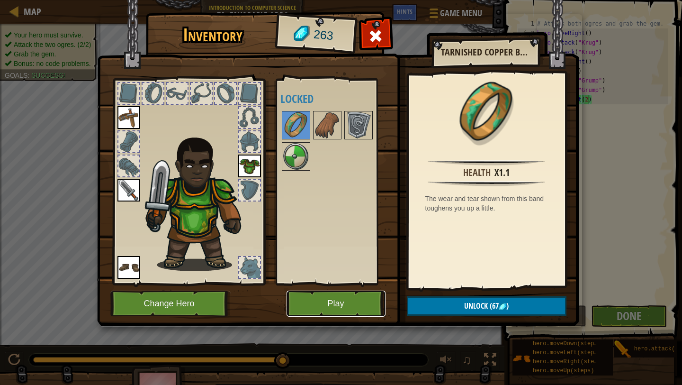
click at [345, 304] on button "Play" at bounding box center [336, 304] width 99 height 26
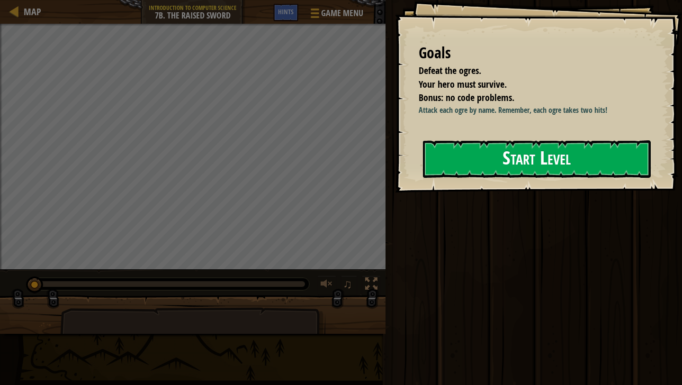
click at [514, 169] on button "Start Level" at bounding box center [537, 158] width 228 height 37
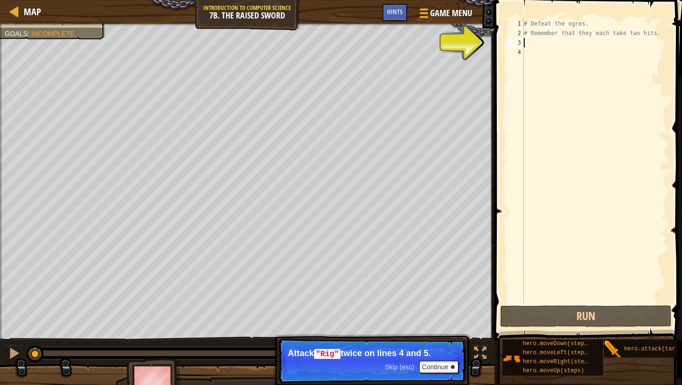
click at [527, 40] on div "# Defeat the ogres. # Remember that they each take two hits." at bounding box center [595, 170] width 146 height 303
type textarea "hero."
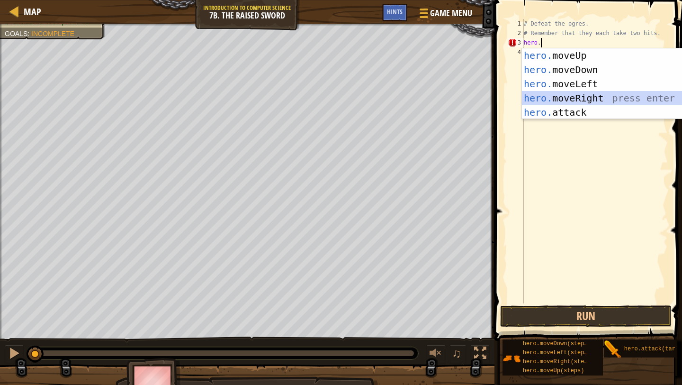
click at [568, 93] on div "hero. moveUp press enter hero. moveDown press enter hero. moveLeft press enter …" at bounding box center [611, 98] width 179 height 100
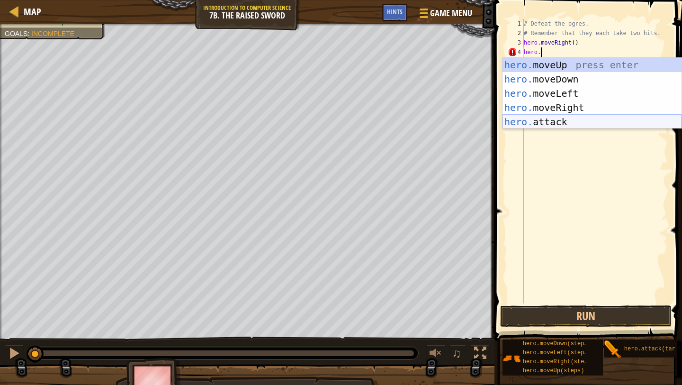
click at [539, 119] on div "hero. moveUp press enter hero. moveDown press enter hero. moveLeft press enter …" at bounding box center [592, 108] width 179 height 100
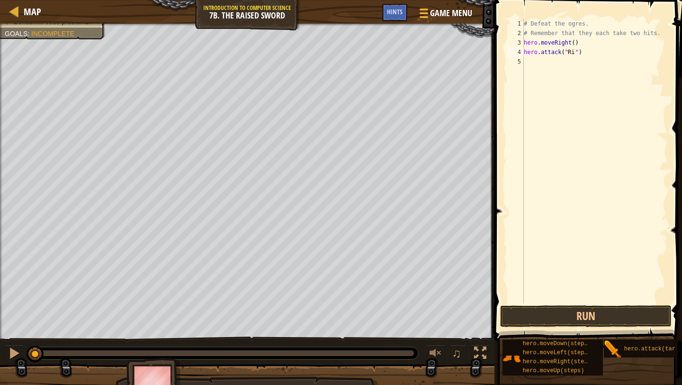
type textarea "Rig"
click at [536, 62] on div "# Defeat the ogres. # Remember that they each take two hits. hero . moveRight (…" at bounding box center [595, 170] width 146 height 303
type textarea "hero."
click at [532, 138] on div "# Defeat the ogres. # Remember that they each take two hits. hero . moveRight (…" at bounding box center [595, 170] width 146 height 303
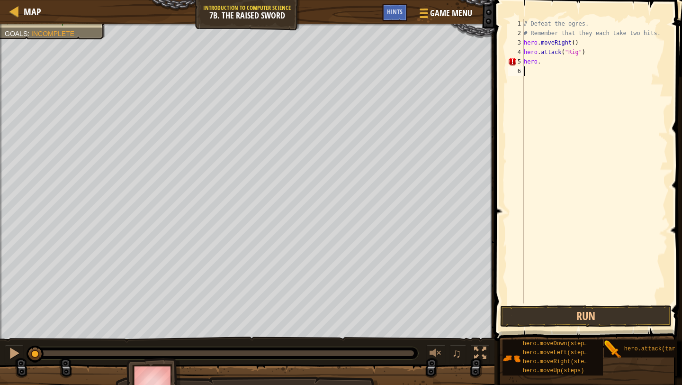
click at [541, 59] on div "# Defeat the ogres. # Remember that they each take two hits. hero . moveRight (…" at bounding box center [595, 170] width 146 height 303
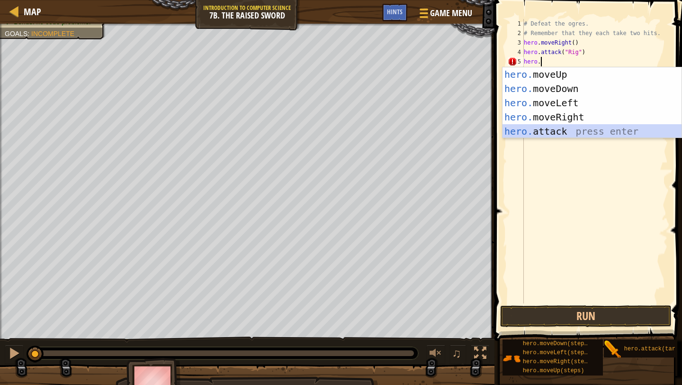
click at [545, 136] on div "hero. moveUp press enter hero. moveDown press enter hero. moveLeft press enter …" at bounding box center [592, 117] width 179 height 100
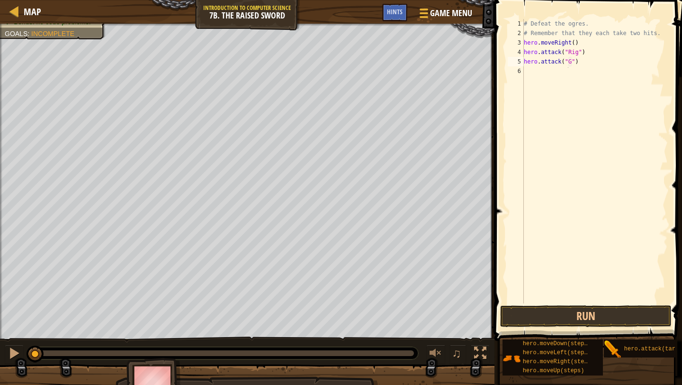
scroll to position [4, 51]
type textarea "hero.attack("Gutr")"
click at [533, 73] on div "# Defeat the ogres. # Remember that they each take two hits. hero . moveRight (…" at bounding box center [595, 170] width 146 height 303
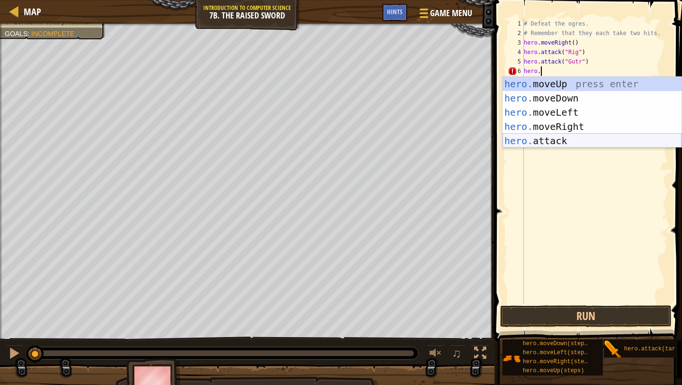
click at [528, 138] on div "hero. moveUp press enter hero. moveDown press enter hero. moveLeft press enter …" at bounding box center [592, 127] width 179 height 100
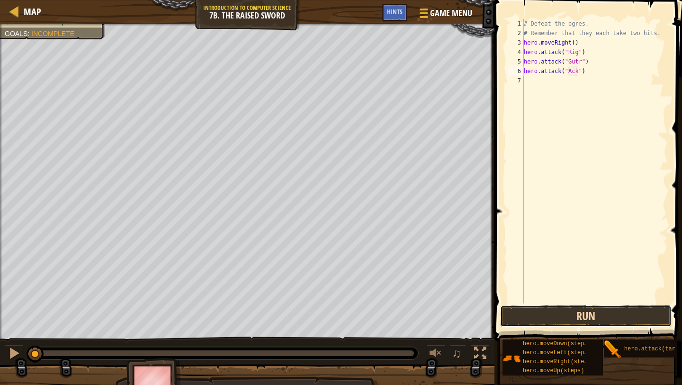
scroll to position [1, 5]
click at [584, 318] on button "Run" at bounding box center [585, 316] width 171 height 22
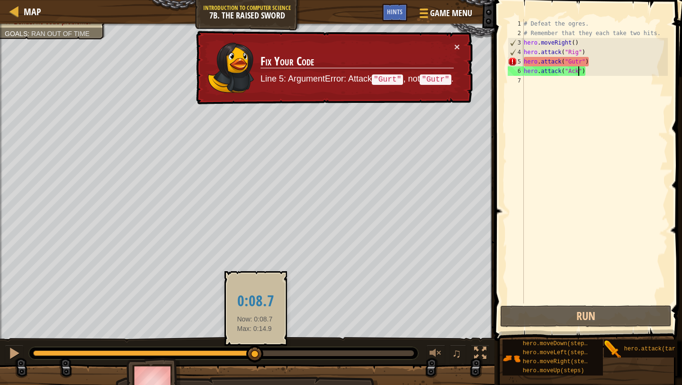
click at [72, 320] on div "Defeat the ogres. (1/3) Your hero must survive. (3/3) Bonus: no code problems. …" at bounding box center [341, 213] width 682 height 379
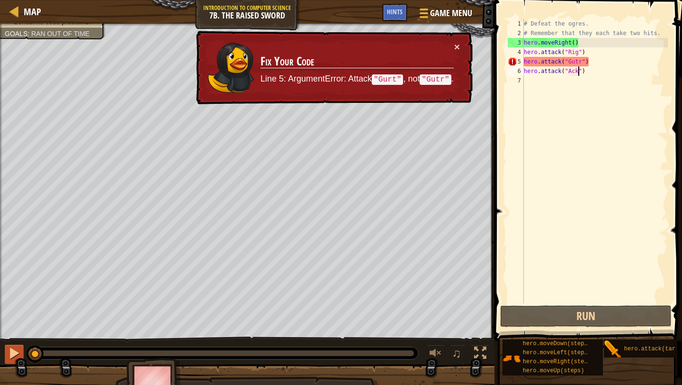
drag, startPoint x: 92, startPoint y: 358, endPoint x: 12, endPoint y: 352, distance: 79.9
click at [12, 352] on div "♫" at bounding box center [247, 350] width 495 height 28
click at [12, 352] on div at bounding box center [14, 353] width 12 height 12
click at [581, 64] on div "# Defeat the ogres. # Remember that they each take two hits. hero . moveRight (…" at bounding box center [595, 170] width 146 height 303
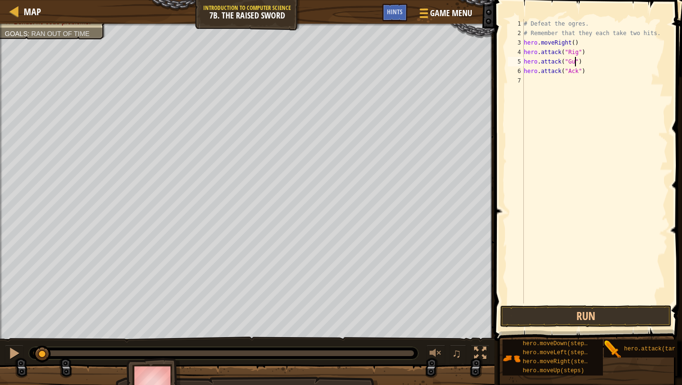
scroll to position [0, 0]
click at [592, 319] on button "Run" at bounding box center [585, 316] width 171 height 22
type textarea "hero.attack("Gurt")"
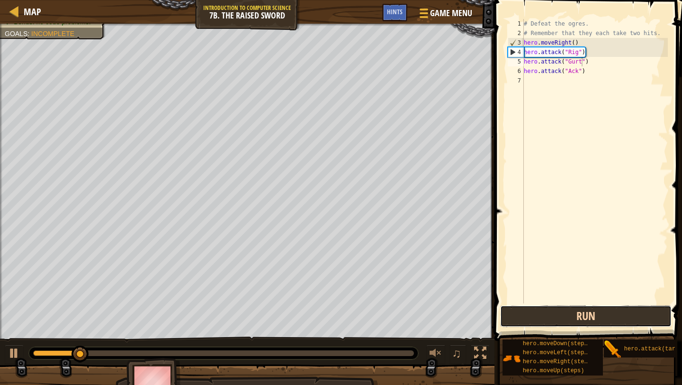
click at [592, 319] on button "Run" at bounding box center [585, 316] width 171 height 22
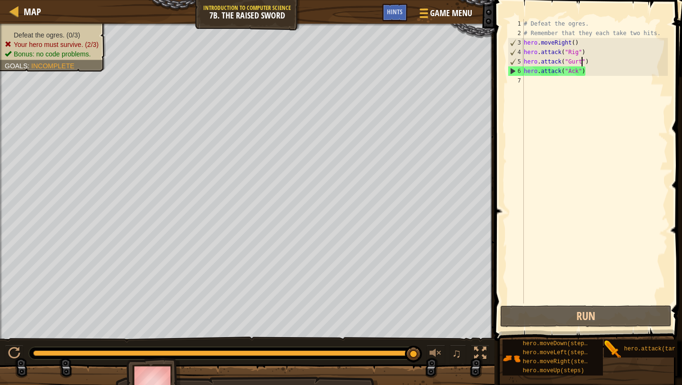
drag, startPoint x: 67, startPoint y: 352, endPoint x: 423, endPoint y: 359, distance: 356.0
click at [423, 359] on div "♫" at bounding box center [247, 350] width 495 height 28
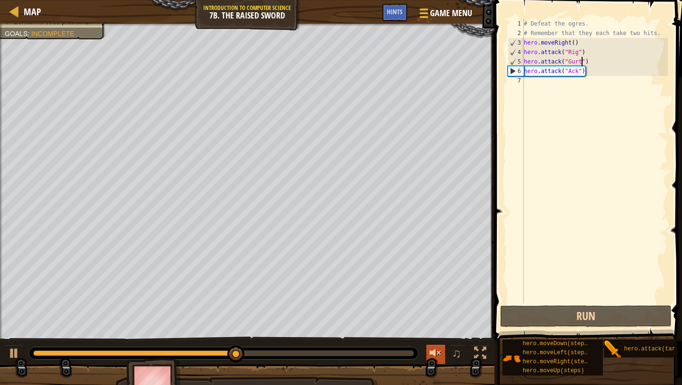
click at [430, 354] on div at bounding box center [436, 353] width 12 height 12
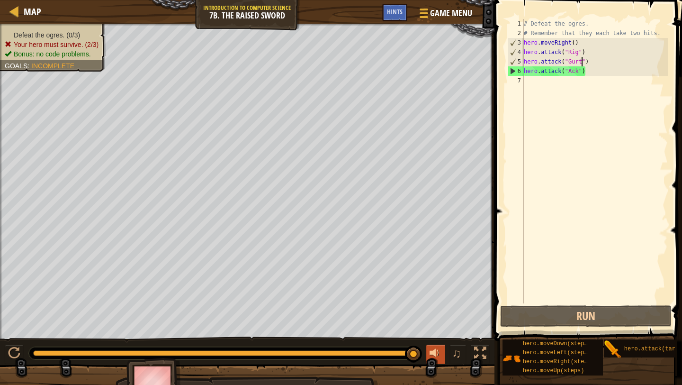
click at [432, 353] on div at bounding box center [436, 353] width 12 height 12
click at [529, 82] on div "# Defeat the ogres. # Remember that they each take two hits. hero . moveRight (…" at bounding box center [595, 170] width 146 height 303
type textarea "hero."
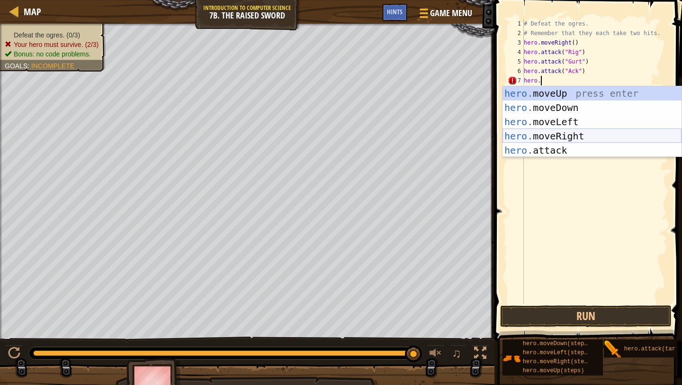
click at [563, 133] on div "hero. moveUp press enter hero. moveDown press enter hero. moveLeft press enter …" at bounding box center [592, 136] width 179 height 100
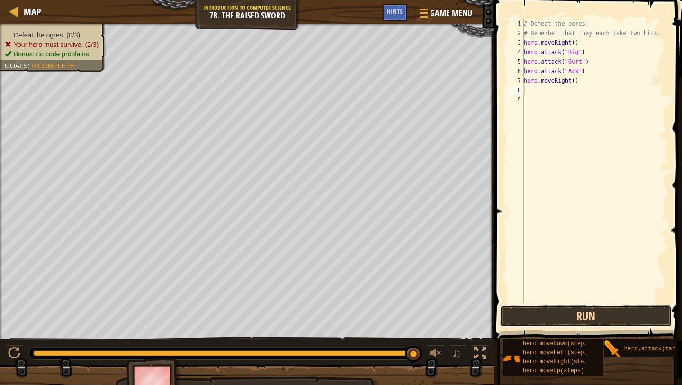
click at [565, 322] on button "Run" at bounding box center [585, 316] width 171 height 22
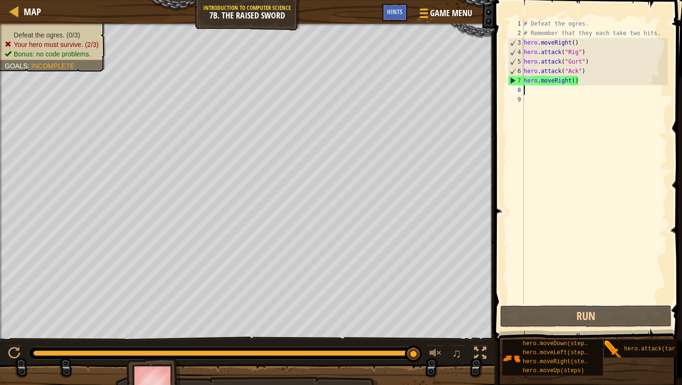
click at [575, 82] on div "# Defeat the ogres. # Remember that they each take two hits. hero . moveRight (…" at bounding box center [595, 170] width 146 height 303
click at [585, 82] on div "# Defeat the ogres. # Remember that they each take two hits. hero . moveRight (…" at bounding box center [595, 170] width 146 height 303
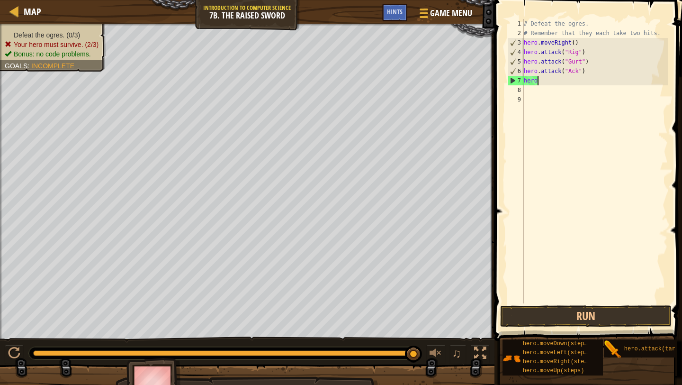
type textarea "h"
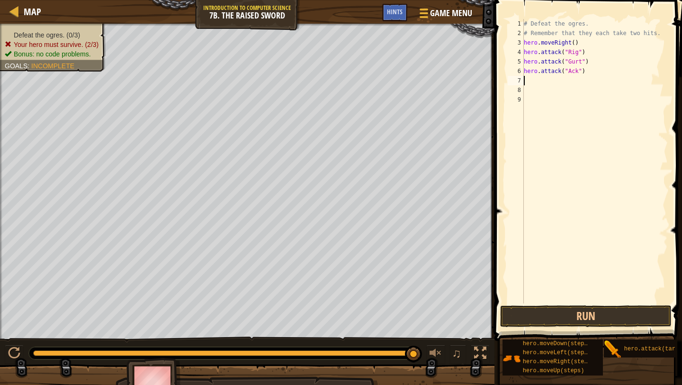
click at [558, 77] on div "# Defeat the ogres. # Remember that they each take two hits. hero . moveRight (…" at bounding box center [595, 170] width 146 height 303
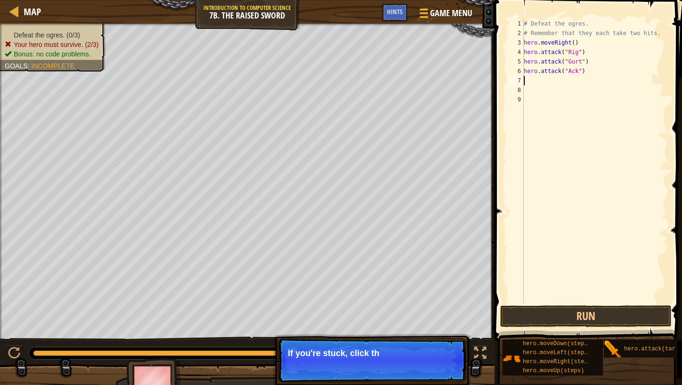
scroll to position [0, 0]
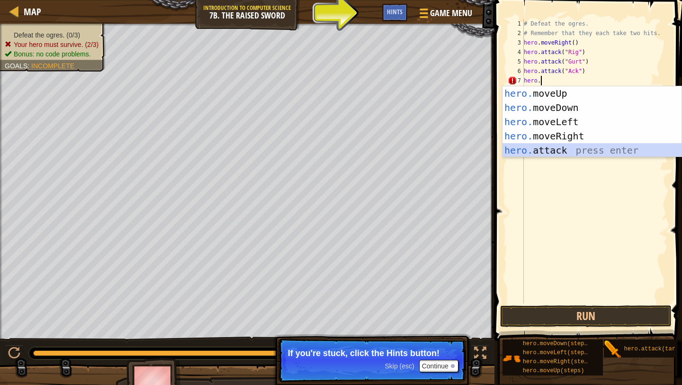
click at [535, 149] on div "hero. moveUp press enter hero. moveDown press enter hero. moveLeft press enter …" at bounding box center [592, 136] width 179 height 100
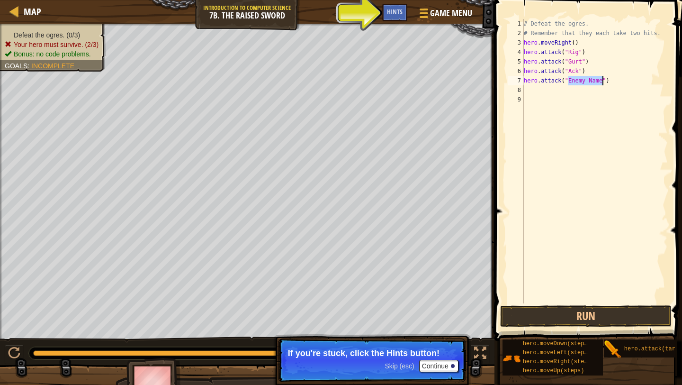
type textarea "hero.attack("")"
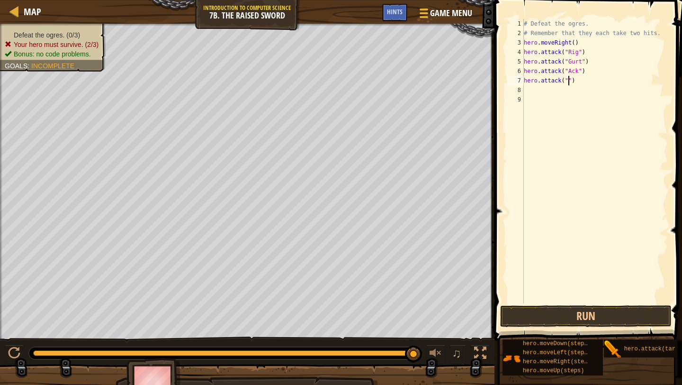
click at [532, 89] on div "# Defeat the ogres. # Remember that they each take two hits. hero . moveRight (…" at bounding box center [595, 170] width 146 height 303
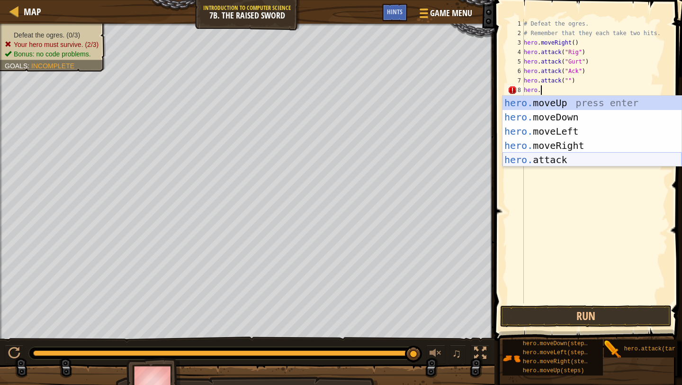
click at [541, 161] on div "hero. moveUp press enter hero. moveDown press enter hero. moveLeft press enter …" at bounding box center [592, 146] width 179 height 100
type textarea "hero.attack("Enemy Name")"
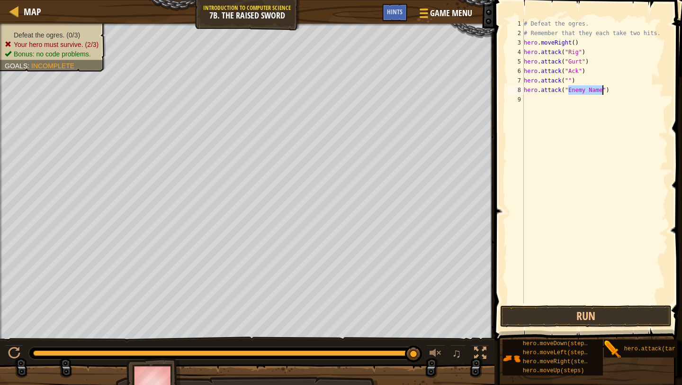
click at [556, 103] on div "# Defeat the ogres. # Remember that they each take two hits. hero . moveRight (…" at bounding box center [595, 170] width 146 height 303
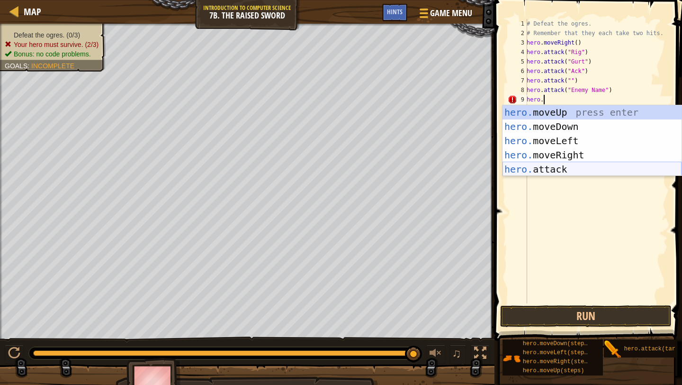
click at [561, 170] on div "hero. moveUp press enter hero. moveDown press enter hero. moveLeft press enter …" at bounding box center [592, 155] width 179 height 100
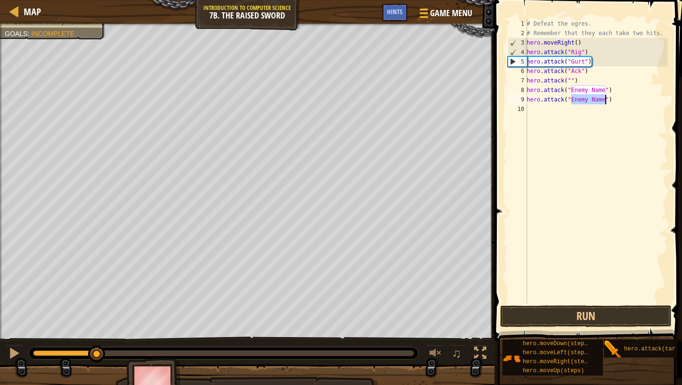
click at [83, 318] on div "Defeat the ogres. (0/3) Your hero must survive. (2/3) Bonus: no code problems. …" at bounding box center [341, 213] width 682 height 379
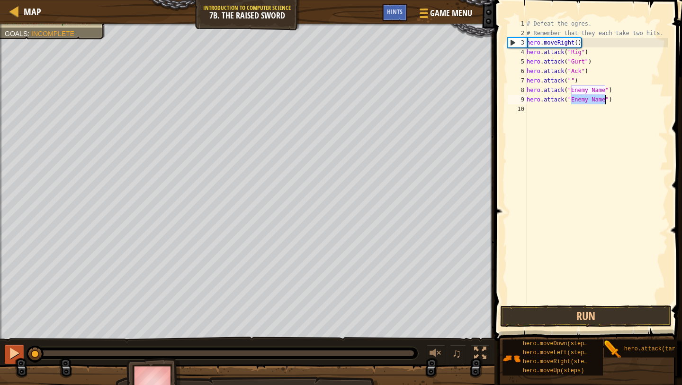
drag, startPoint x: 82, startPoint y: 351, endPoint x: 4, endPoint y: 347, distance: 77.8
click at [4, 347] on div "♫" at bounding box center [247, 350] width 495 height 28
click at [581, 51] on div "# Defeat the ogres. # Remember that they each take two hits. hero . moveRight (…" at bounding box center [596, 170] width 143 height 303
click at [585, 63] on div "# Defeat the ogres. # Remember that they each take two hits. hero . moveRight (…" at bounding box center [596, 170] width 143 height 303
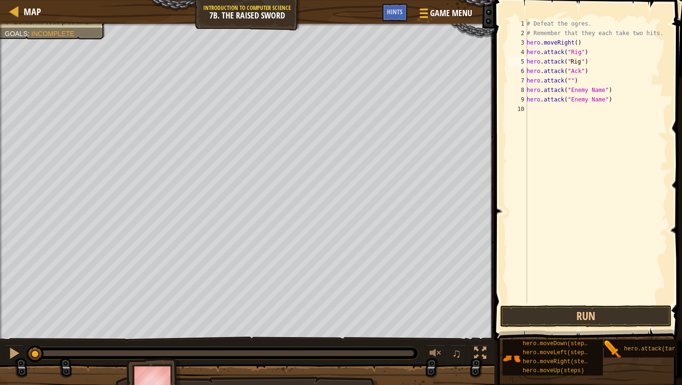
click at [573, 80] on div "# Defeat the ogres. # Remember that they each take two hits. hero . moveRight (…" at bounding box center [596, 170] width 143 height 303
click at [576, 90] on div "# Defeat the ogres. # Remember that they each take two hits. hero . moveRight (…" at bounding box center [596, 170] width 143 height 303
click at [605, 91] on div "# Defeat the ogres. # Remember that they each take two hits. hero . moveRight (…" at bounding box center [596, 170] width 143 height 303
click at [581, 70] on div "# Defeat the ogres. # Remember that they each take two hits. hero . moveRight (…" at bounding box center [596, 170] width 143 height 303
click at [581, 81] on div "# Defeat the ogres. # Remember that they each take two hits. hero . moveRight (…" at bounding box center [596, 170] width 143 height 303
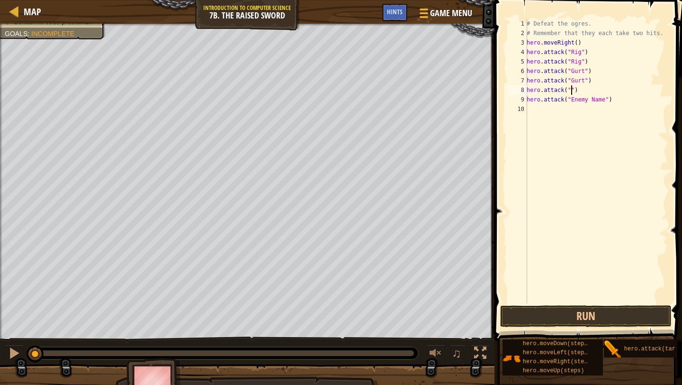
click at [571, 88] on div "# Defeat the ogres. # Remember that they each take two hits. hero . moveRight (…" at bounding box center [596, 170] width 143 height 303
click at [605, 100] on div "# Defeat the ogres. # Remember that they each take two hits. hero . moveRight (…" at bounding box center [596, 170] width 143 height 303
click at [567, 310] on button "Run" at bounding box center [585, 316] width 171 height 22
type textarea "hero.attack("Ack")"
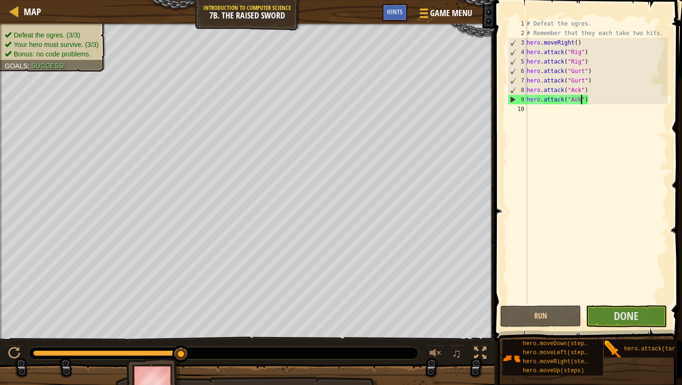
click at [536, 110] on div "# Defeat the ogres. # Remember that they each take two hits. hero . moveRight (…" at bounding box center [596, 170] width 143 height 303
click at [623, 318] on span "Done" at bounding box center [626, 315] width 25 height 15
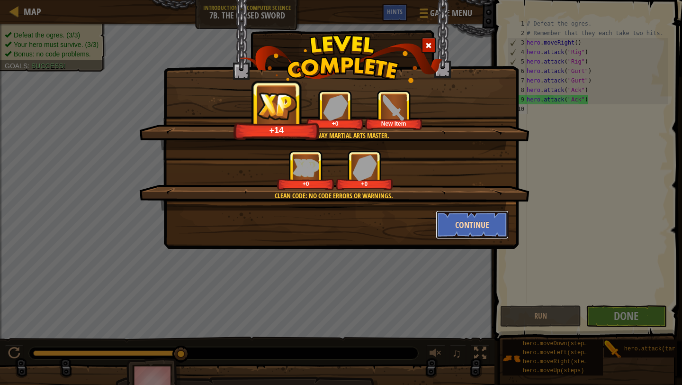
click at [474, 219] on button "Continue" at bounding box center [472, 224] width 73 height 28
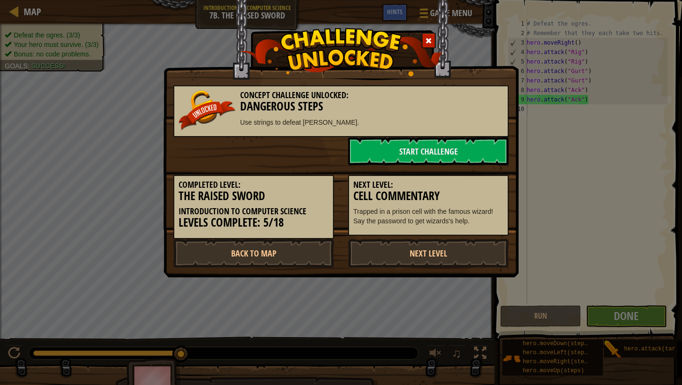
click at [461, 214] on p "Trapped in a prison cell with the famous wizard! Say the password to get wizard…" at bounding box center [429, 216] width 150 height 19
click at [425, 147] on link "Start Challenge" at bounding box center [428, 151] width 161 height 28
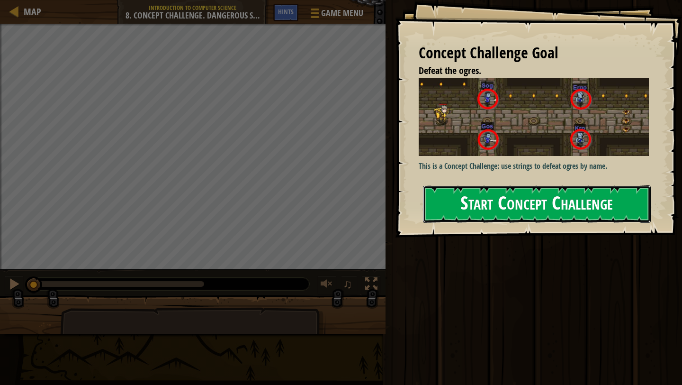
click at [475, 209] on button "Start Concept Challenge" at bounding box center [537, 203] width 228 height 37
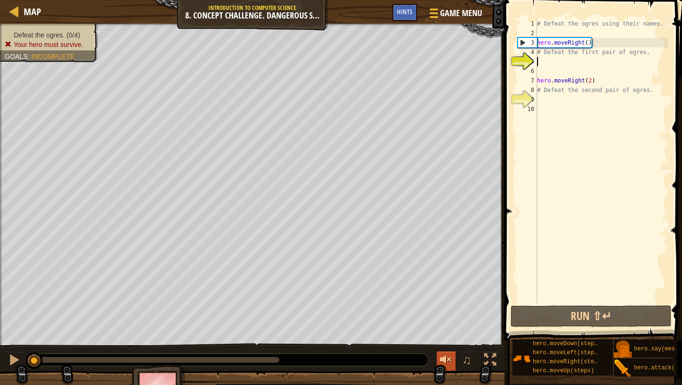
click at [444, 362] on div at bounding box center [446, 360] width 12 height 12
click at [444, 365] on div at bounding box center [446, 360] width 12 height 12
click at [444, 360] on div at bounding box center [446, 360] width 12 height 12
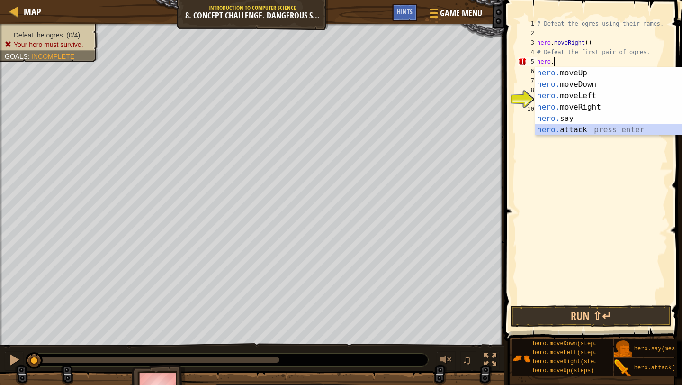
click at [567, 130] on div "hero. moveUp press enter hero. moveDown press enter hero. moveLeft press enter …" at bounding box center [625, 112] width 179 height 91
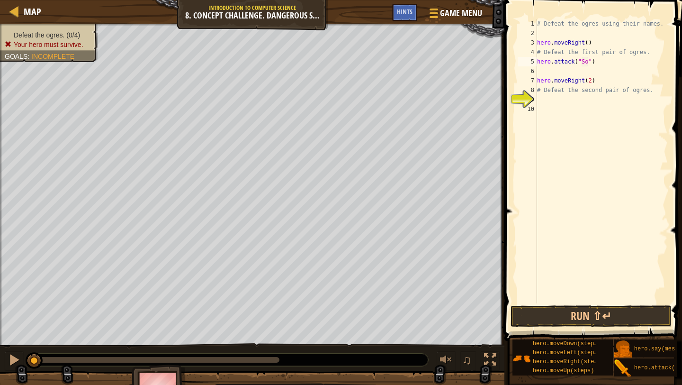
type textarea "hero.attack("Sog")"
drag, startPoint x: 538, startPoint y: 63, endPoint x: 600, endPoint y: 59, distance: 61.7
click at [600, 59] on div "# Defeat the ogres using their names. hero . moveRight ( ) # Defeat the first p…" at bounding box center [602, 170] width 133 height 303
click at [547, 73] on div "# Defeat the ogres using their names. hero . moveRight ( ) # Defeat the first p…" at bounding box center [602, 170] width 133 height 303
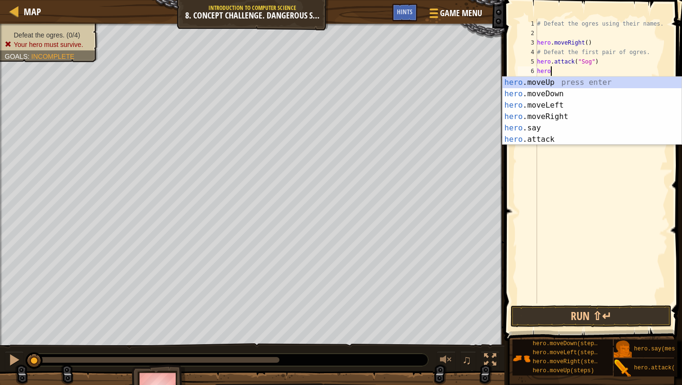
scroll to position [4, 1]
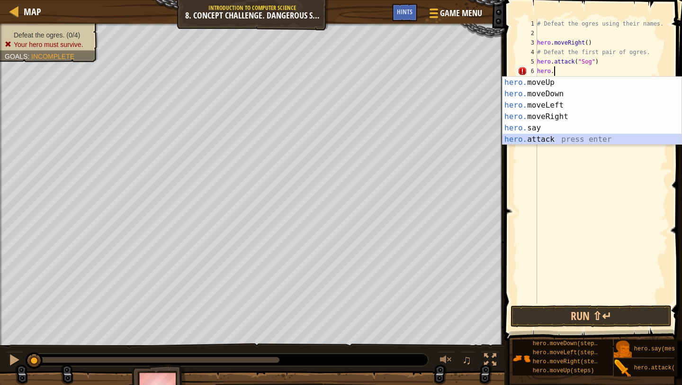
click at [537, 140] on div "hero. moveUp press enter hero. moveDown press enter hero. moveLeft press enter …" at bounding box center [592, 122] width 179 height 91
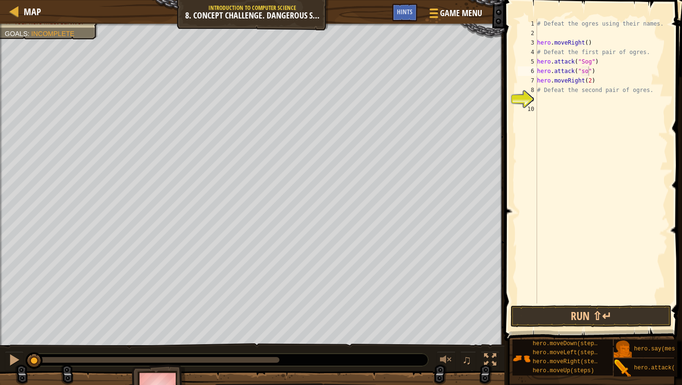
scroll to position [4, 4]
click at [543, 314] on button "Run ⇧↵" at bounding box center [591, 316] width 161 height 22
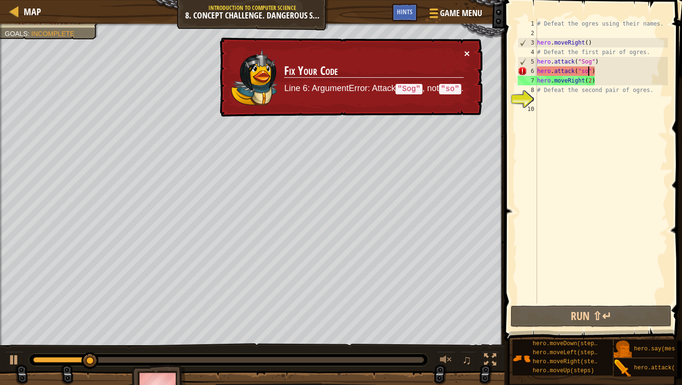
click at [465, 50] on button "×" at bounding box center [467, 53] width 6 height 10
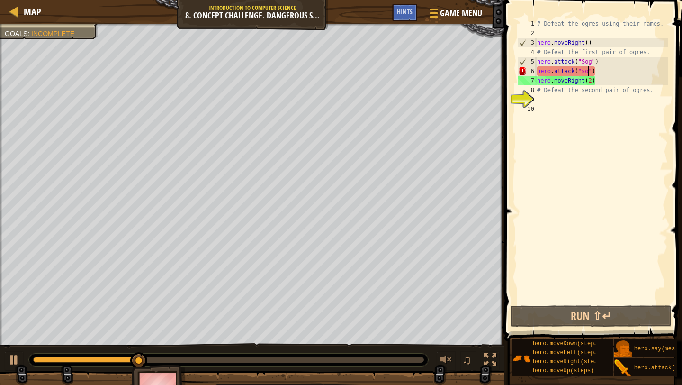
click at [588, 75] on div "# Defeat the ogres using their names. hero . moveRight ( ) # Defeat the first p…" at bounding box center [602, 170] width 133 height 303
click at [593, 72] on div "# Defeat the ogres using their names. hero . moveRight ( ) # Defeat the first p…" at bounding box center [602, 170] width 133 height 303
click at [584, 72] on div "# Defeat the ogres using their names. hero . moveRight ( ) # Defeat the first p…" at bounding box center [602, 170] width 133 height 303
click at [587, 72] on div "# Defeat the ogres using their names. hero . moveRight ( ) # Defeat the first p…" at bounding box center [602, 170] width 133 height 303
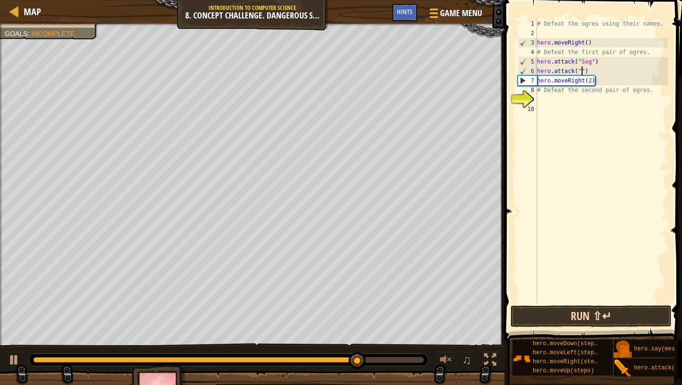
scroll to position [0, 0]
type textarea "Sog"
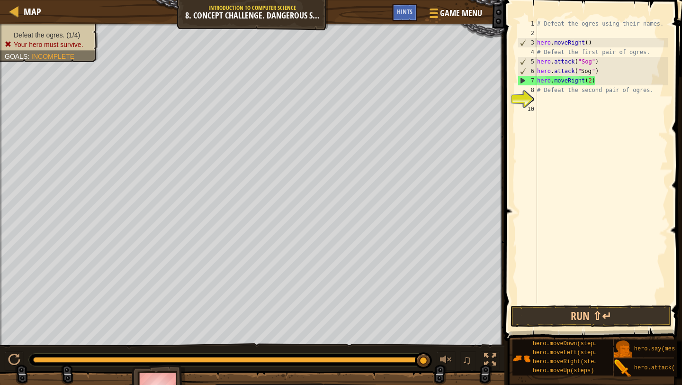
click at [559, 99] on div "# Defeat the ogres using their names. hero . moveRight ( ) # Defeat the first p…" at bounding box center [602, 170] width 133 height 303
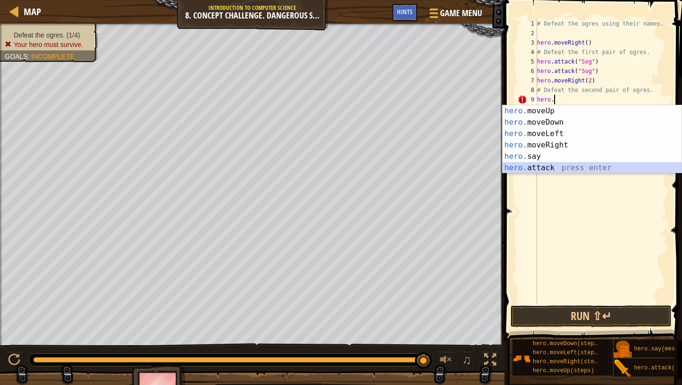
click at [533, 166] on div "hero. moveUp press enter hero. moveDown press enter hero. moveLeft press enter …" at bounding box center [592, 150] width 179 height 91
type textarea "hero.attack("Enemy Name")"
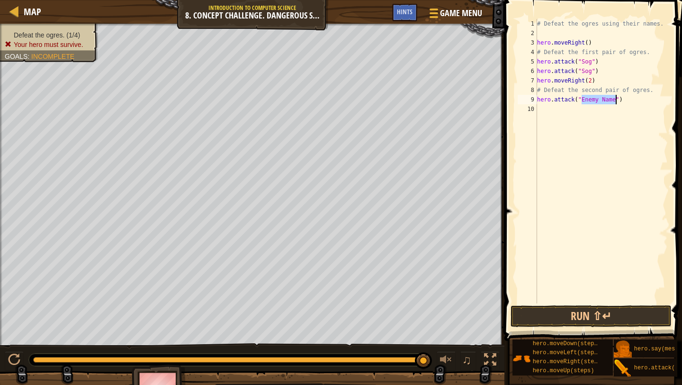
click at [543, 106] on div "# Defeat the ogres using their names. hero . moveRight ( ) # Defeat the first p…" at bounding box center [602, 170] width 133 height 303
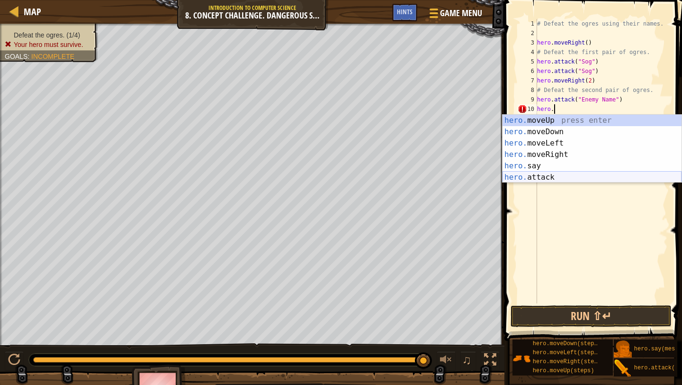
click at [549, 173] on div "hero. moveUp press enter hero. moveDown press enter hero. moveLeft press enter …" at bounding box center [592, 160] width 179 height 91
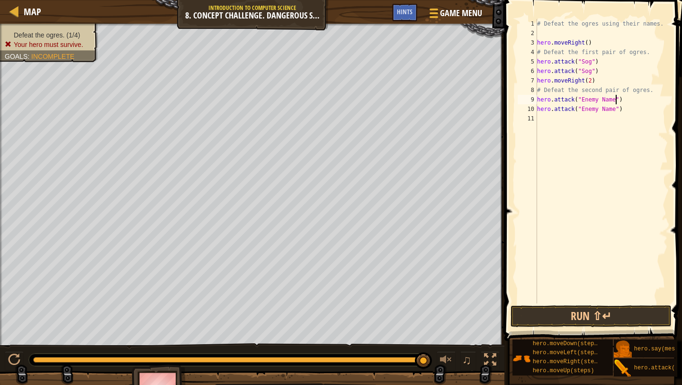
click at [617, 100] on div "# Defeat the ogres using their names. hero . moveRight ( ) # Defeat the first p…" at bounding box center [602, 170] width 133 height 303
click at [616, 109] on div "# Defeat the ogres using their names. hero . moveRight ( ) # Defeat the first p…" at bounding box center [602, 170] width 133 height 303
click at [528, 316] on button "Run ⇧↵" at bounding box center [591, 316] width 161 height 22
type textarea "hero.attack("Gos")"
